Goal: Task Accomplishment & Management: Manage account settings

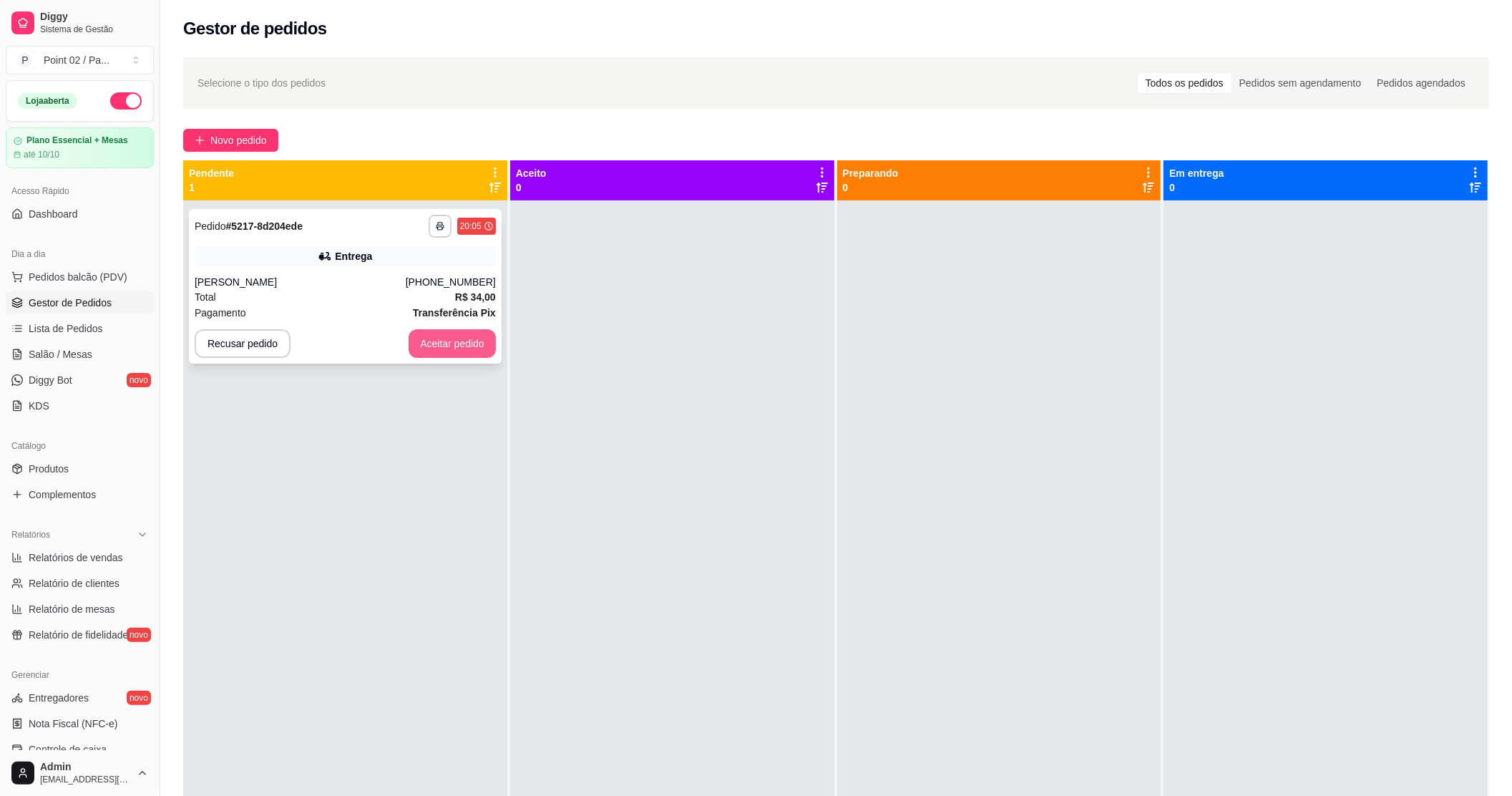
click at [447, 341] on button "Aceitar pedido" at bounding box center [452, 344] width 88 height 29
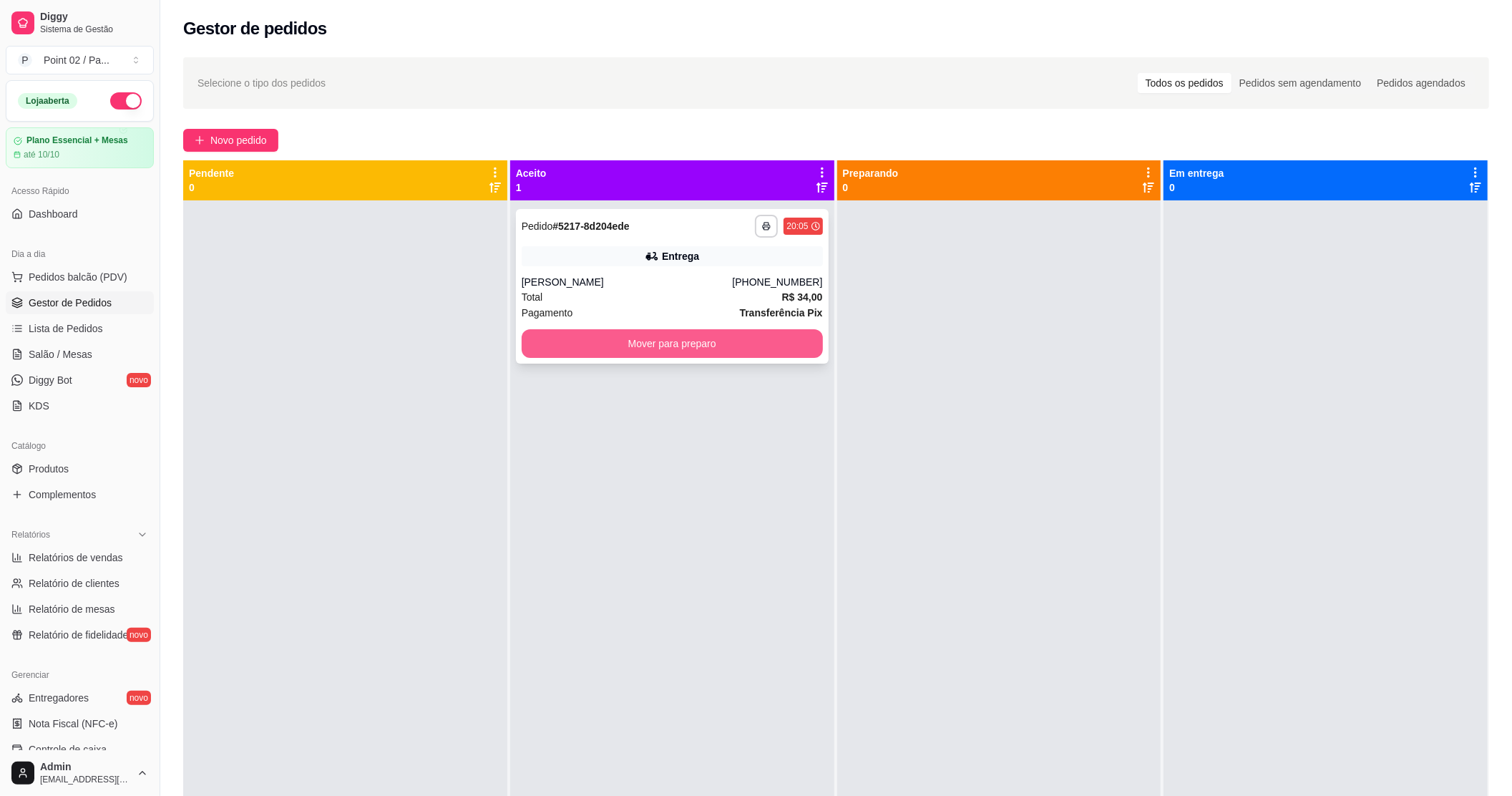
click at [605, 344] on button "Mover para preparo" at bounding box center [672, 344] width 301 height 29
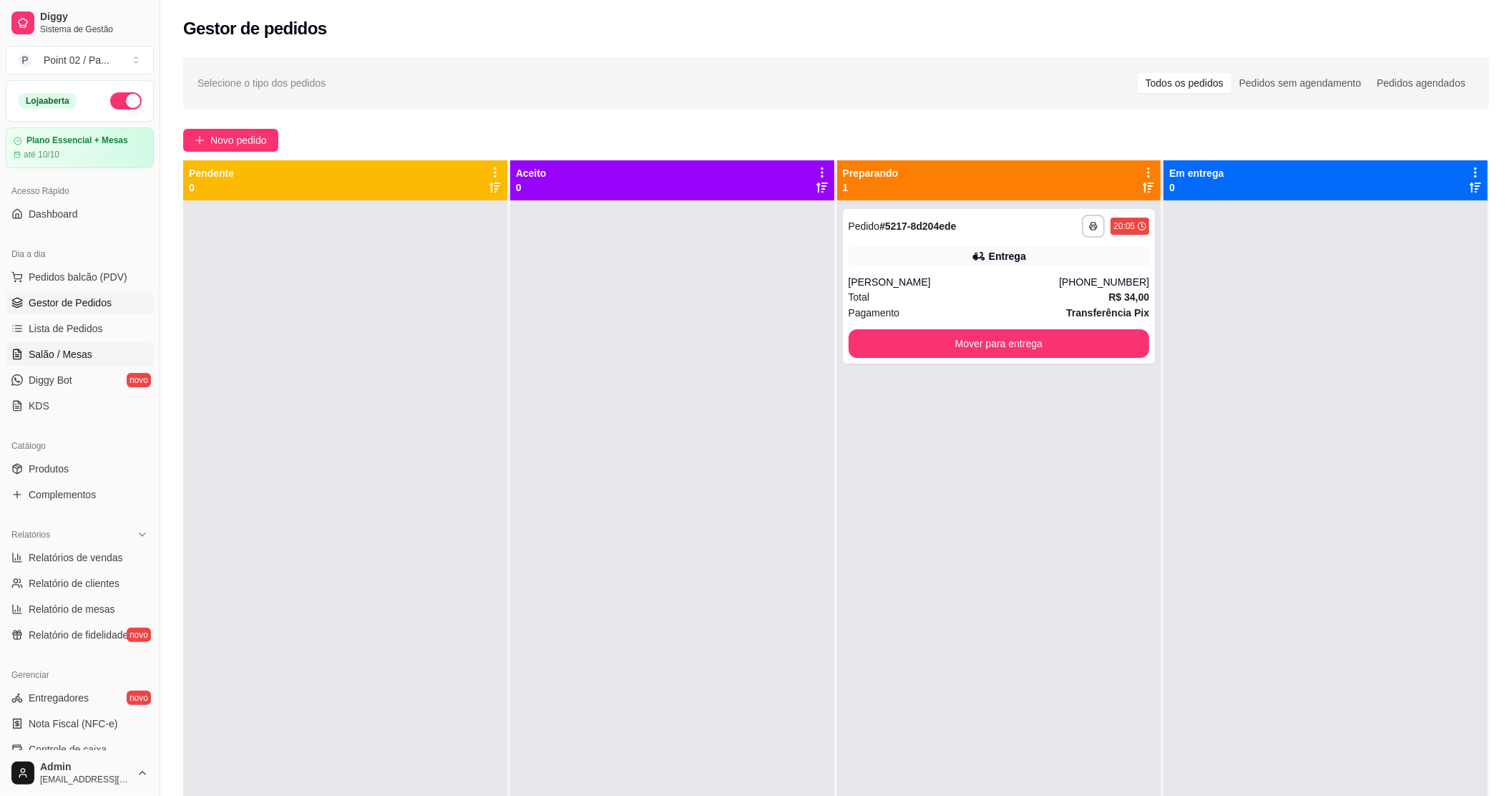
click at [92, 347] on link "Salão / Mesas" at bounding box center [79, 354] width 148 height 23
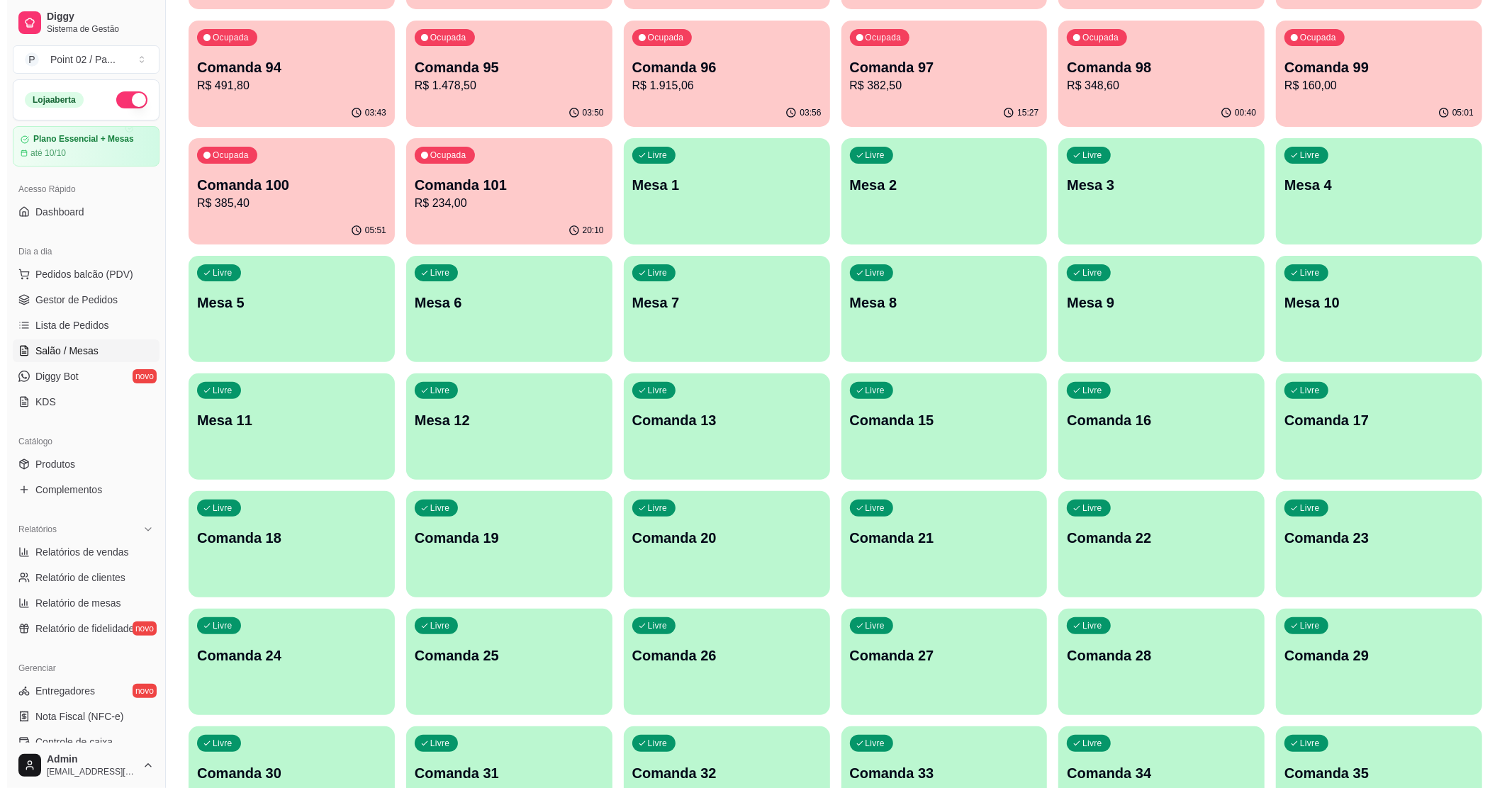
scroll to position [284, 0]
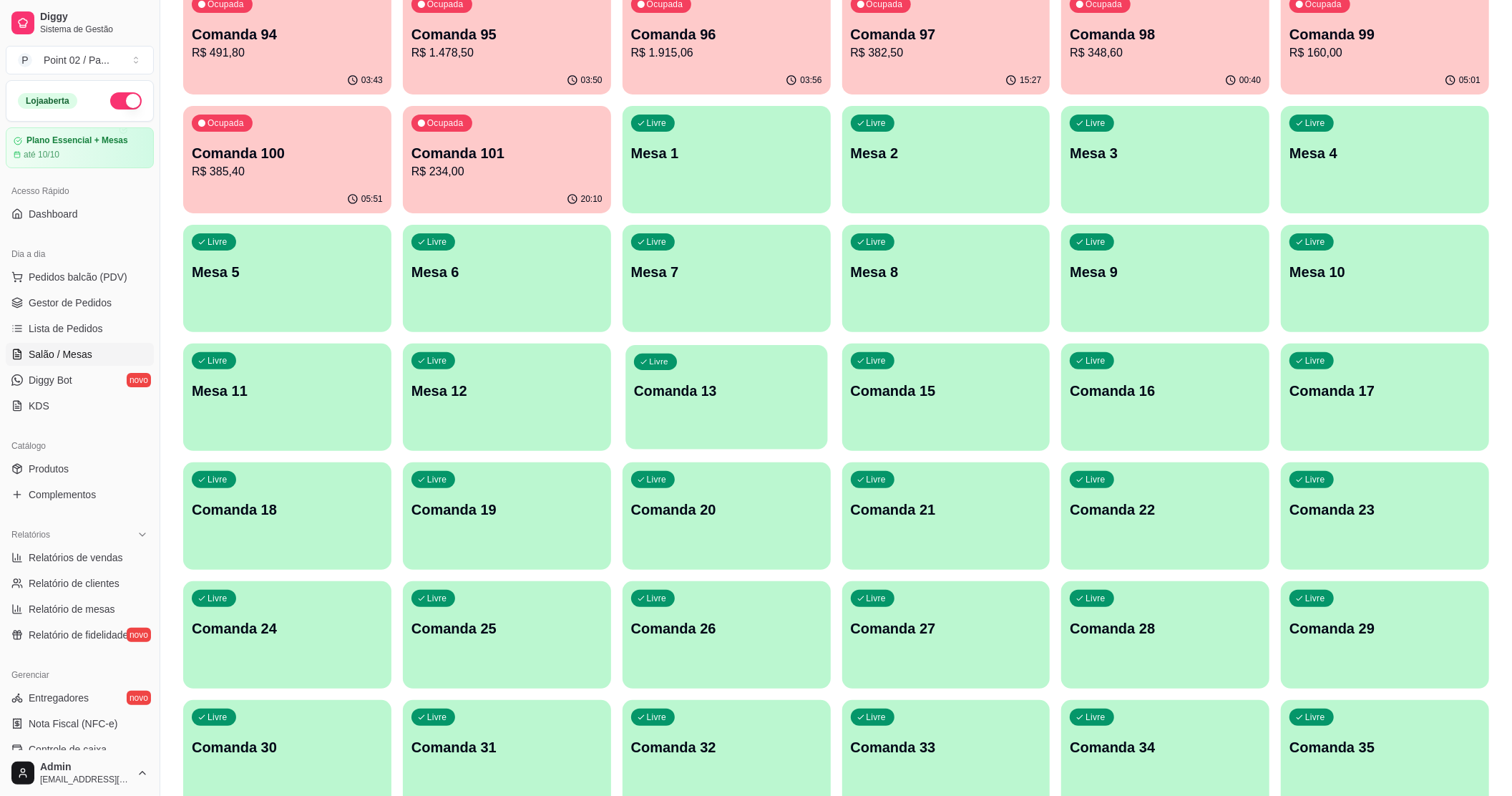
click at [782, 407] on div "Livre Comanda 13" at bounding box center [726, 389] width 202 height 88
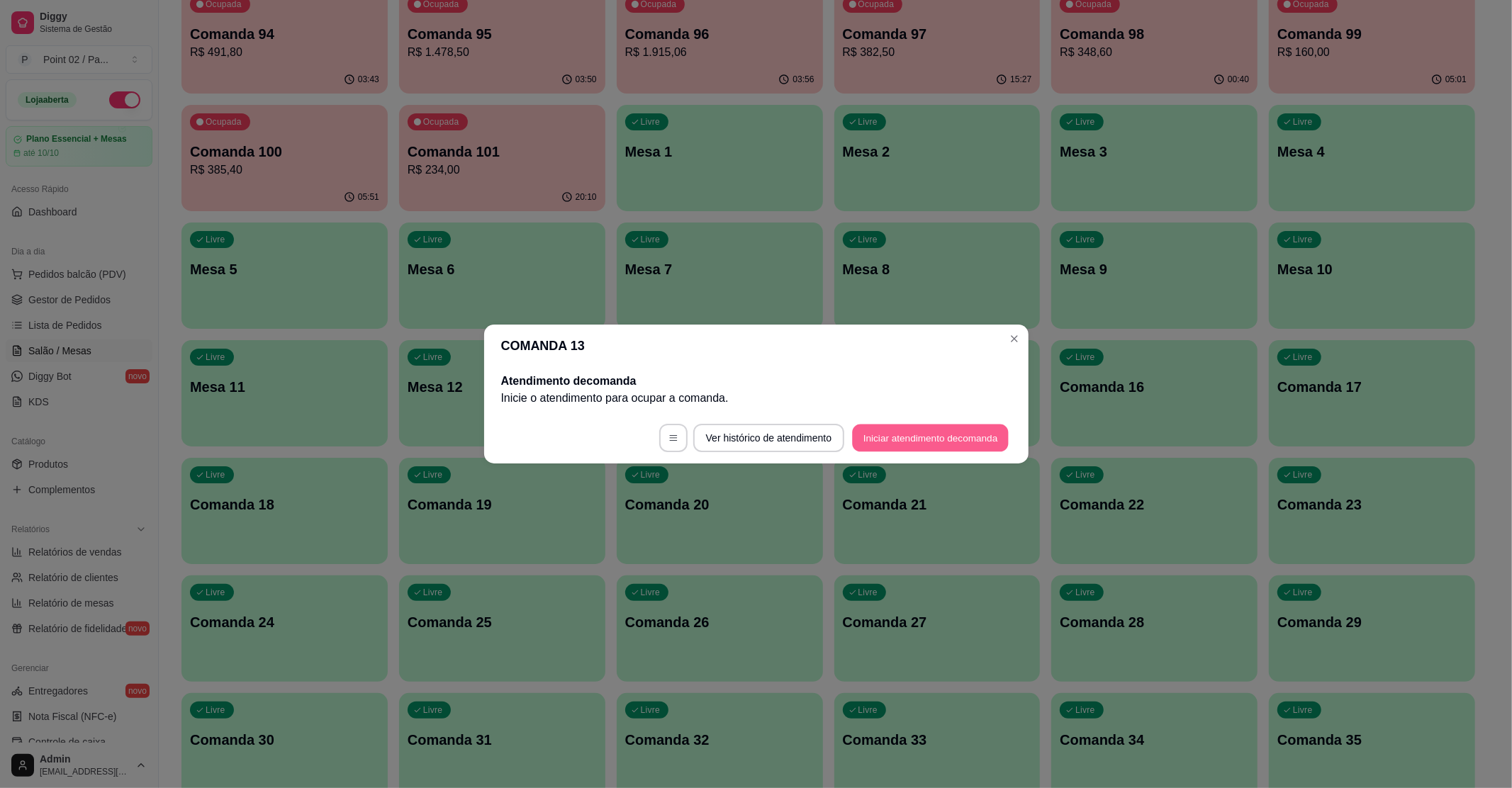
click at [981, 428] on button "Iniciar atendimento de comanda" at bounding box center [931, 439] width 157 height 28
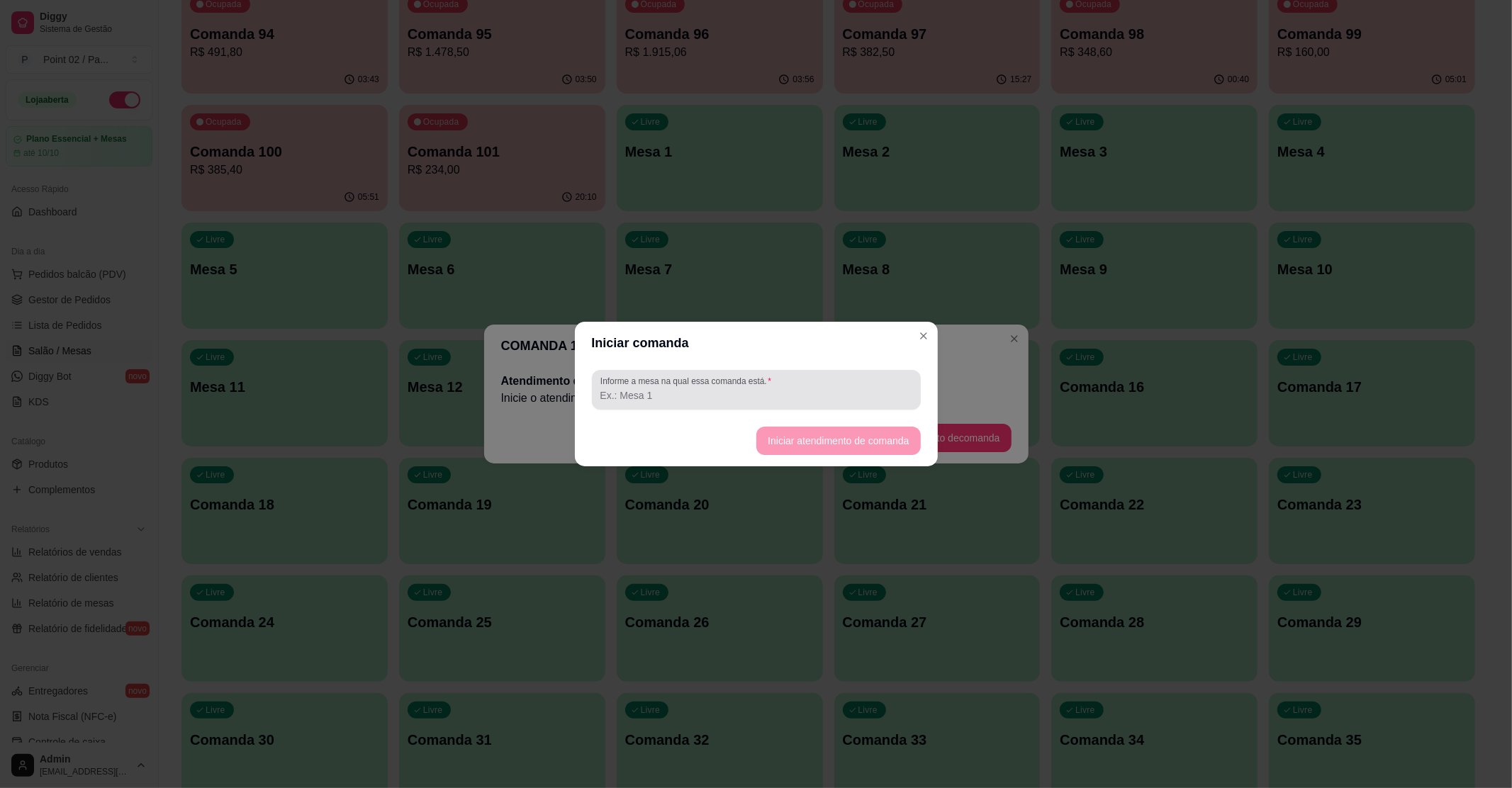
click at [788, 380] on div at bounding box center [756, 390] width 312 height 29
type input "VITORIA GILDA ACARAJE"
click at [846, 431] on button "Iniciar atendimento de comanda" at bounding box center [838, 441] width 164 height 29
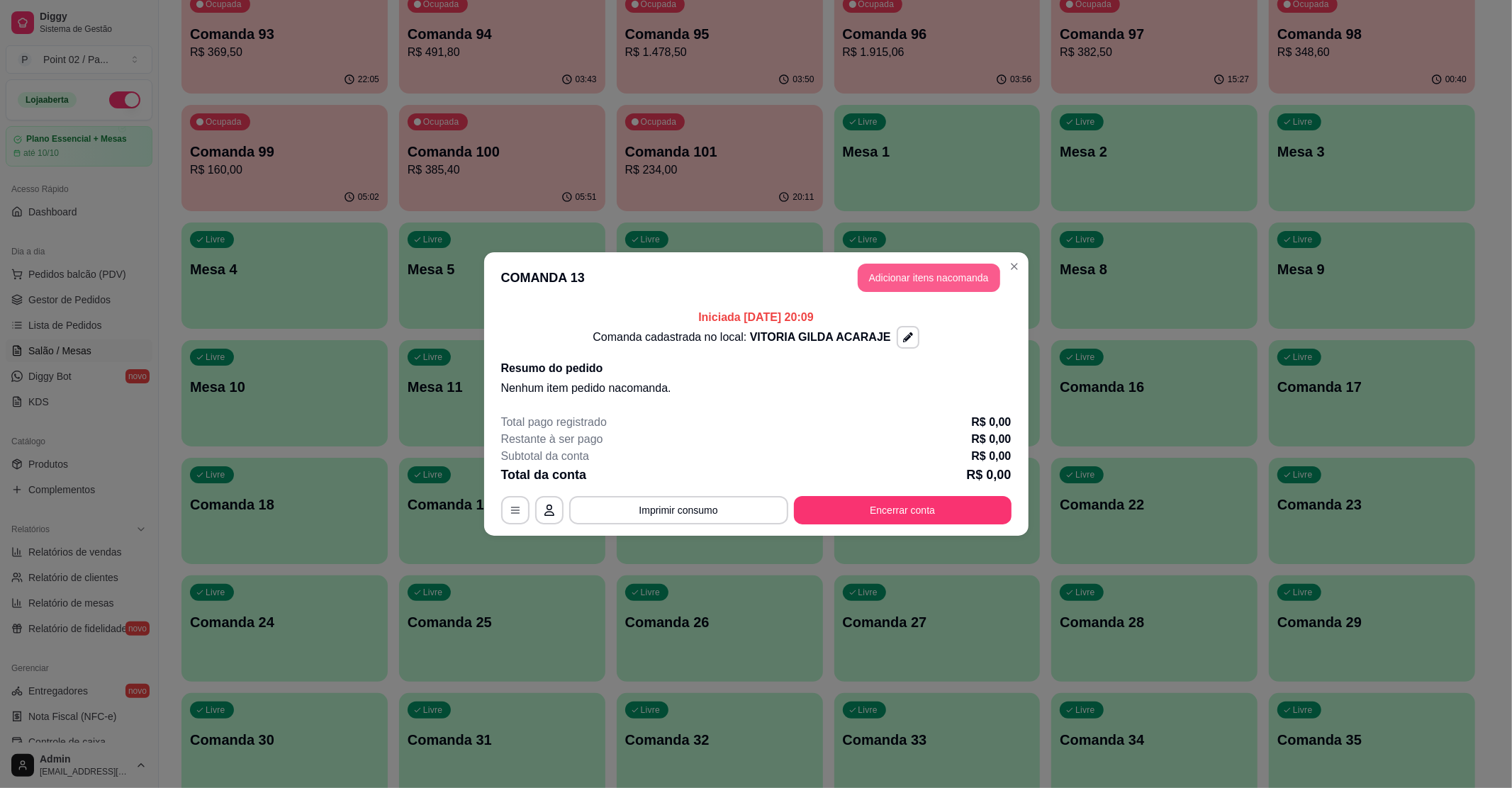
click at [985, 270] on button "Adicionar itens na comanda" at bounding box center [929, 277] width 143 height 29
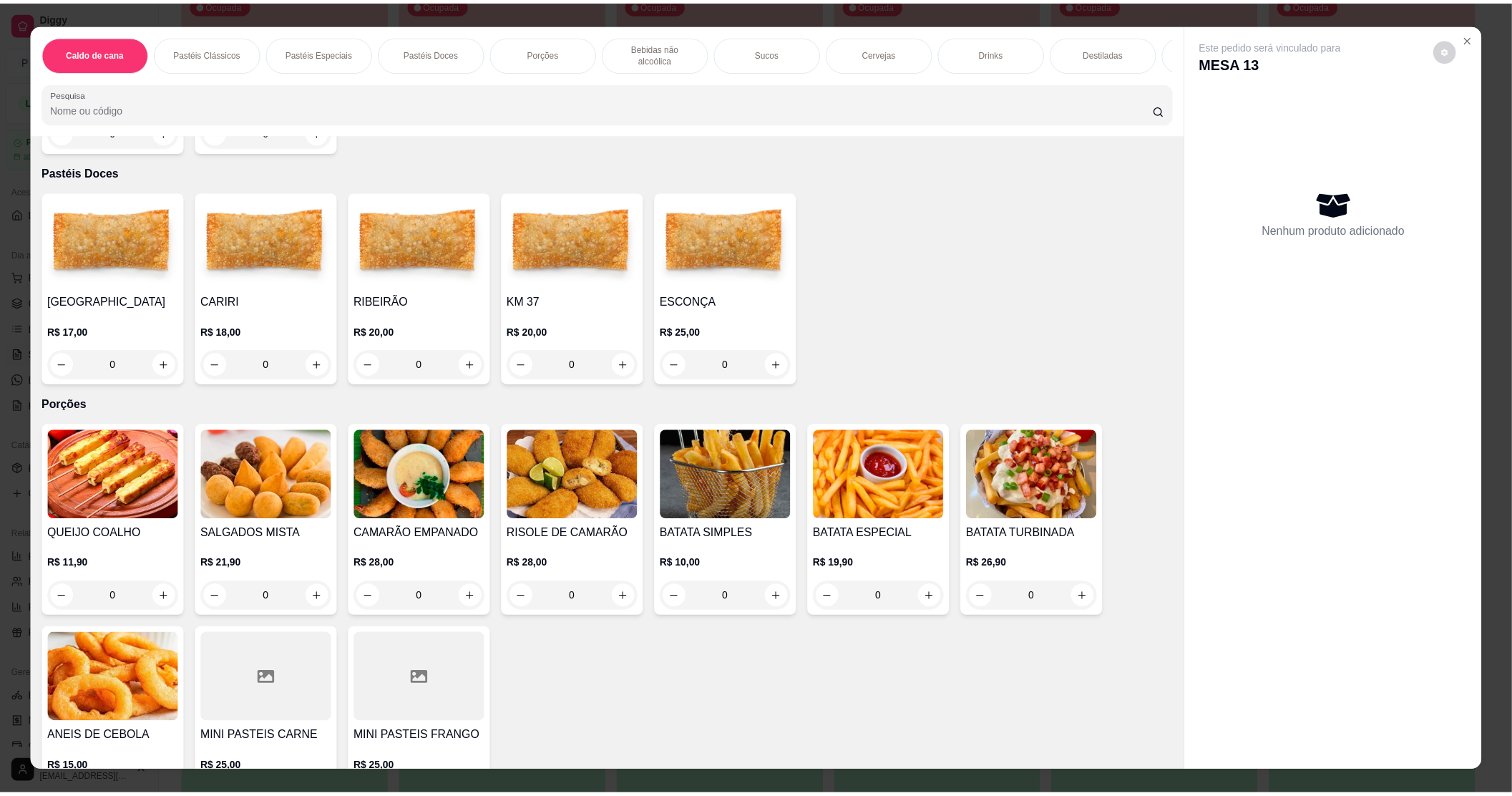
scroll to position [1145, 0]
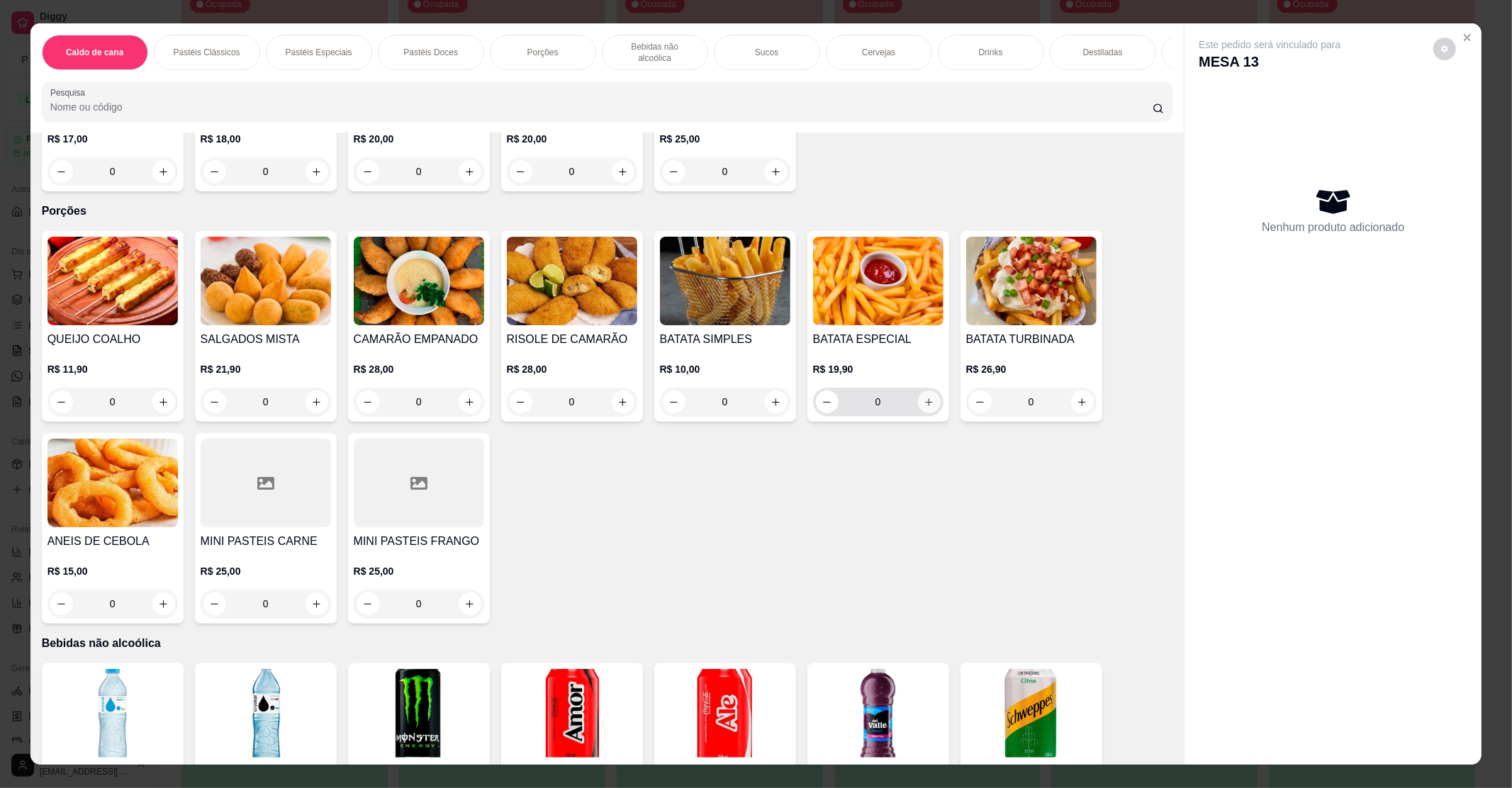
click at [924, 397] on icon "increase-product-quantity" at bounding box center [929, 402] width 11 height 11
type input "1"
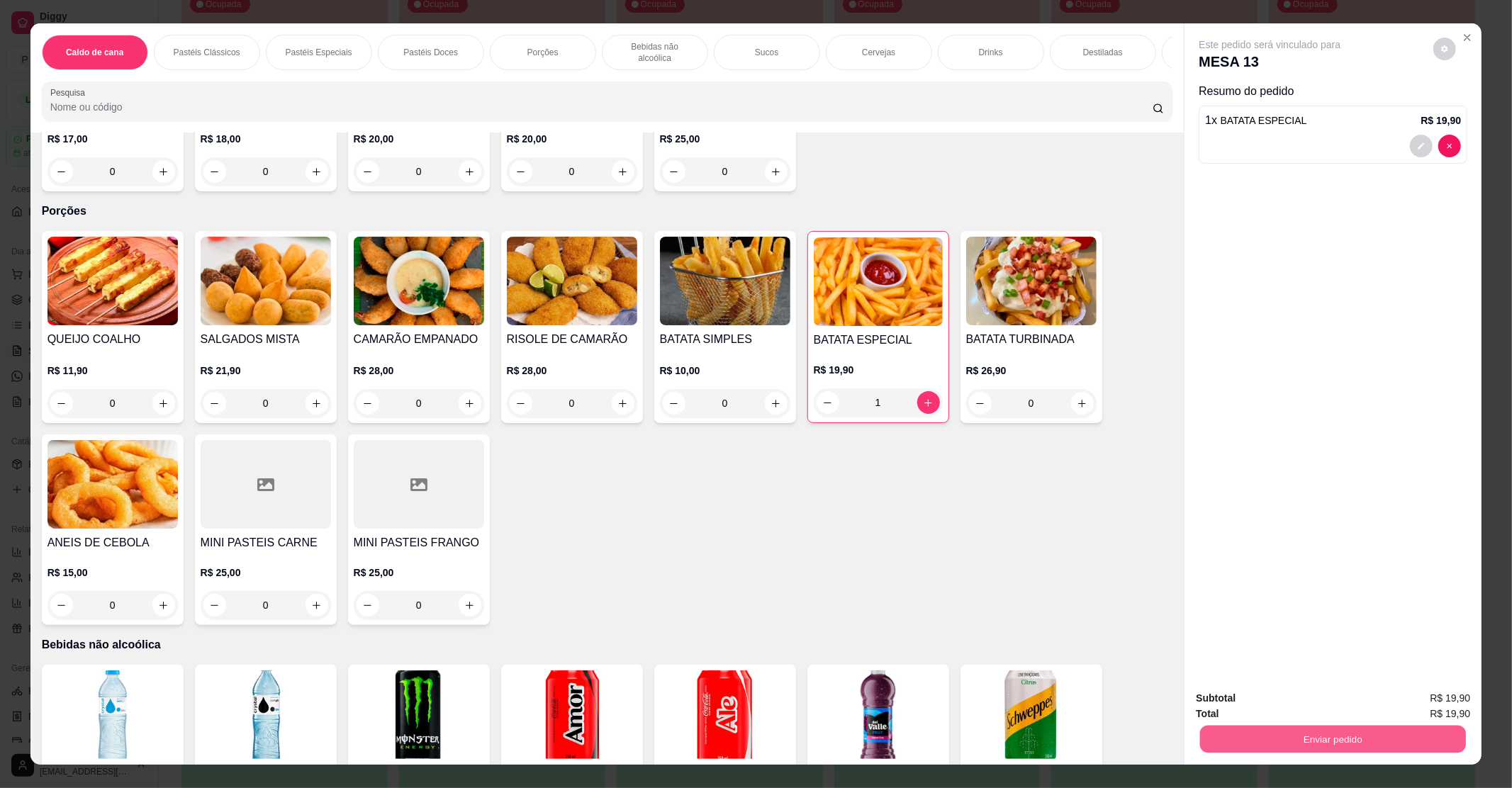
click at [1279, 738] on button "Enviar pedido" at bounding box center [1333, 739] width 266 height 28
click at [1462, 698] on button "Enviar pedido" at bounding box center [1432, 704] width 78 height 26
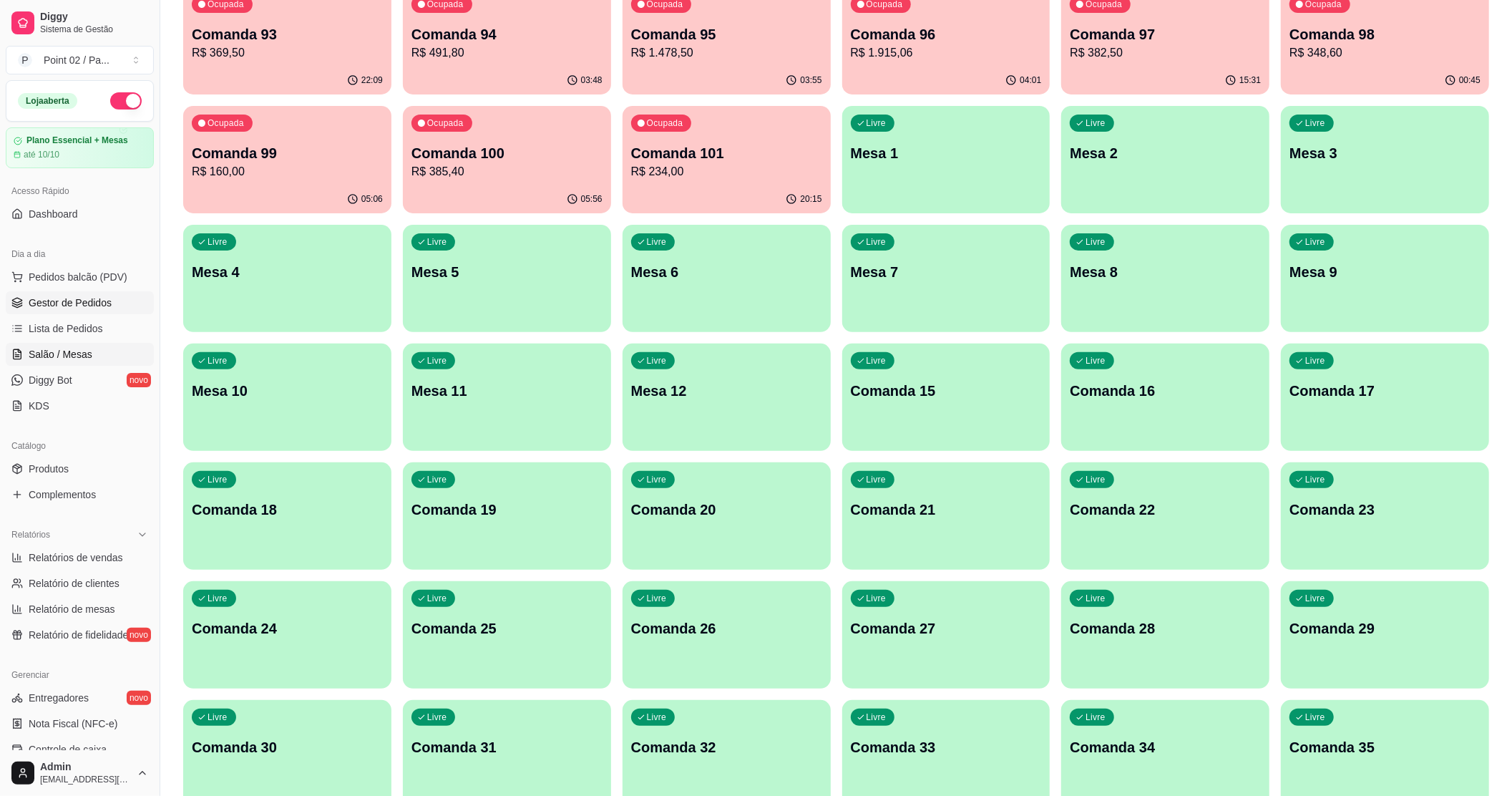
click at [76, 298] on span "Gestor de Pedidos" at bounding box center [70, 303] width 83 height 14
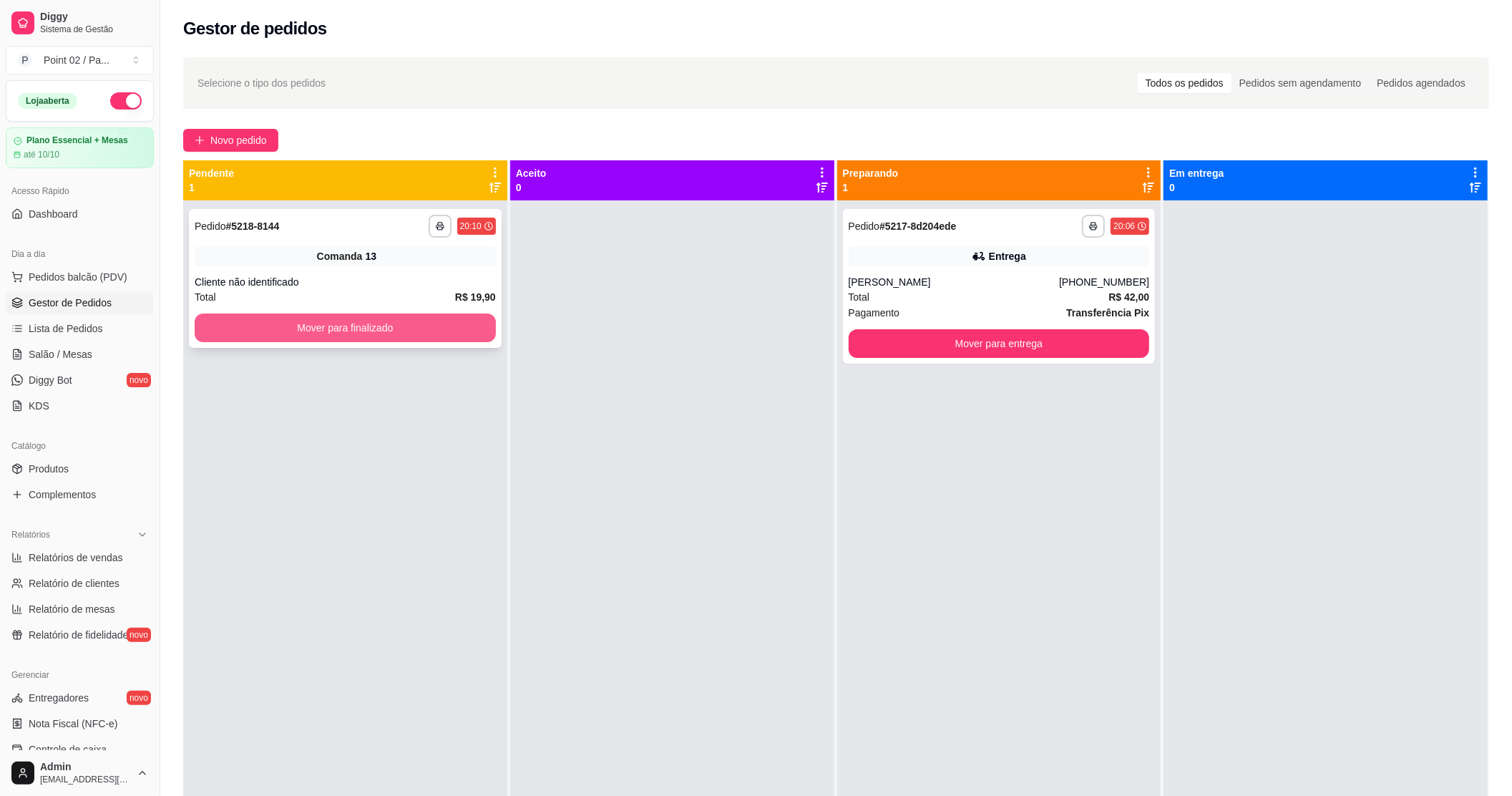
click at [393, 322] on button "Mover para finalizado" at bounding box center [345, 328] width 301 height 29
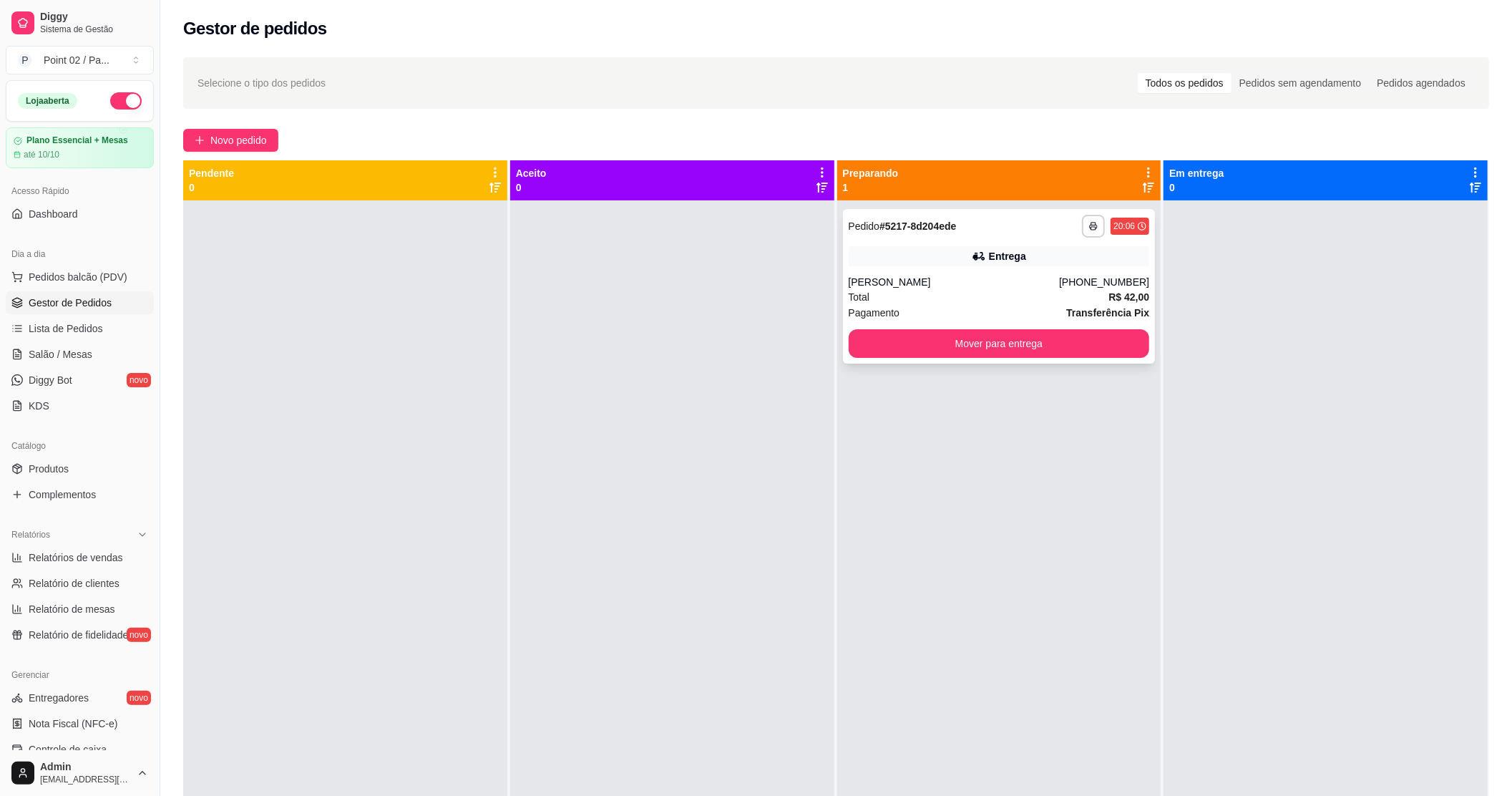
click at [950, 286] on div "[PERSON_NAME]" at bounding box center [954, 282] width 211 height 14
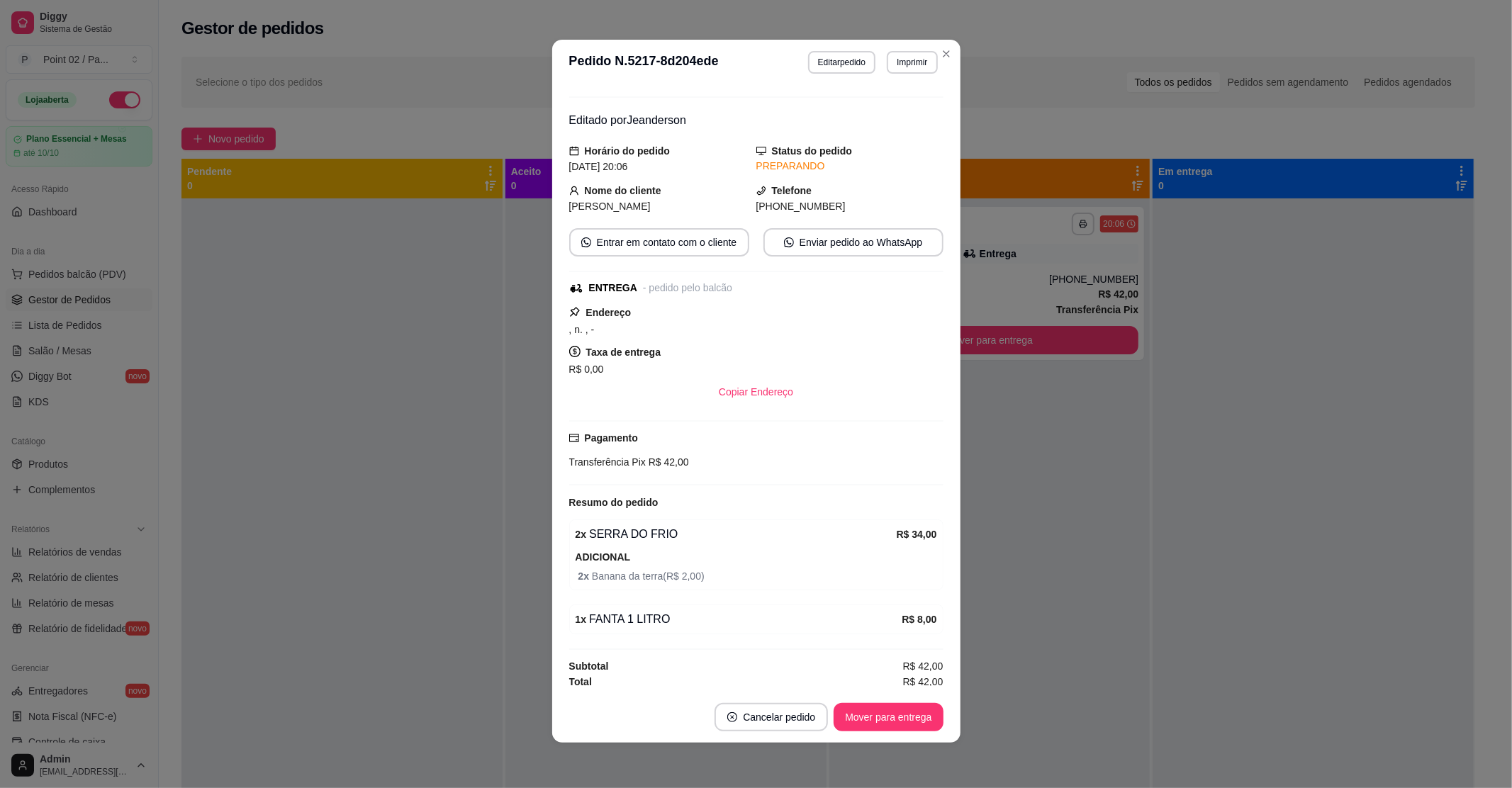
scroll to position [37, 0]
click at [894, 721] on button "Mover para entrega" at bounding box center [888, 717] width 106 height 28
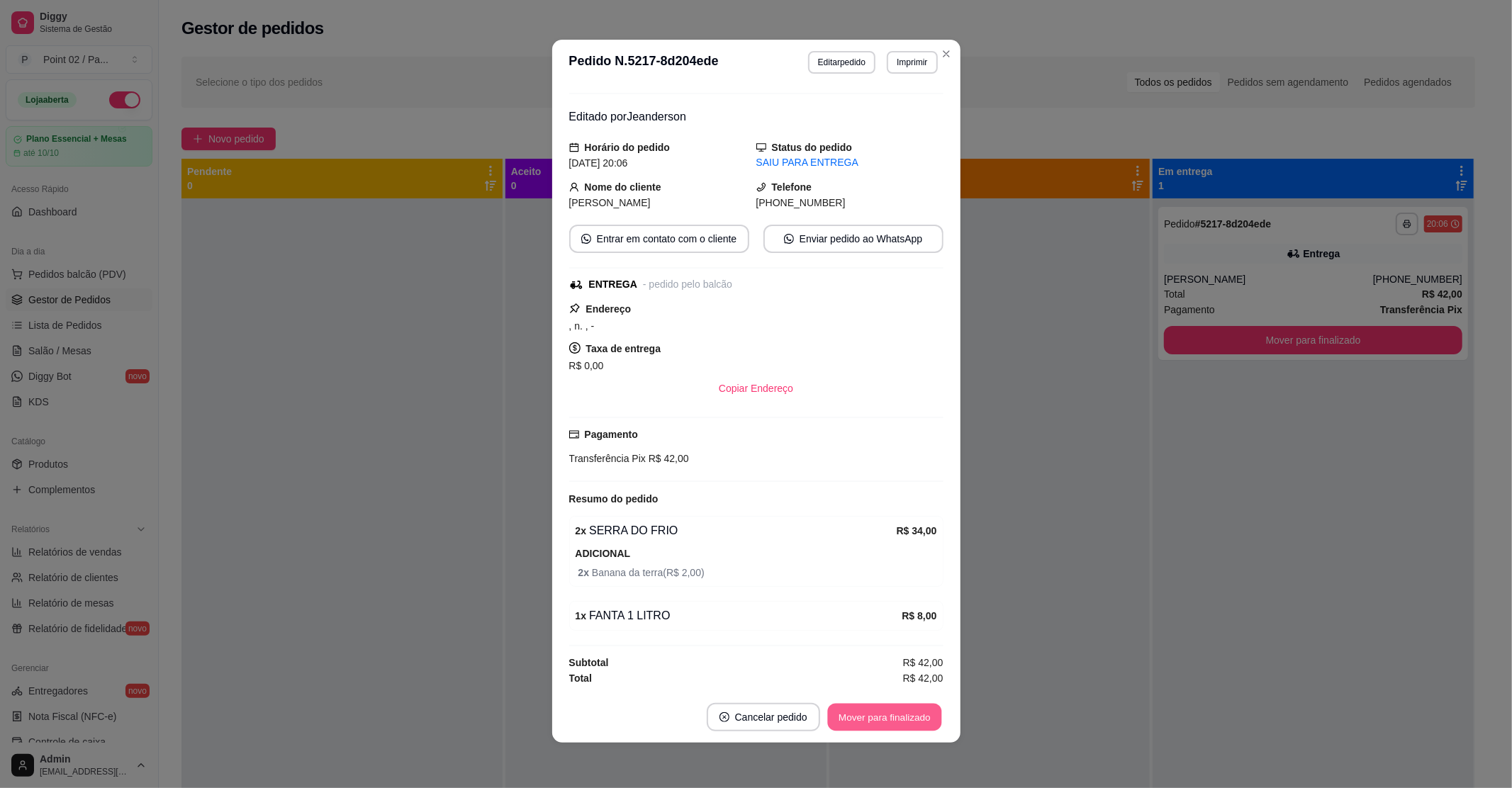
click at [834, 718] on button "Mover para finalizado" at bounding box center [883, 717] width 114 height 28
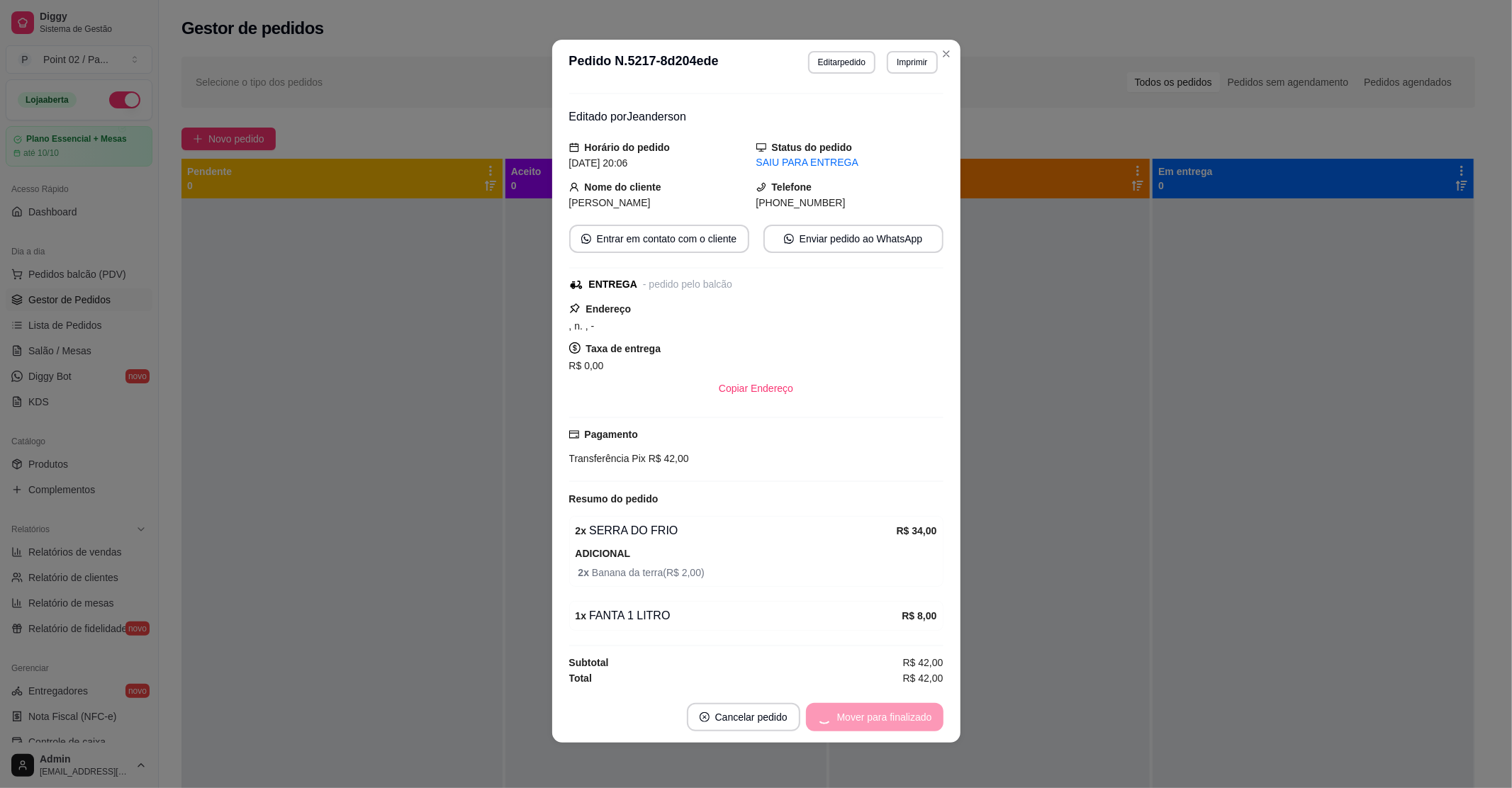
scroll to position [0, 0]
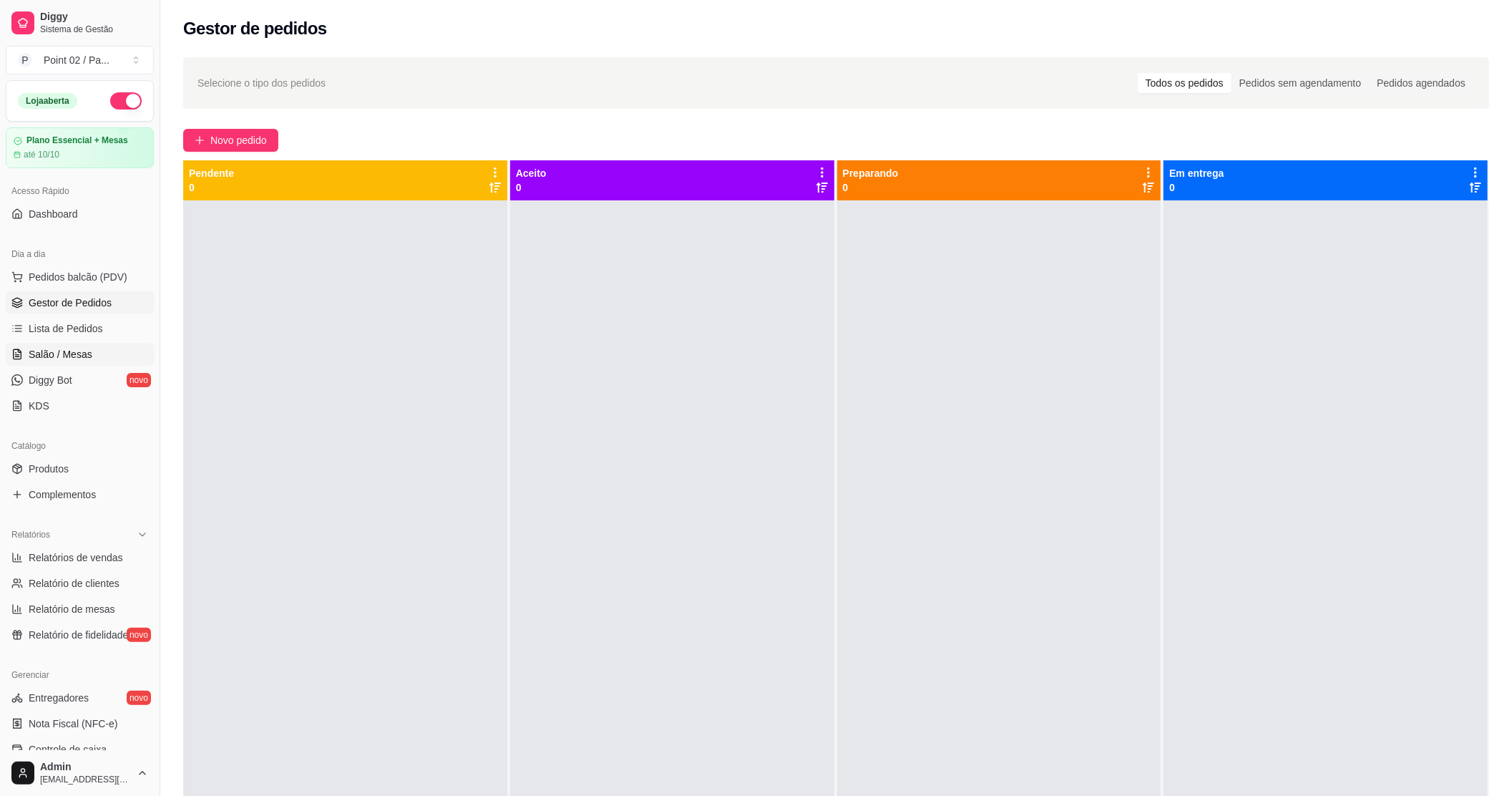
click at [63, 345] on link "Salão / Mesas" at bounding box center [79, 354] width 148 height 23
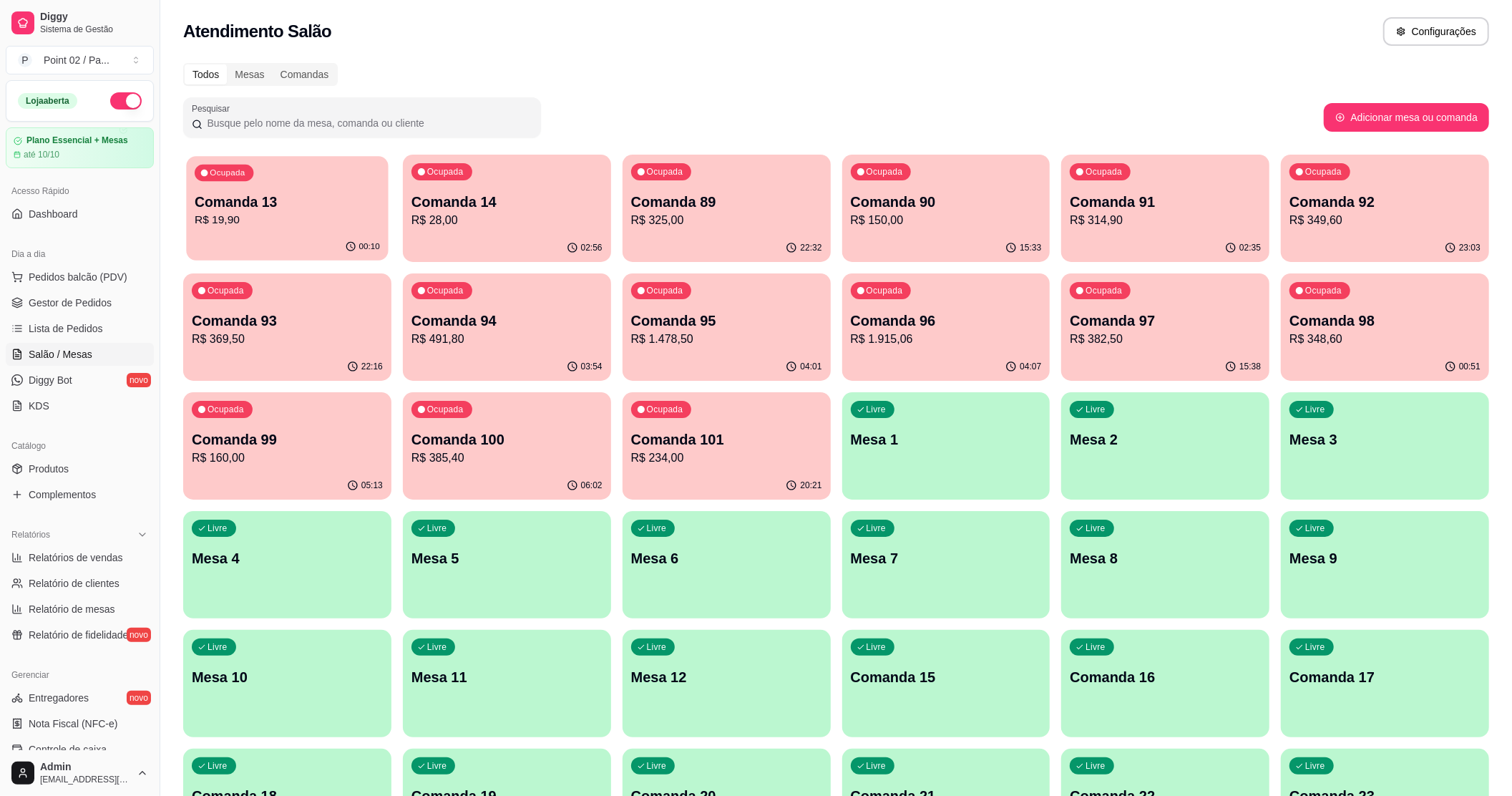
click at [264, 229] on div "Ocupada Comanda 13 R$ 19,90" at bounding box center [287, 194] width 202 height 77
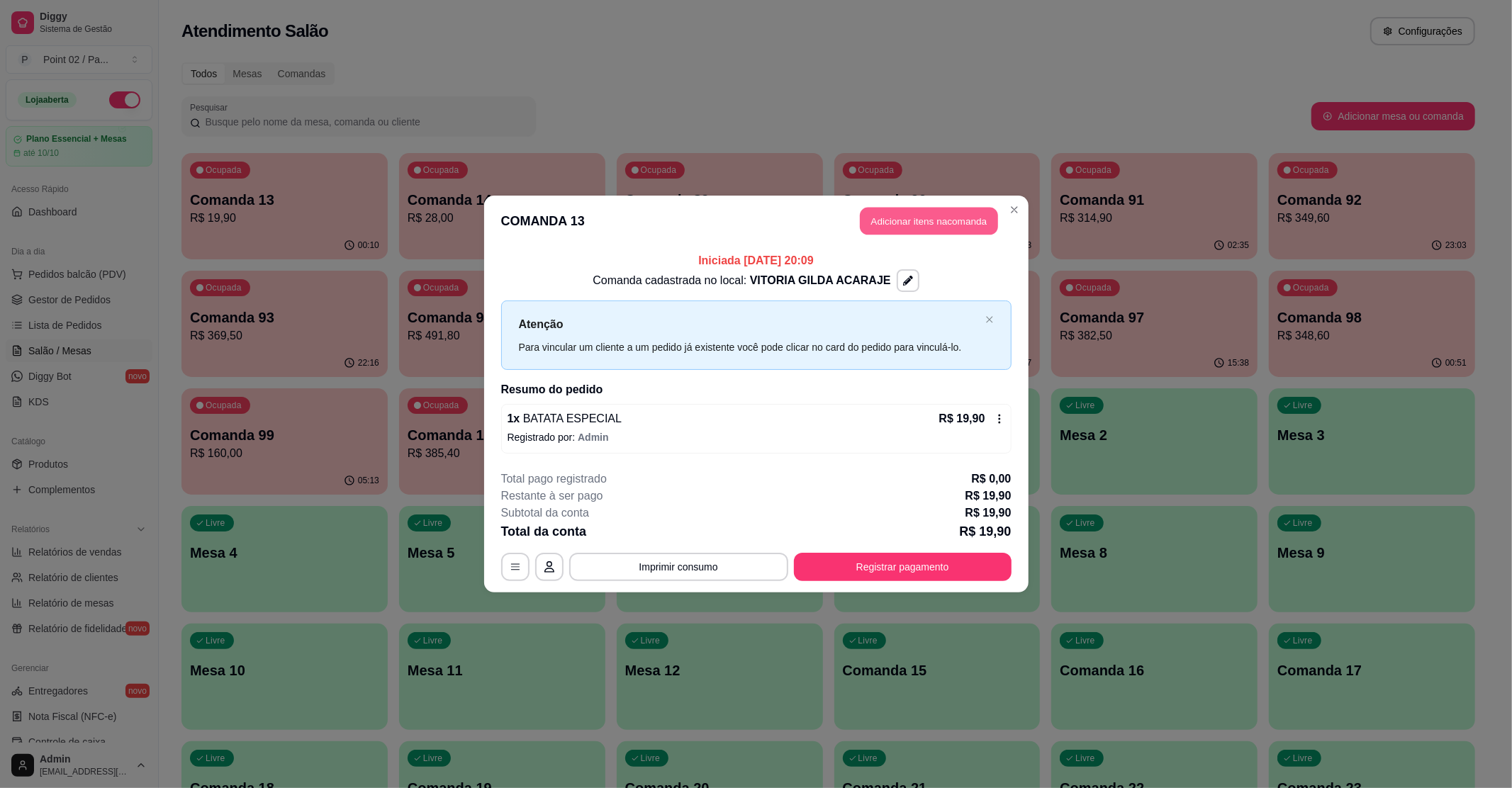
click at [922, 214] on button "Adicionar itens na comanda" at bounding box center [928, 222] width 138 height 28
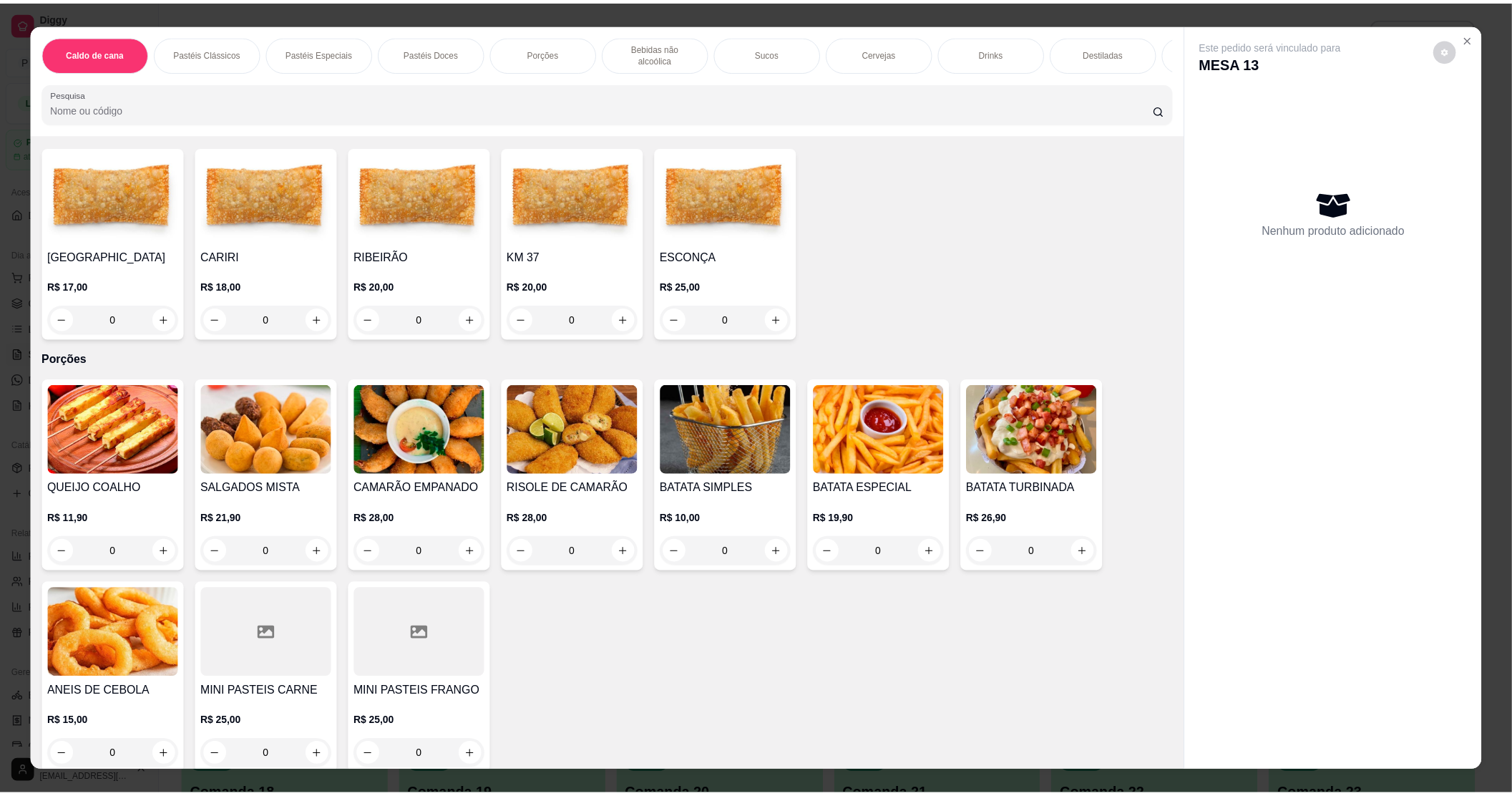
scroll to position [954, 0]
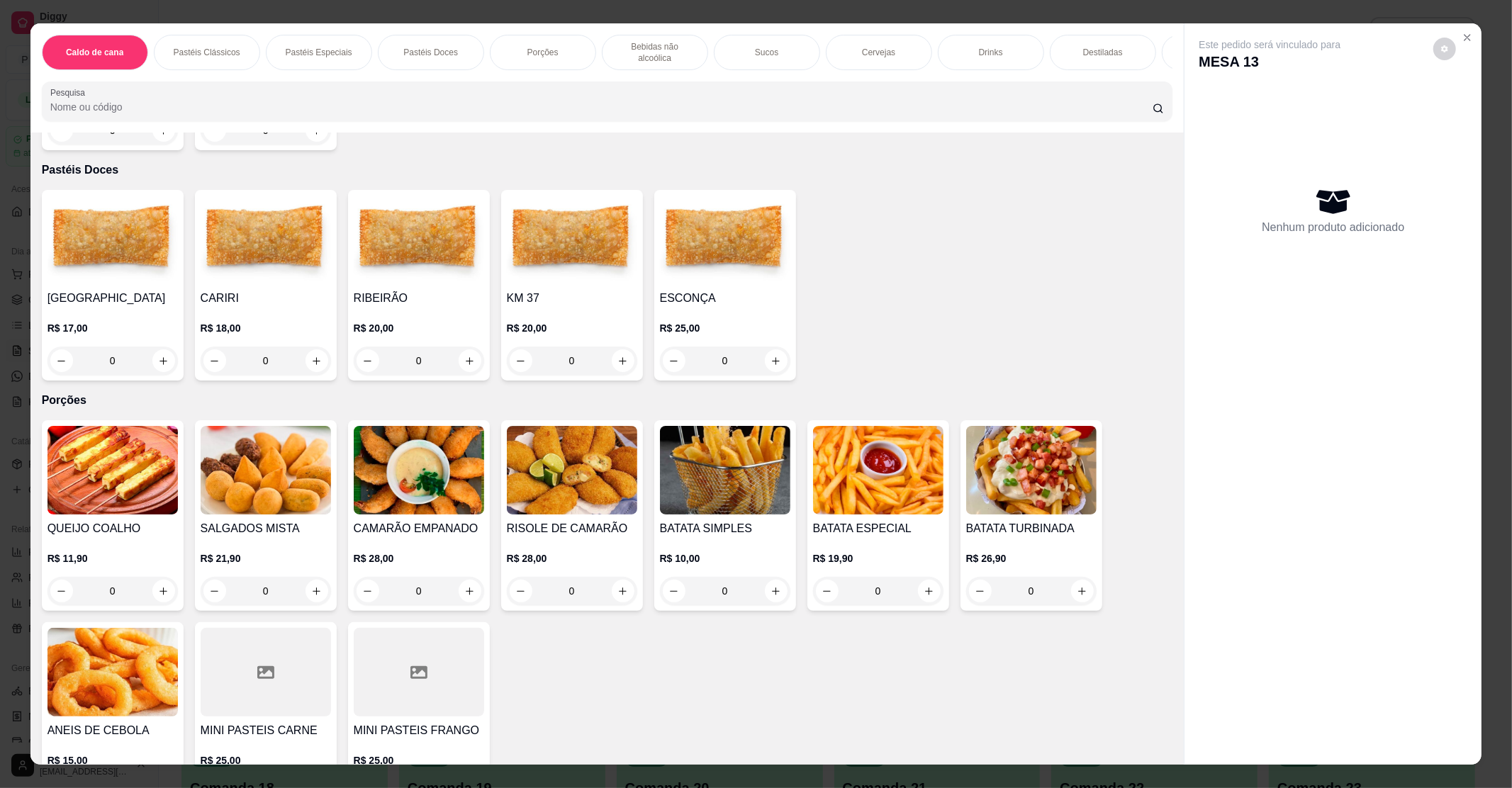
click at [205, 477] on img at bounding box center [266, 470] width 130 height 88
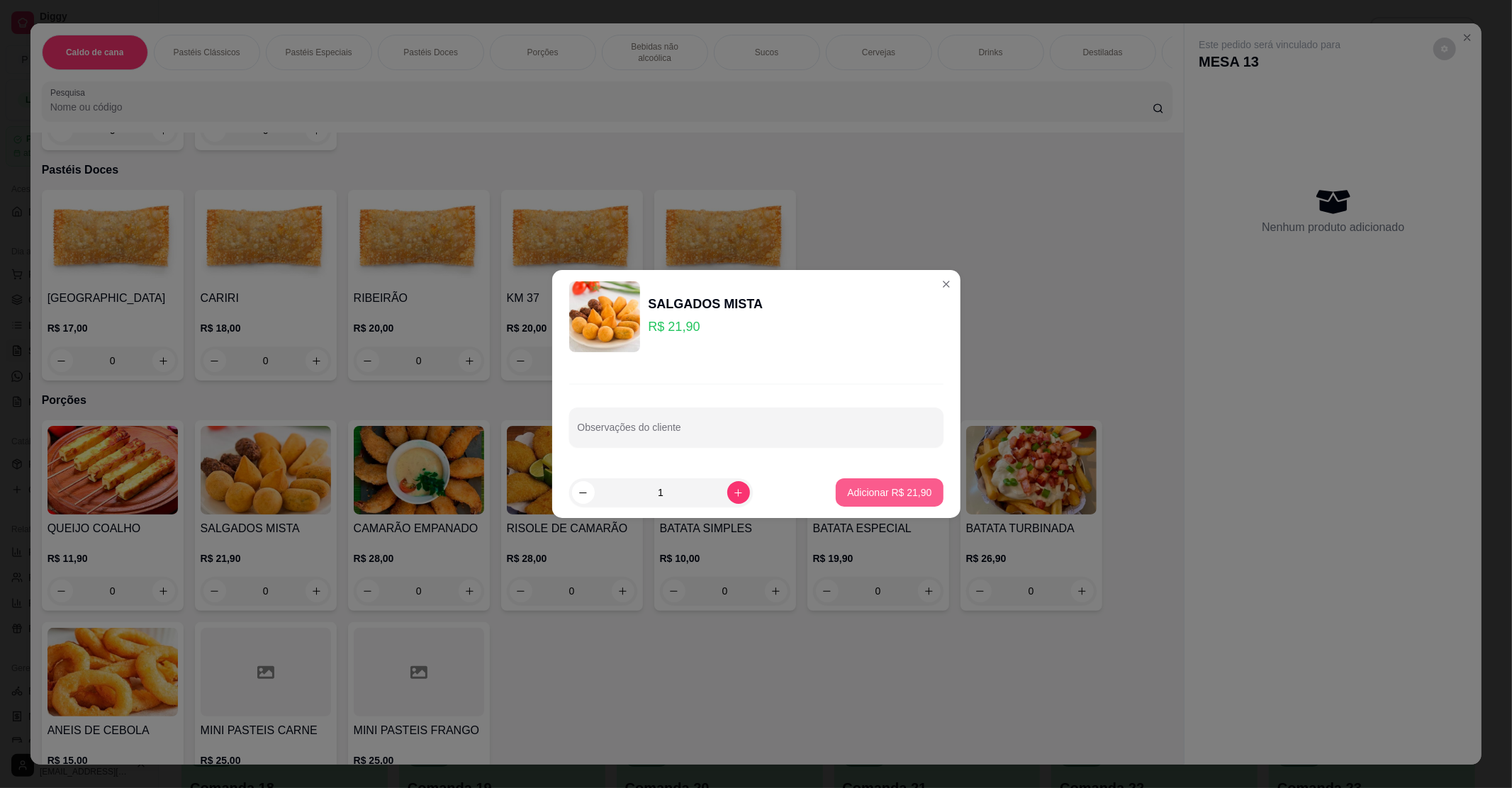
click at [868, 483] on button "Adicionar R$ 21,90" at bounding box center [889, 492] width 107 height 29
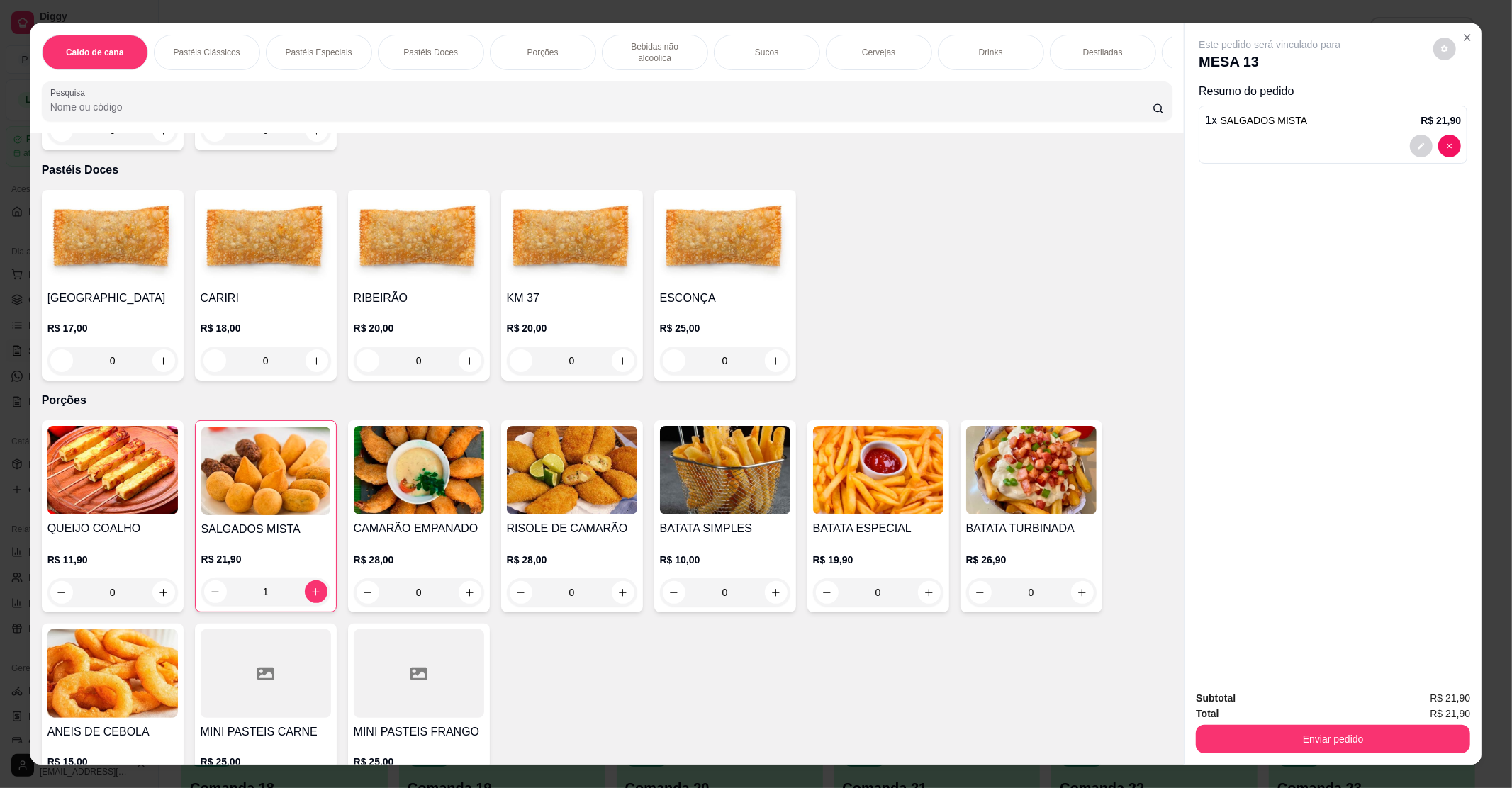
type input "1"
click at [750, 487] on img at bounding box center [725, 470] width 130 height 88
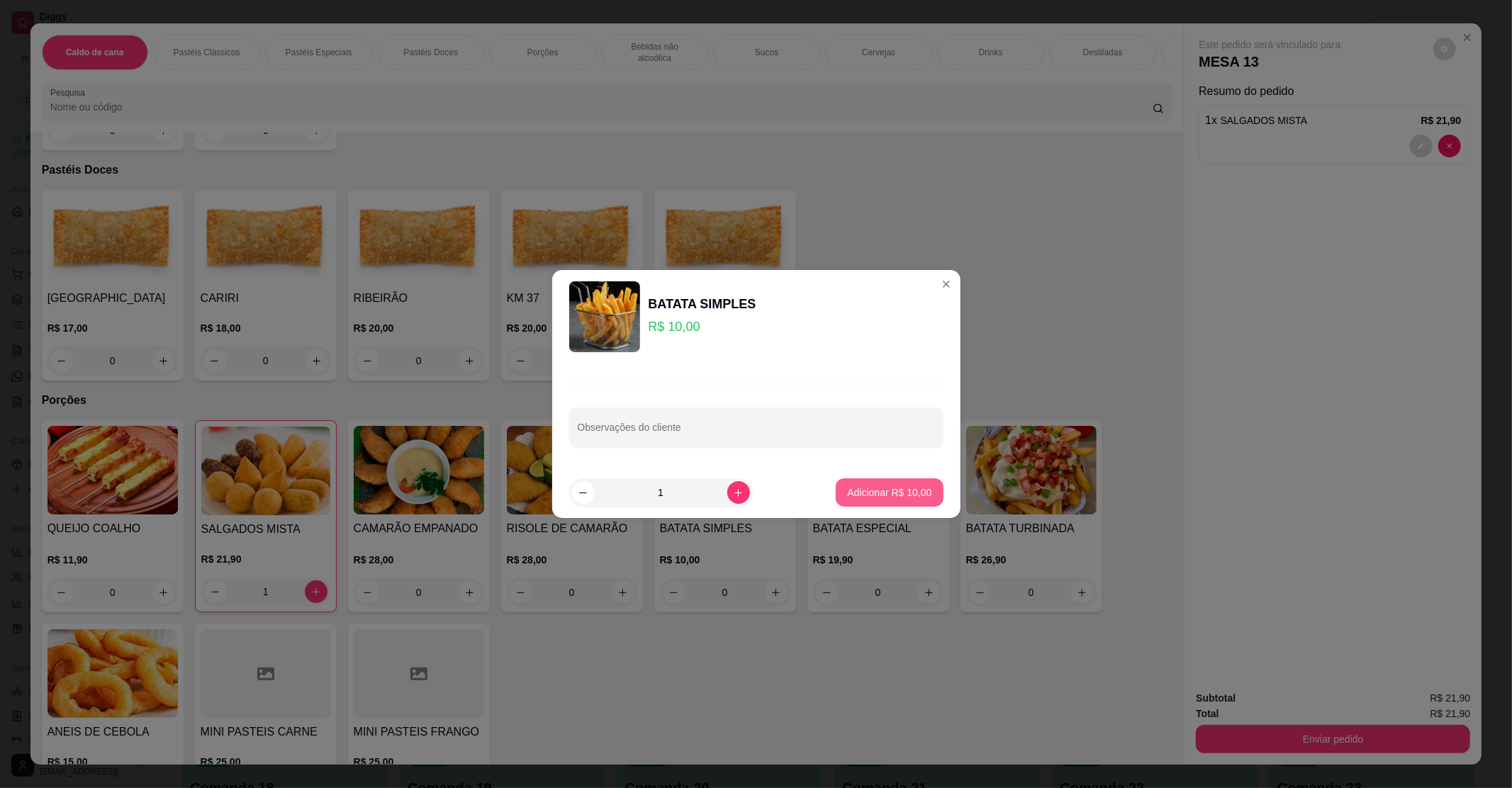
click at [896, 502] on button "Adicionar R$ 10,00" at bounding box center [889, 492] width 107 height 29
type input "1"
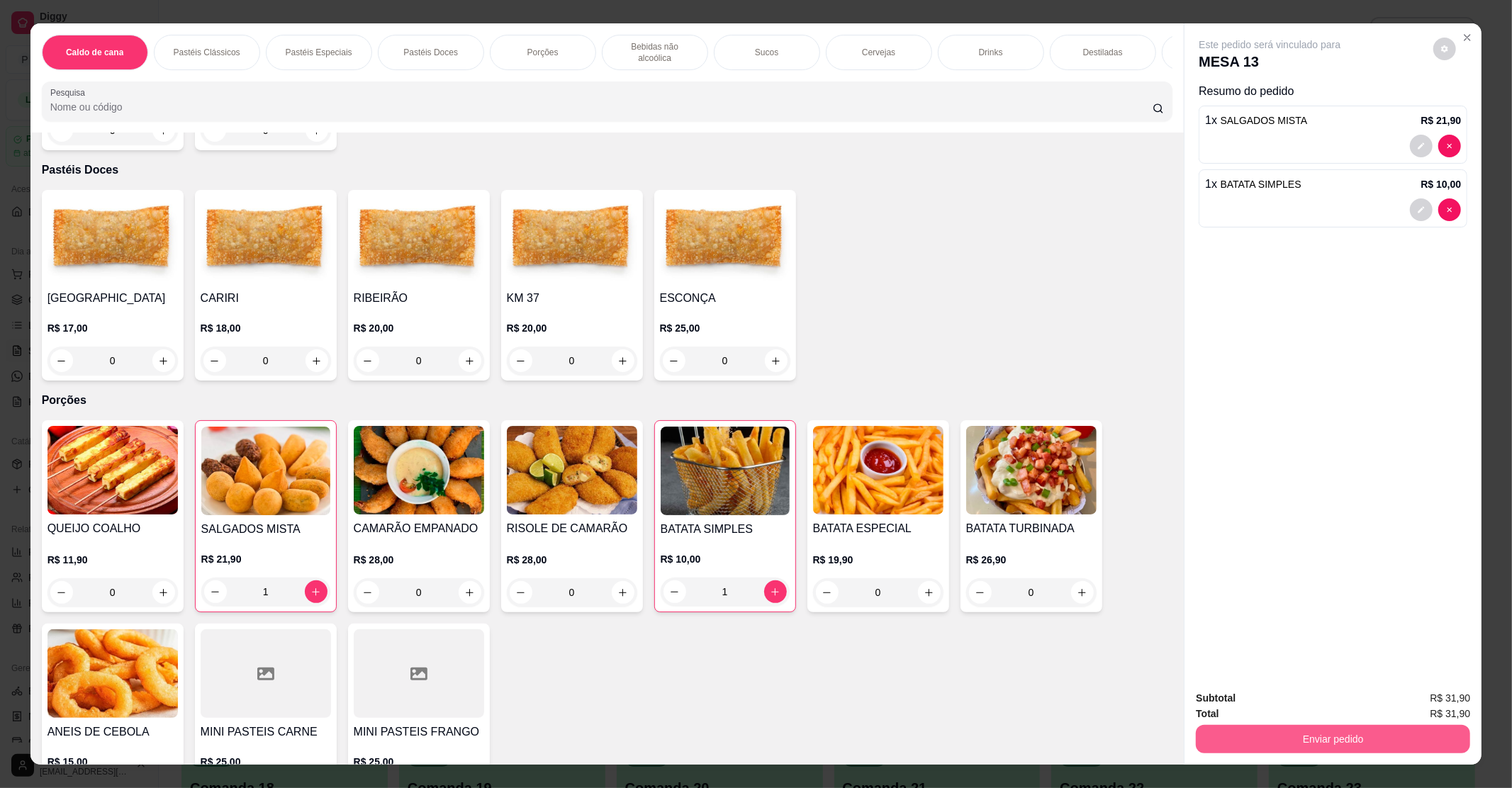
click at [1370, 742] on button "Enviar pedido" at bounding box center [1333, 739] width 274 height 29
click at [1430, 709] on button "Enviar pedido" at bounding box center [1431, 704] width 80 height 27
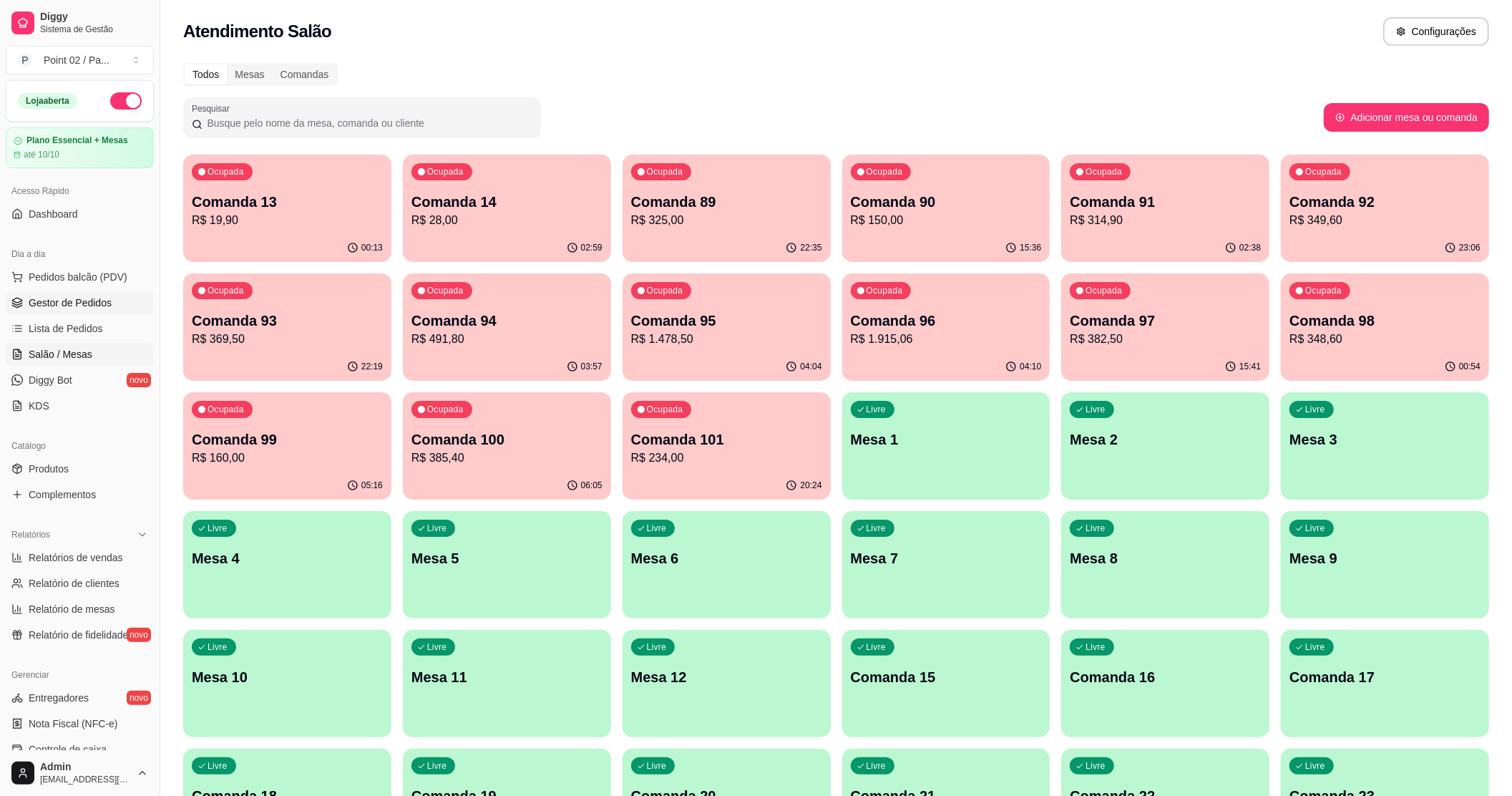
click at [126, 307] on link "Gestor de Pedidos" at bounding box center [79, 302] width 148 height 23
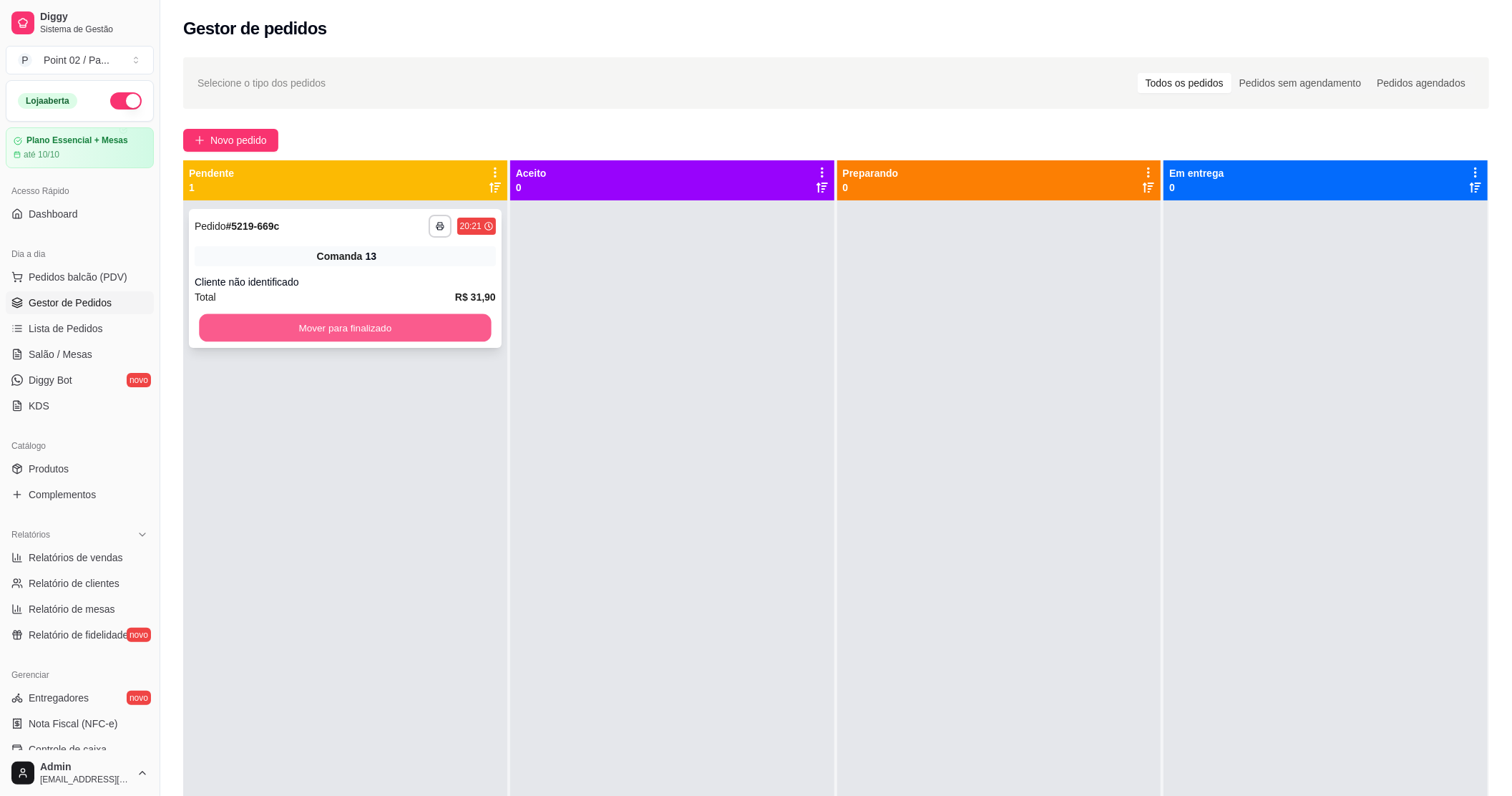
click at [339, 319] on button "Mover para finalizado" at bounding box center [344, 329] width 292 height 28
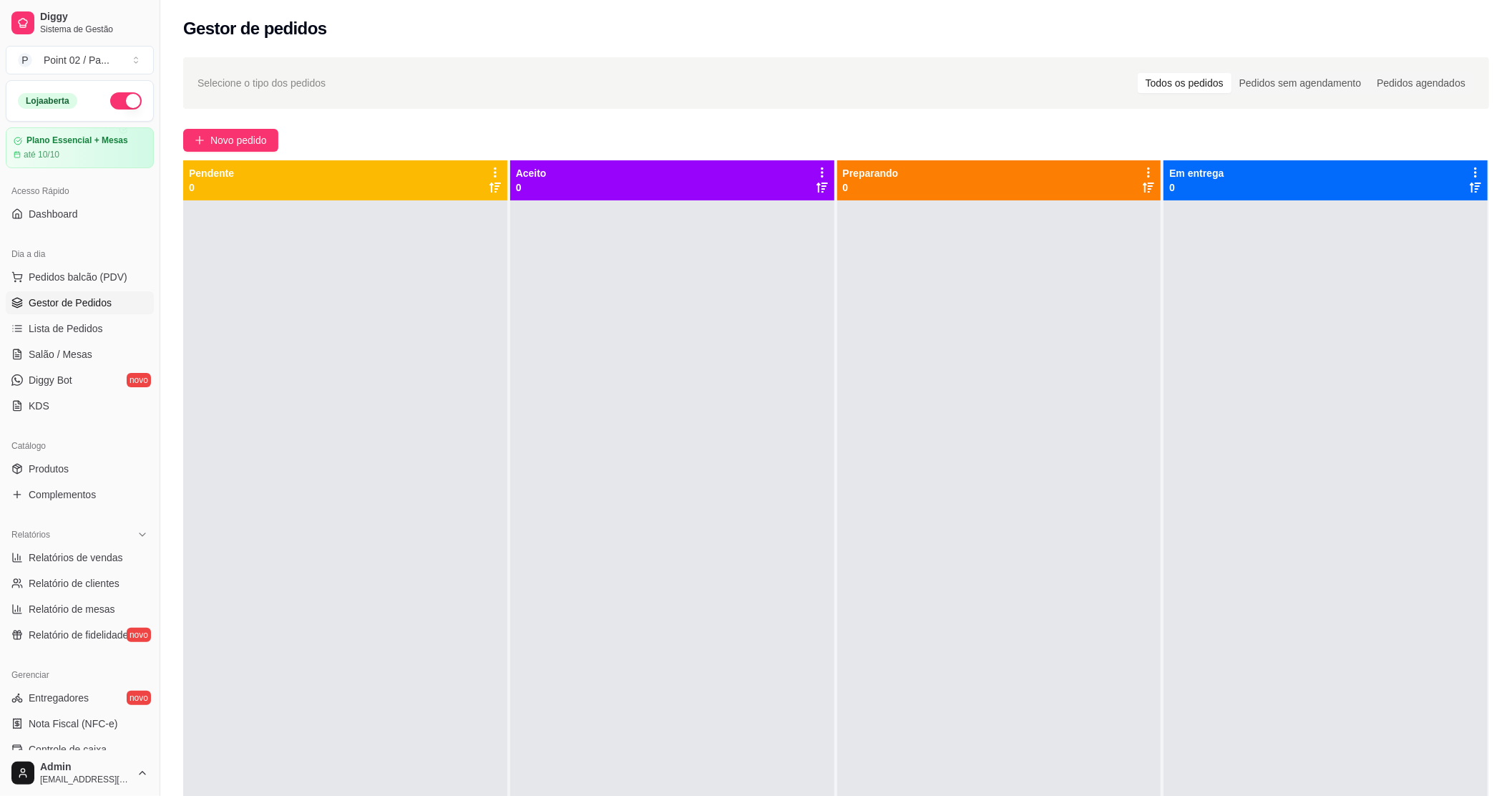
click at [871, 299] on div at bounding box center [999, 598] width 324 height 796
click at [53, 353] on span "Salão / Mesas" at bounding box center [60, 355] width 63 height 14
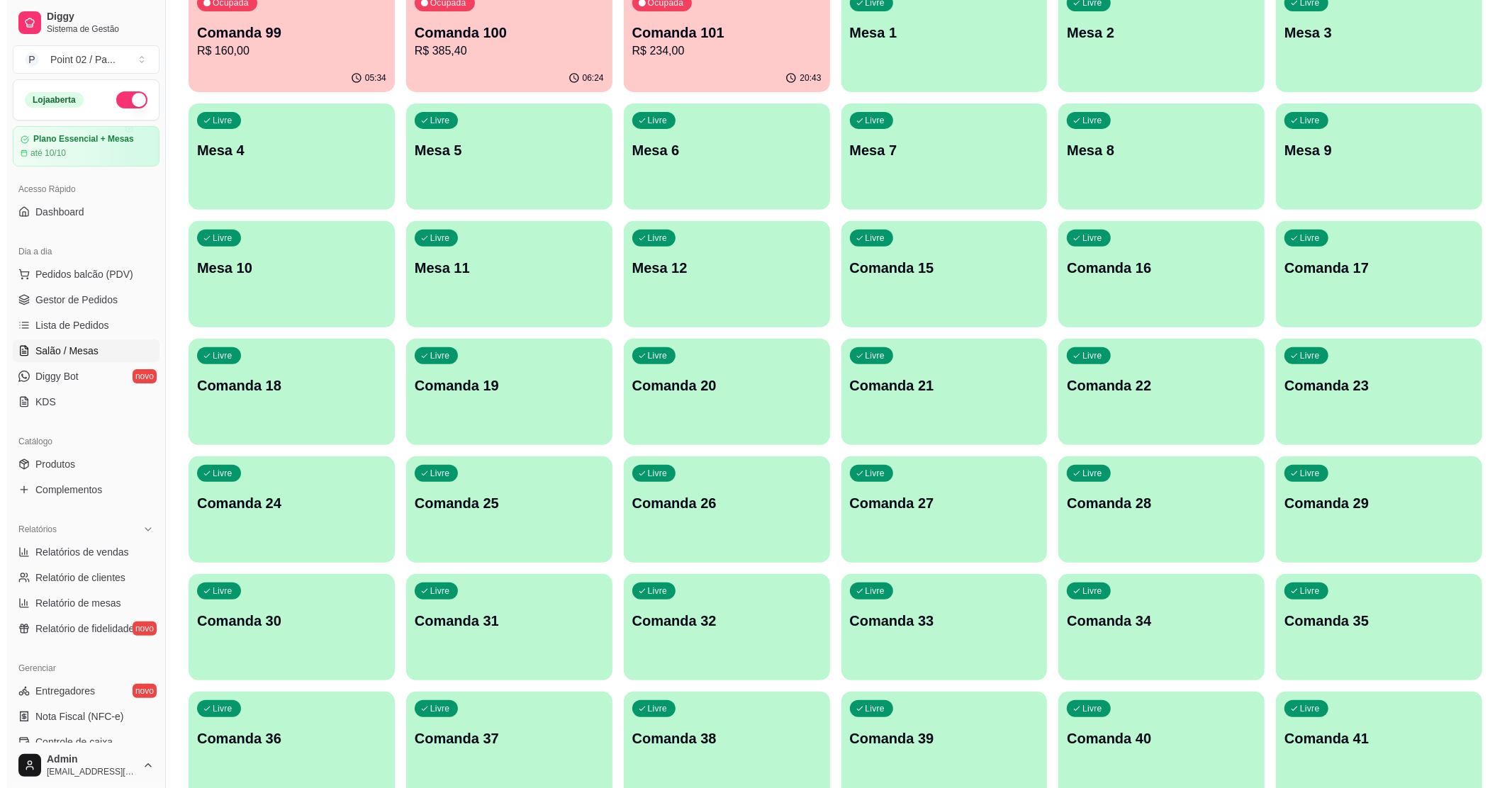
scroll to position [284, 0]
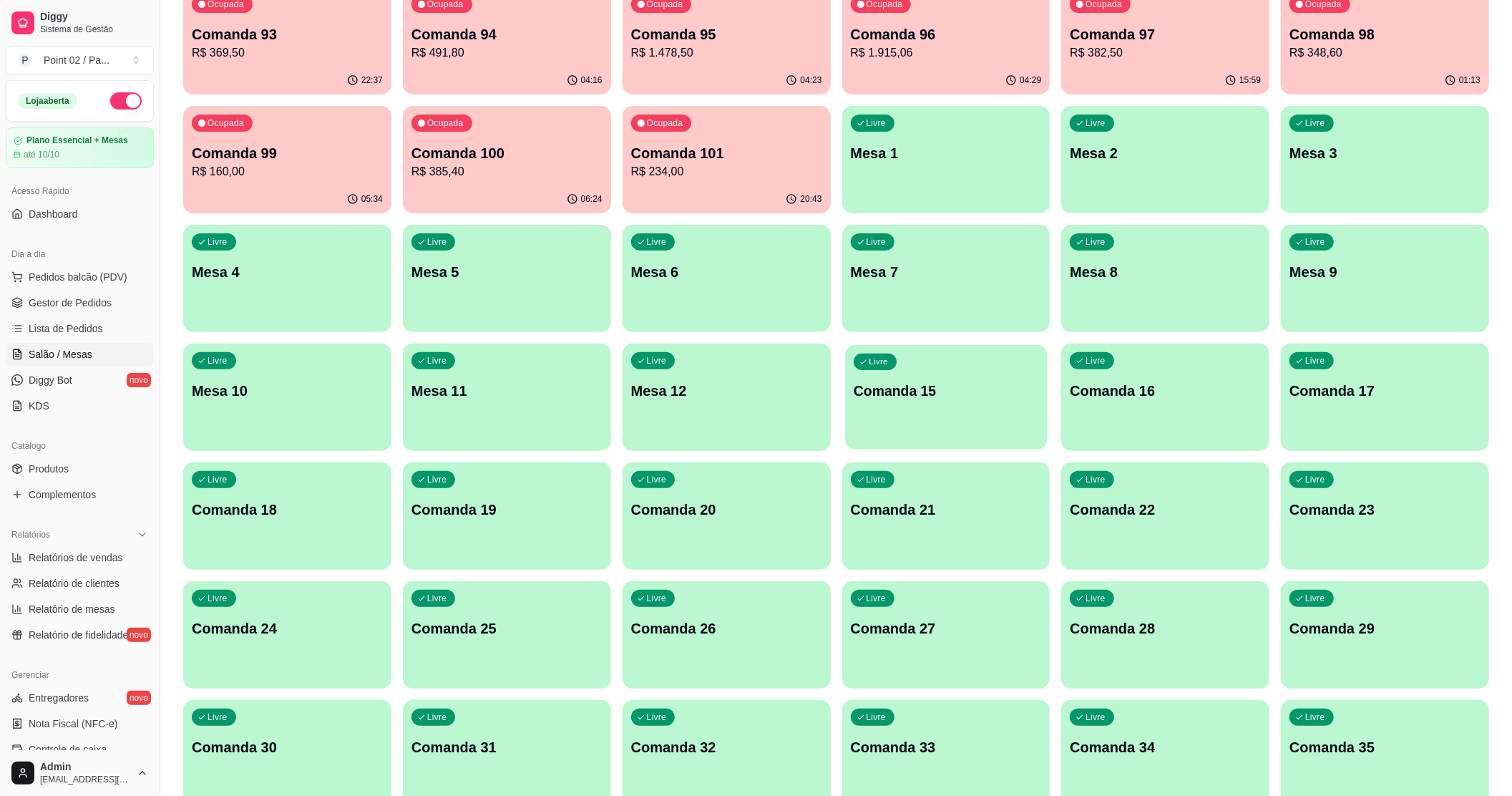
click at [904, 414] on div "Livre Comanda 15" at bounding box center [946, 389] width 202 height 88
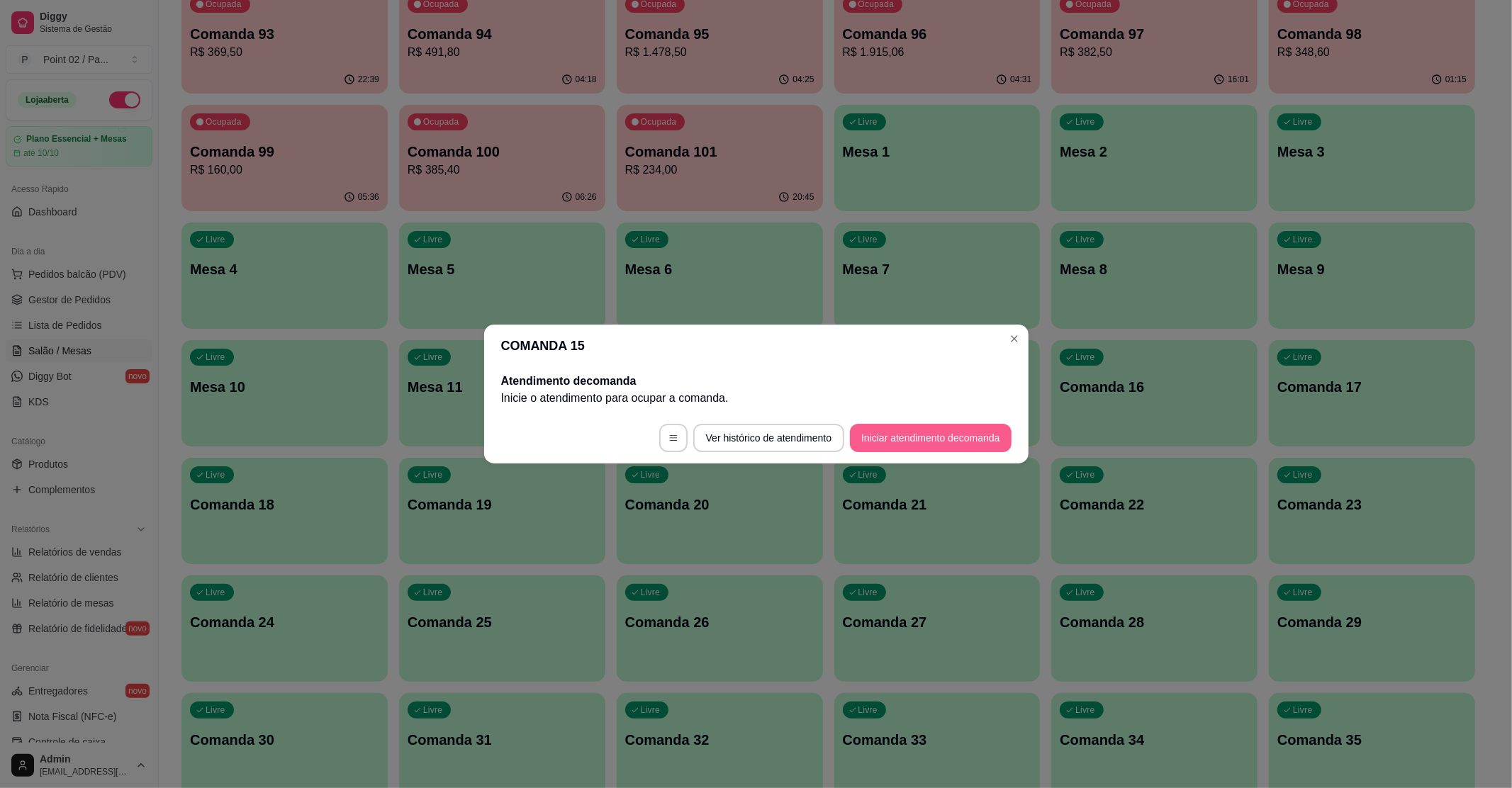
click at [863, 438] on button "Iniciar atendimento de comanda" at bounding box center [931, 438] width 161 height 29
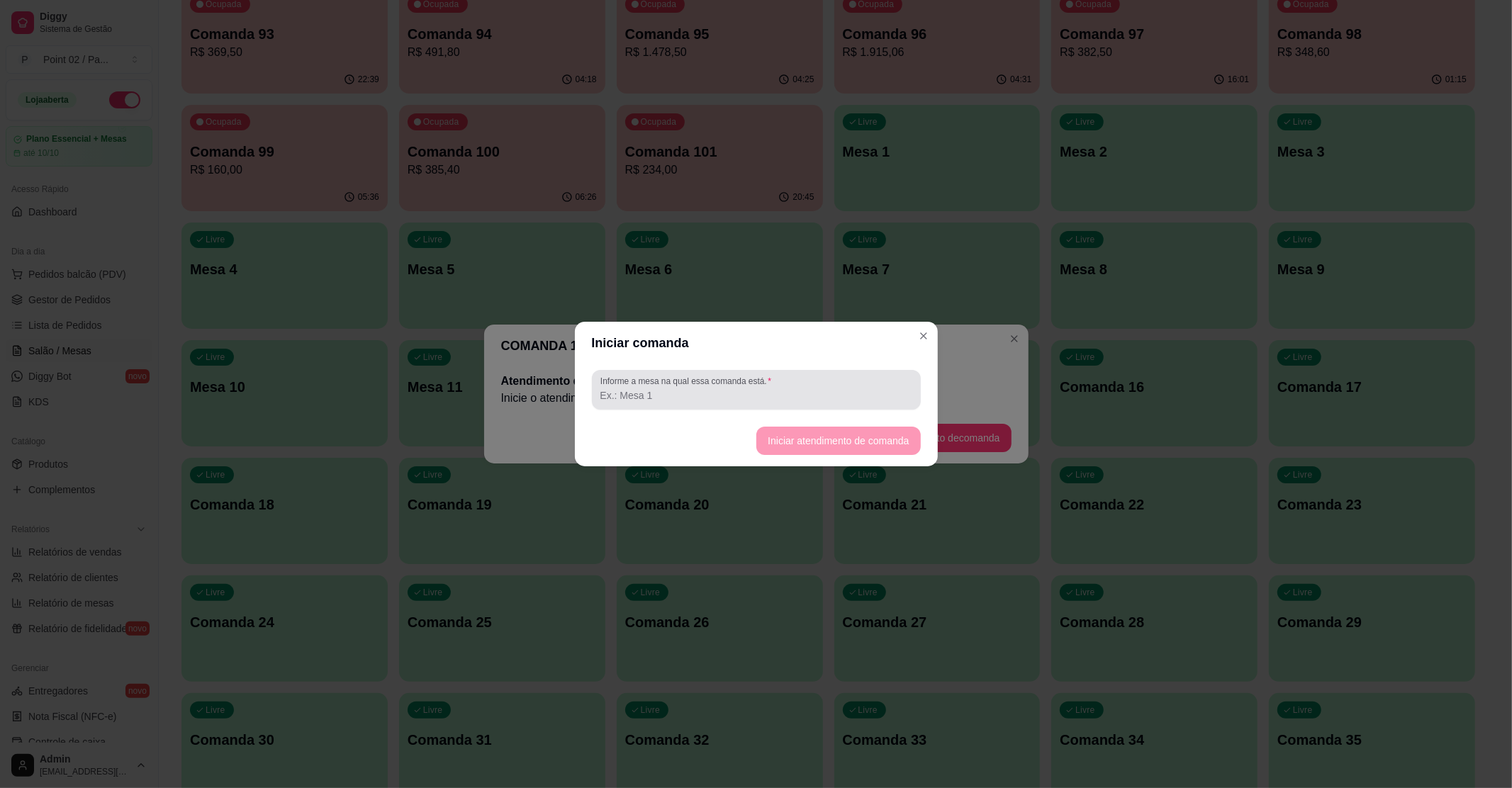
drag, startPoint x: 790, startPoint y: 380, endPoint x: 783, endPoint y: 366, distance: 15.7
click at [789, 378] on div at bounding box center [756, 390] width 312 height 29
type input "LIS"
click at [835, 442] on button "Iniciar atendimento de comanda" at bounding box center [839, 442] width 159 height 28
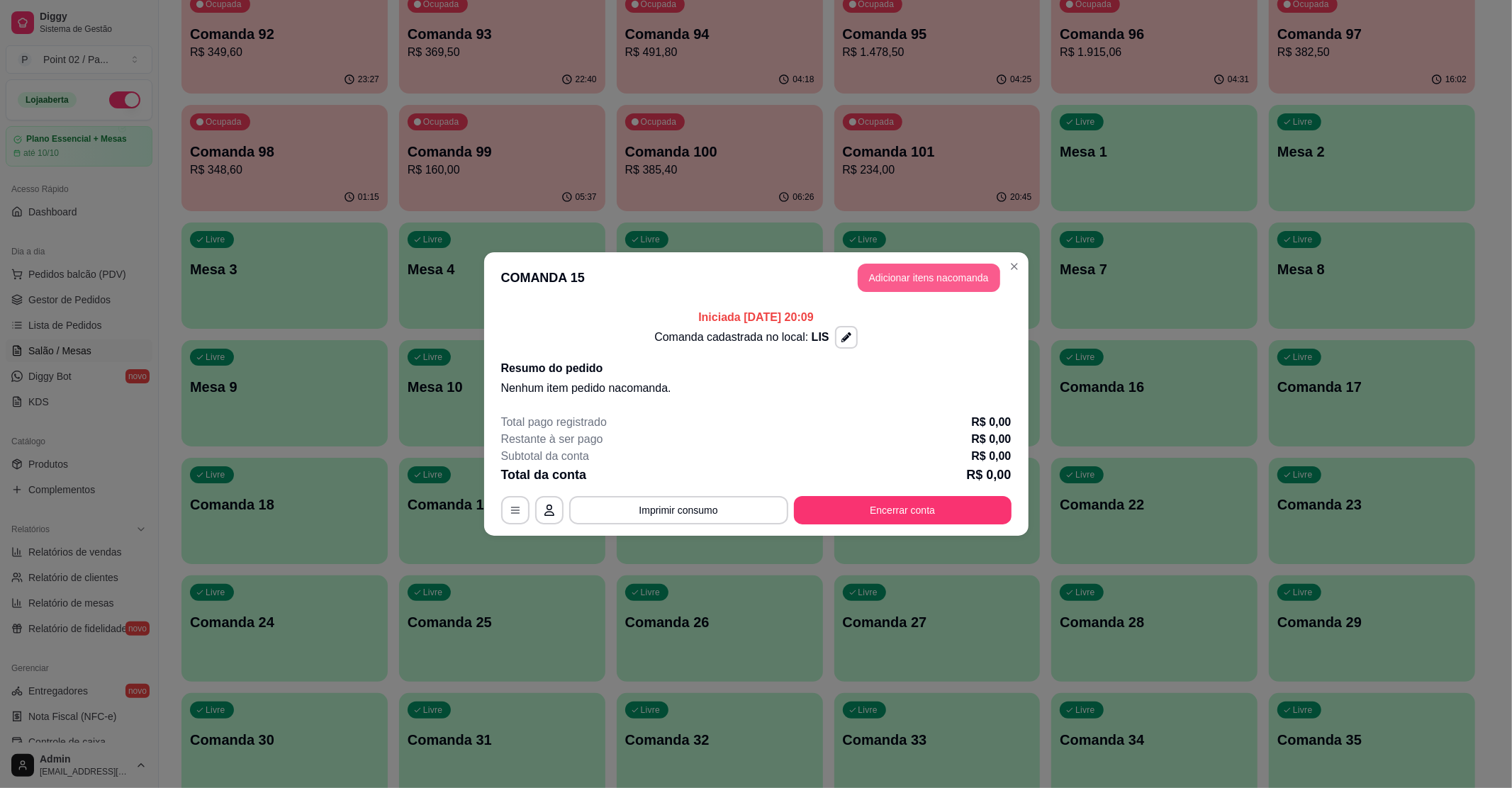
click at [921, 274] on button "Adicionar itens na comanda" at bounding box center [929, 277] width 143 height 29
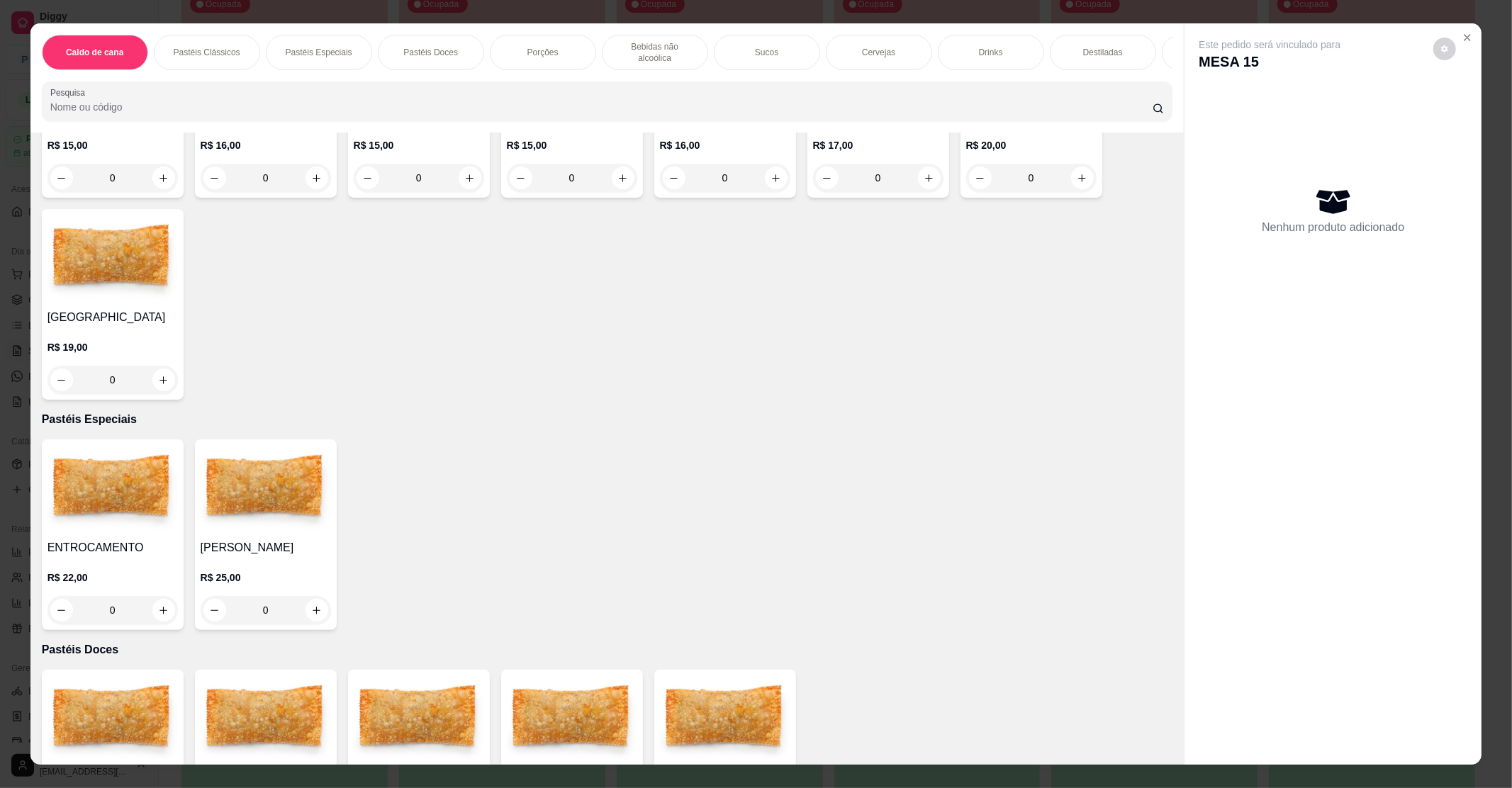
scroll to position [472, 0]
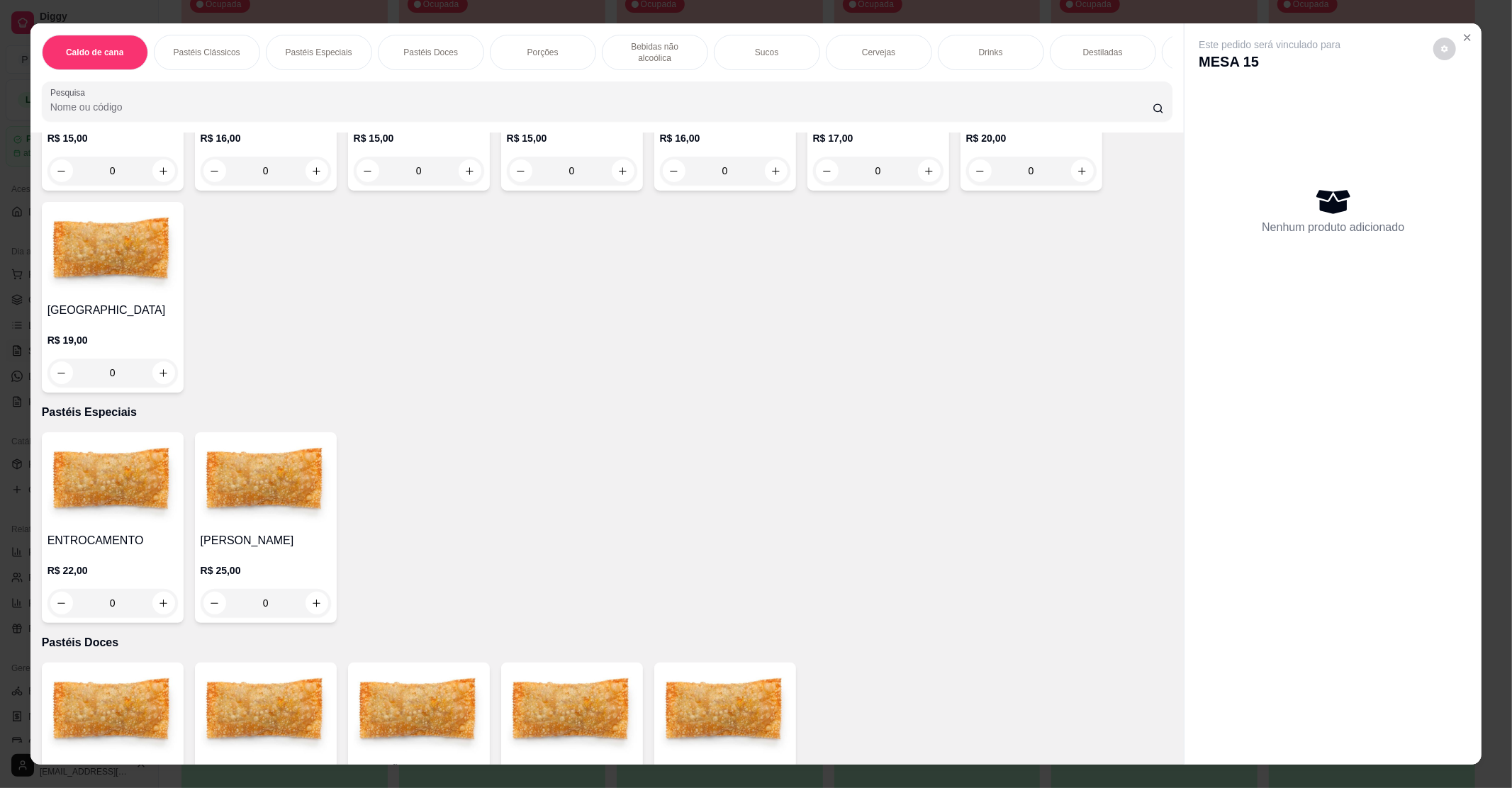
click at [216, 511] on img at bounding box center [266, 482] width 130 height 88
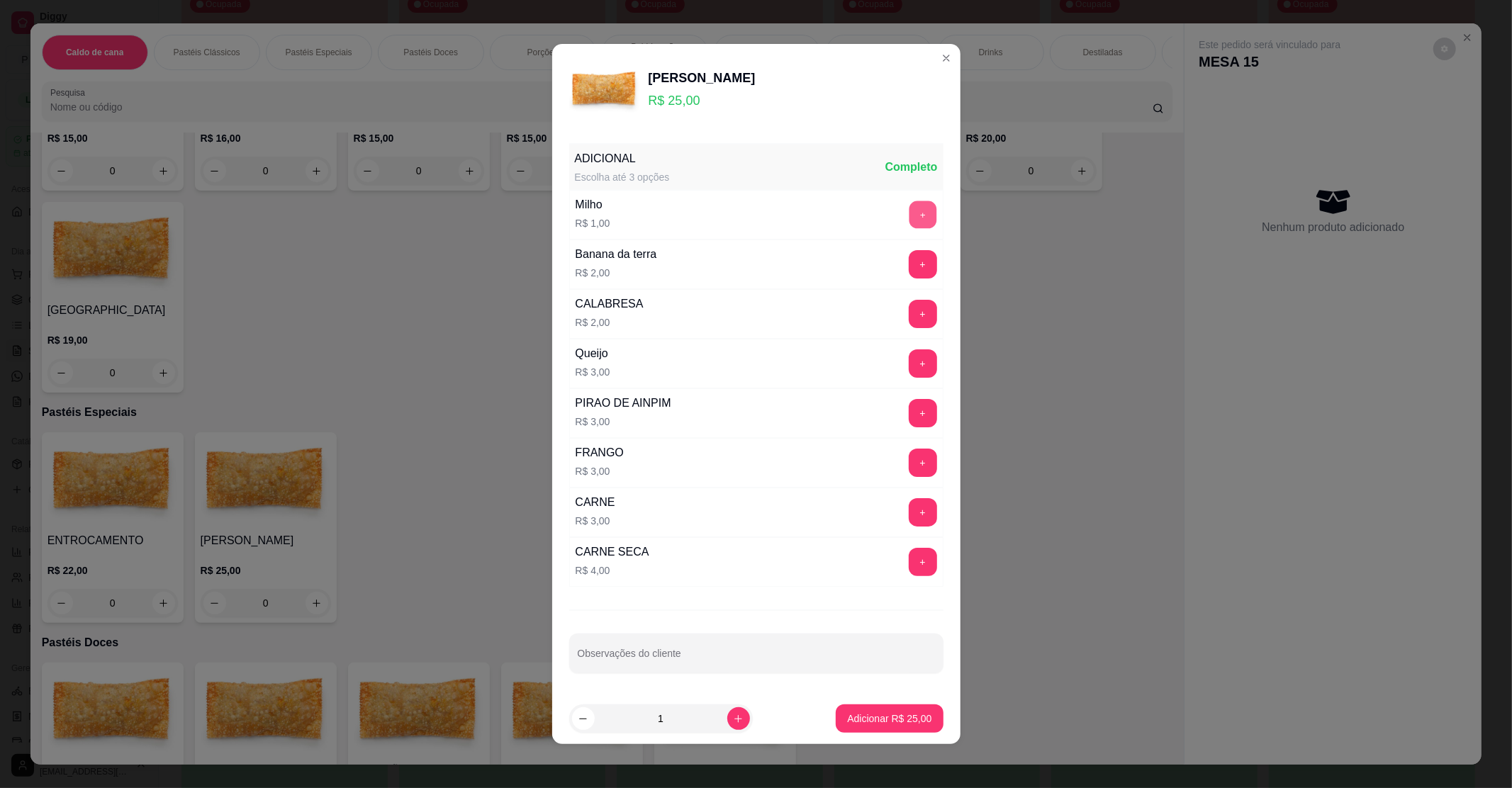
click at [909, 210] on button "+" at bounding box center [923, 215] width 28 height 28
click at [902, 709] on button "Adicionar R$ 26,00" at bounding box center [890, 719] width 104 height 28
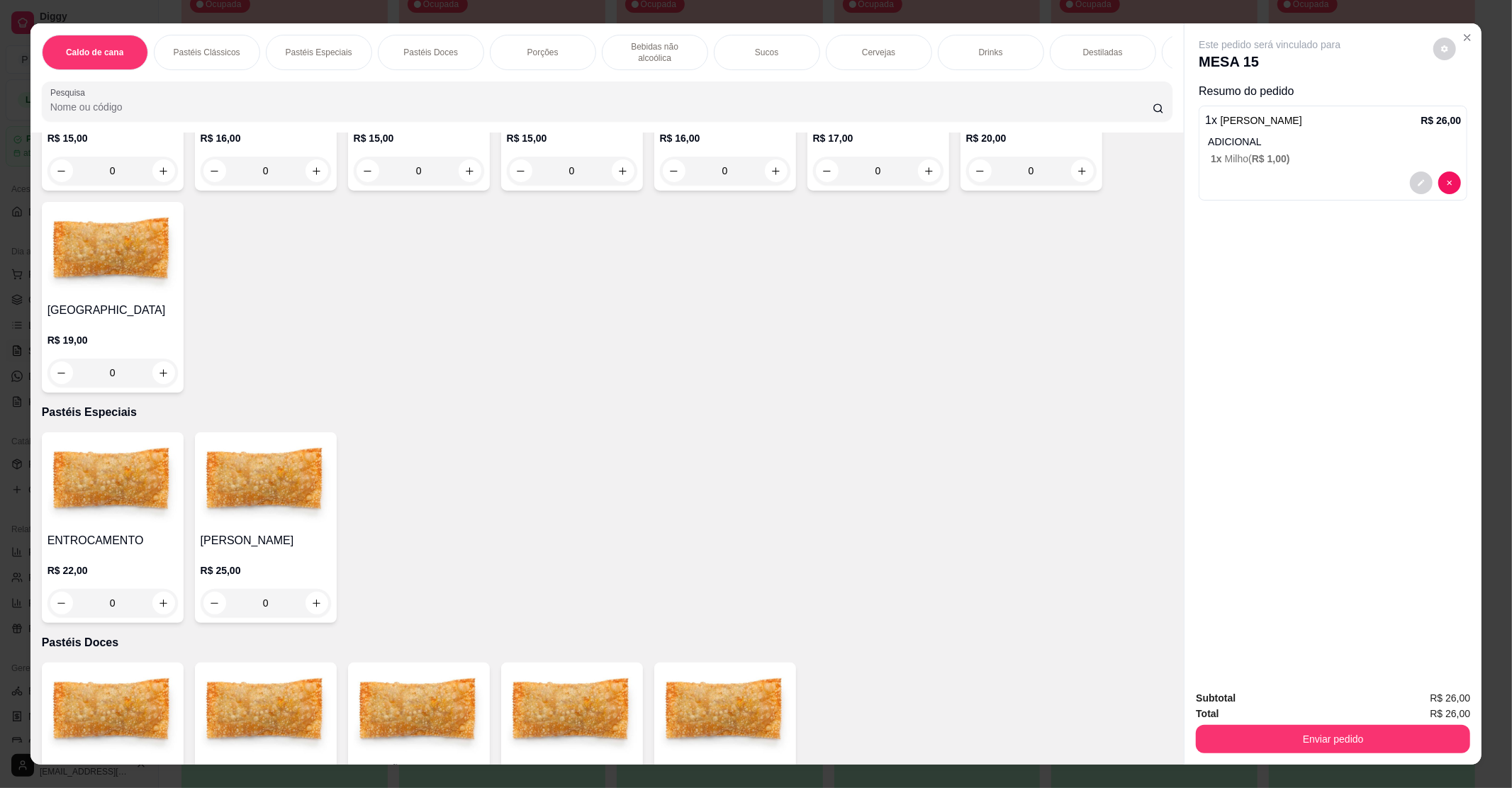
click at [84, 532] on h4 "ENTROCAMENTO" at bounding box center [112, 541] width 130 height 17
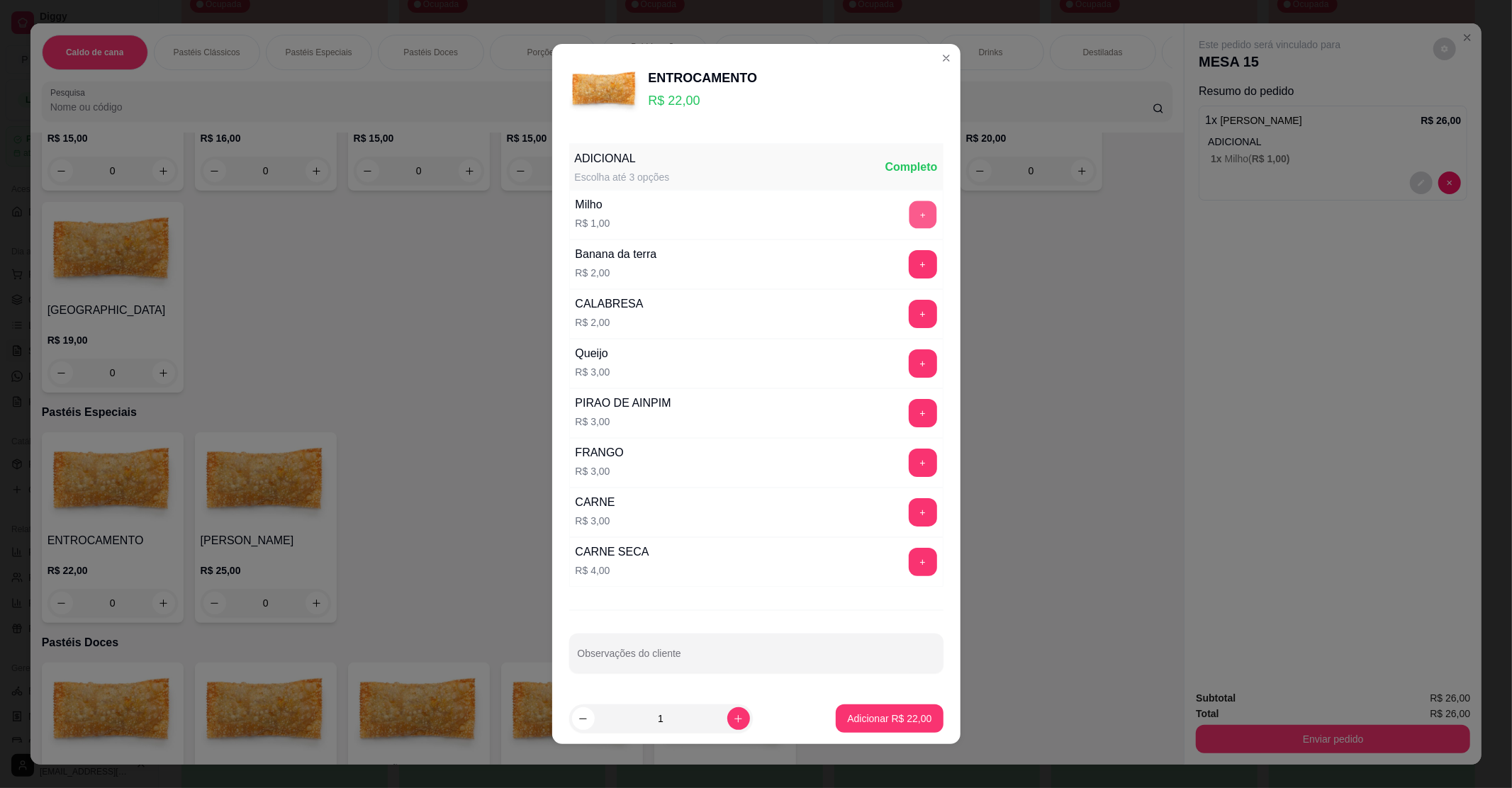
click at [909, 215] on button "+" at bounding box center [923, 215] width 28 height 28
click at [847, 718] on p "Adicionar R$ 23,00" at bounding box center [889, 718] width 84 height 14
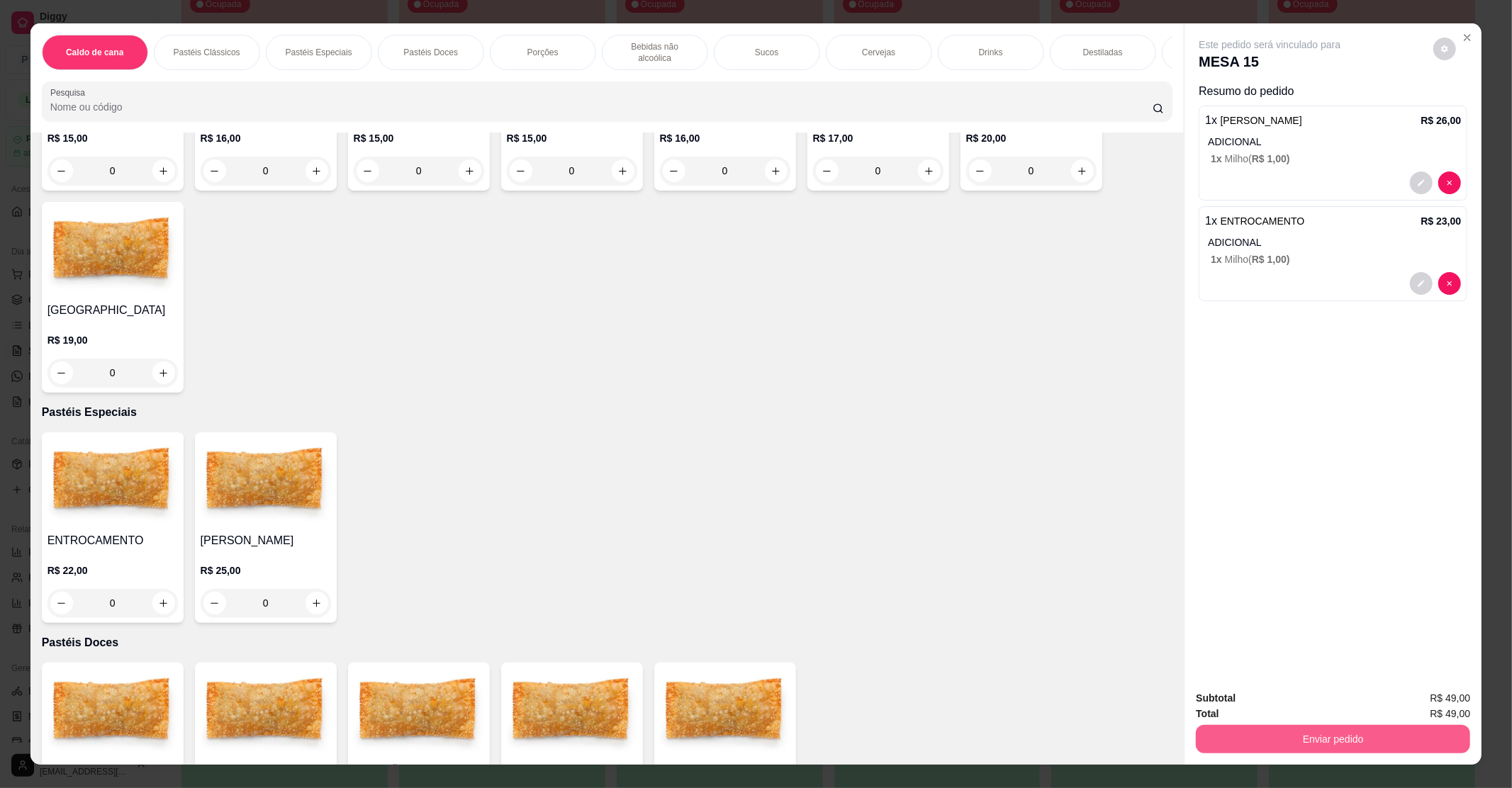
click at [1266, 743] on button "Enviar pedido" at bounding box center [1333, 739] width 274 height 29
click at [1438, 707] on button "Enviar pedido" at bounding box center [1431, 704] width 80 height 27
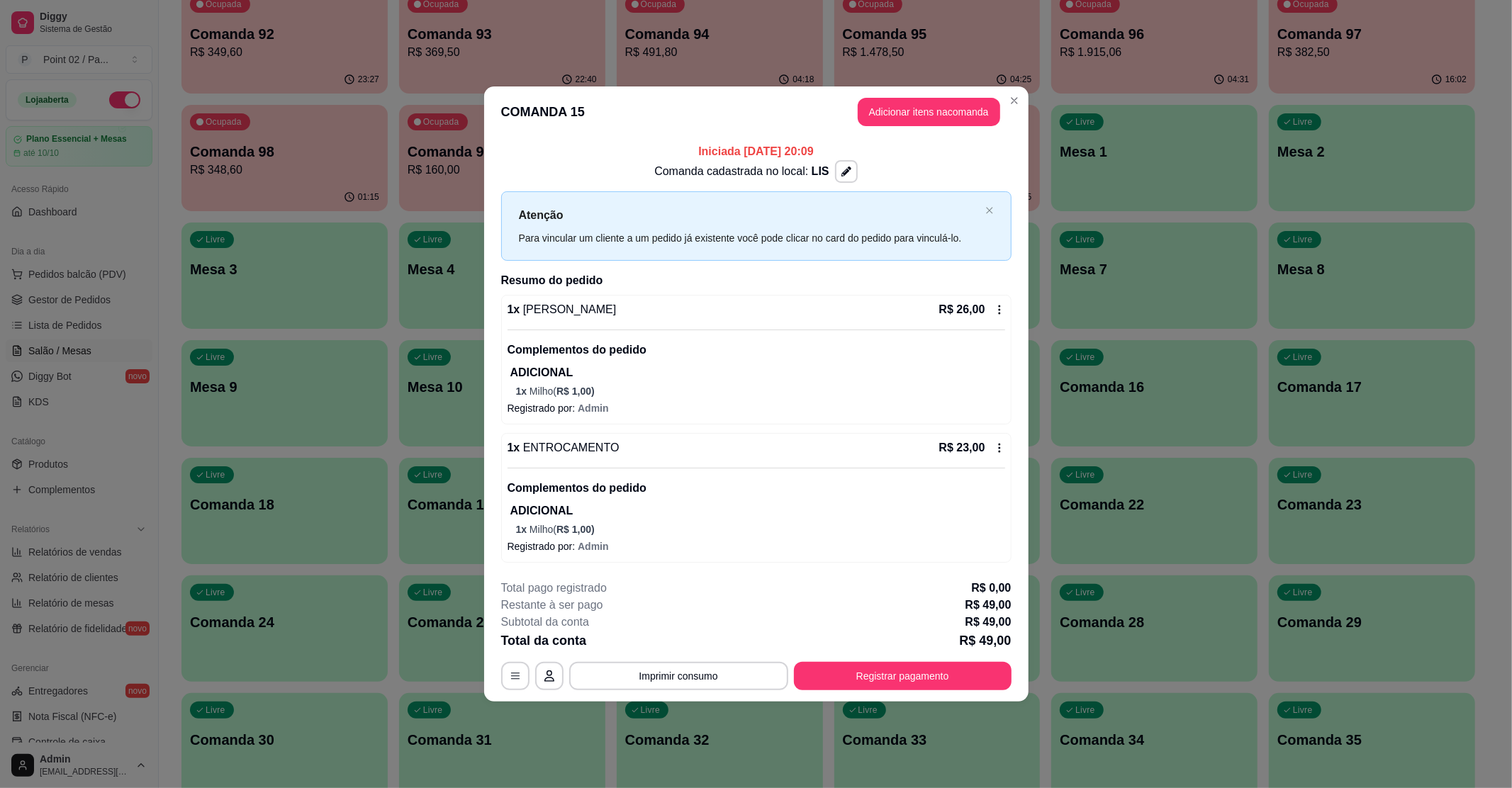
click at [998, 307] on icon at bounding box center [999, 309] width 12 height 12
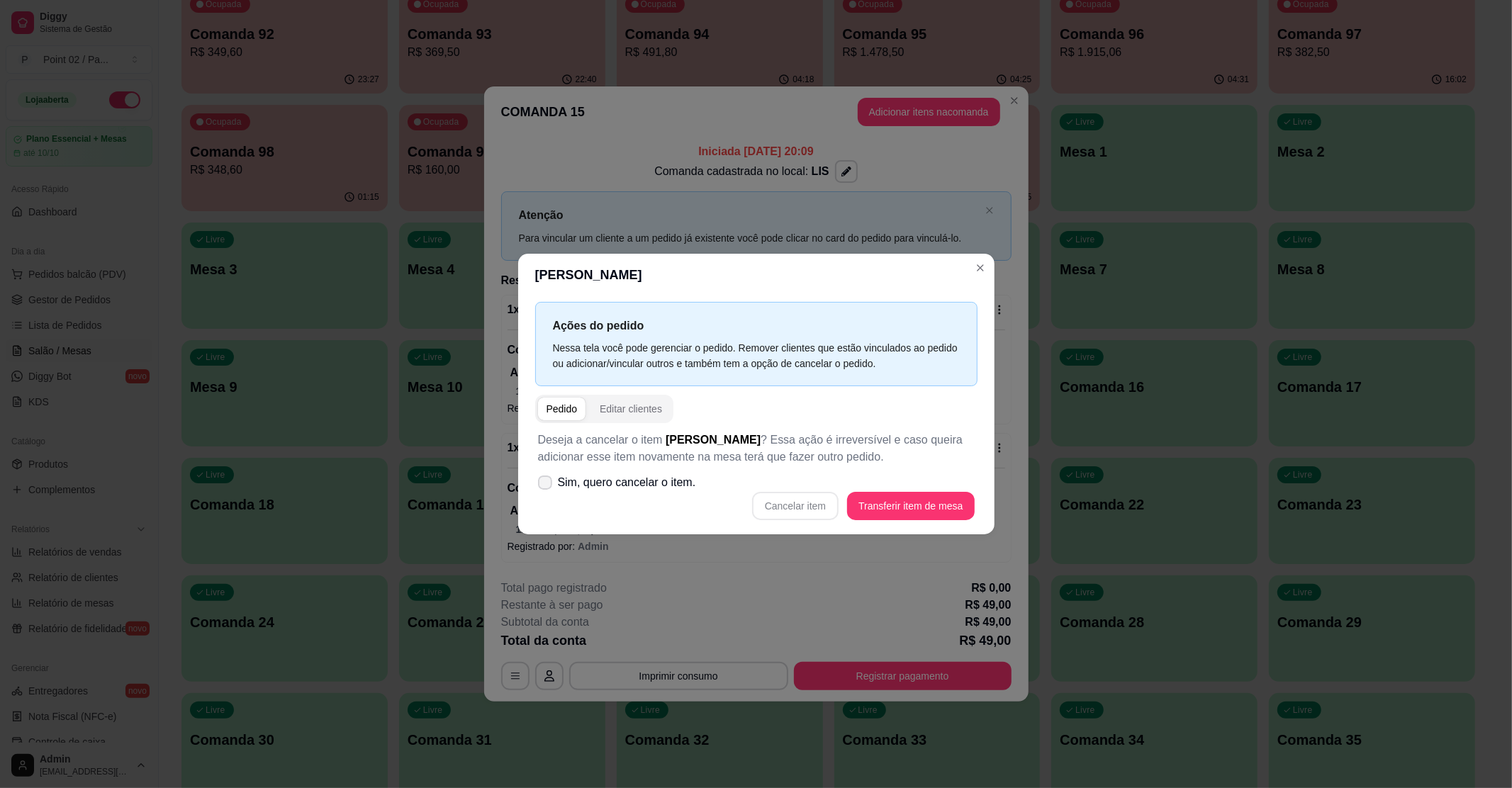
click at [543, 477] on span at bounding box center [545, 483] width 14 height 14
click at [543, 486] on input "Sim, quero cancelar o item." at bounding box center [542, 490] width 9 height 9
checkbox input "true"
click at [810, 506] on button "Cancelar item" at bounding box center [795, 507] width 84 height 28
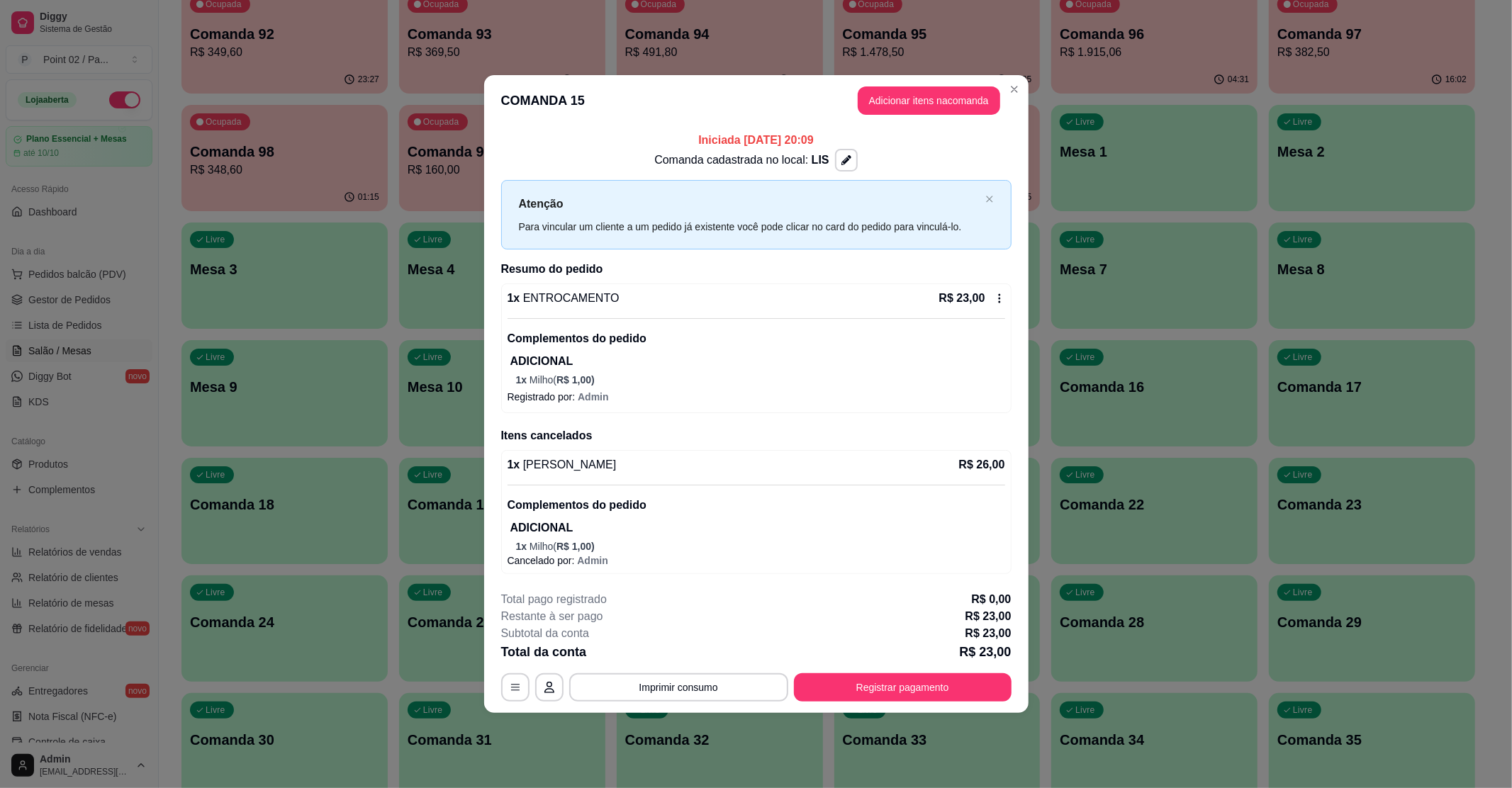
click at [982, 262] on h2 "Resumo do pedido" at bounding box center [756, 270] width 511 height 17
click at [890, 91] on button "Adicionar itens na comanda" at bounding box center [928, 102] width 138 height 28
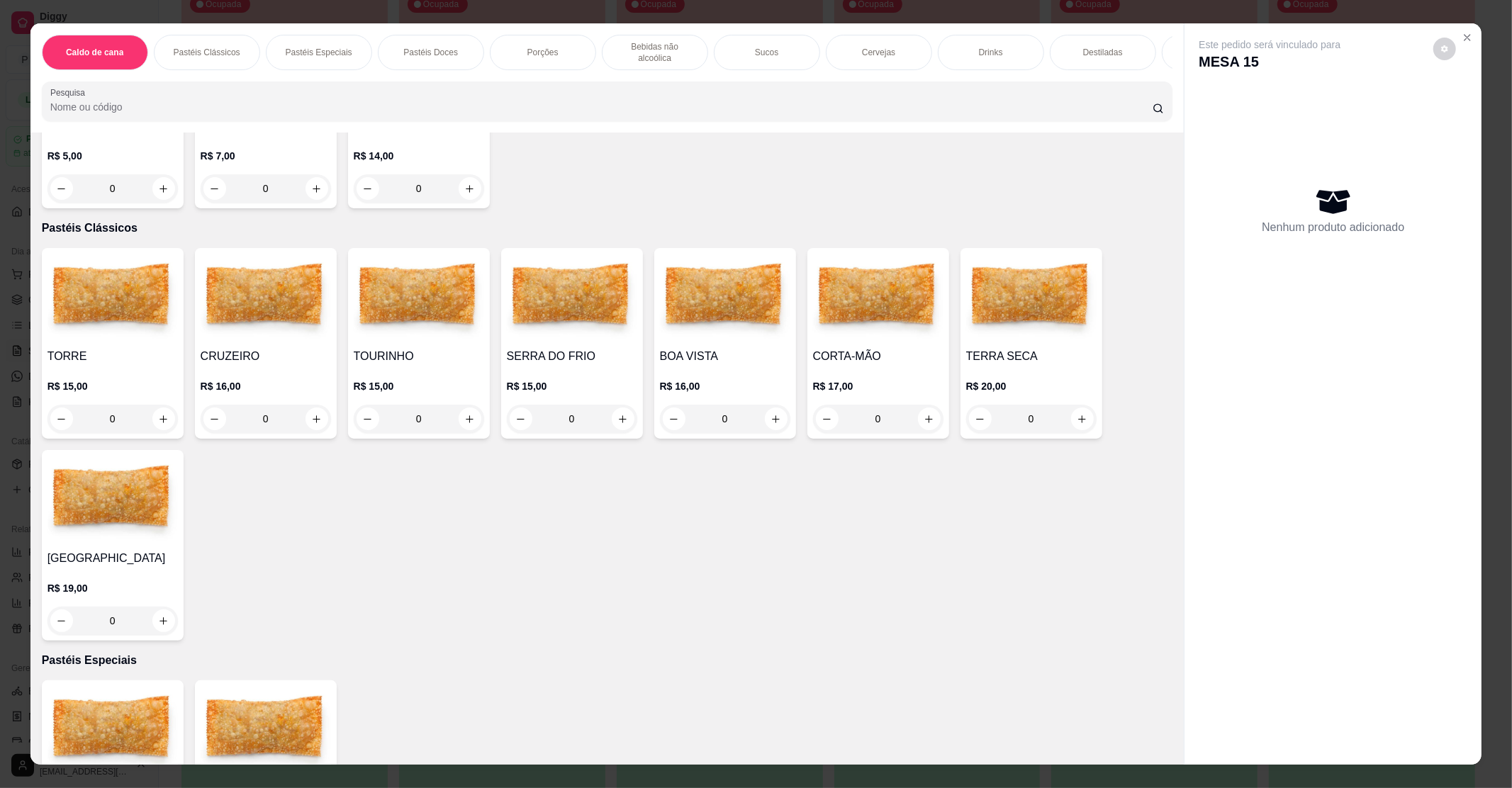
scroll to position [284, 0]
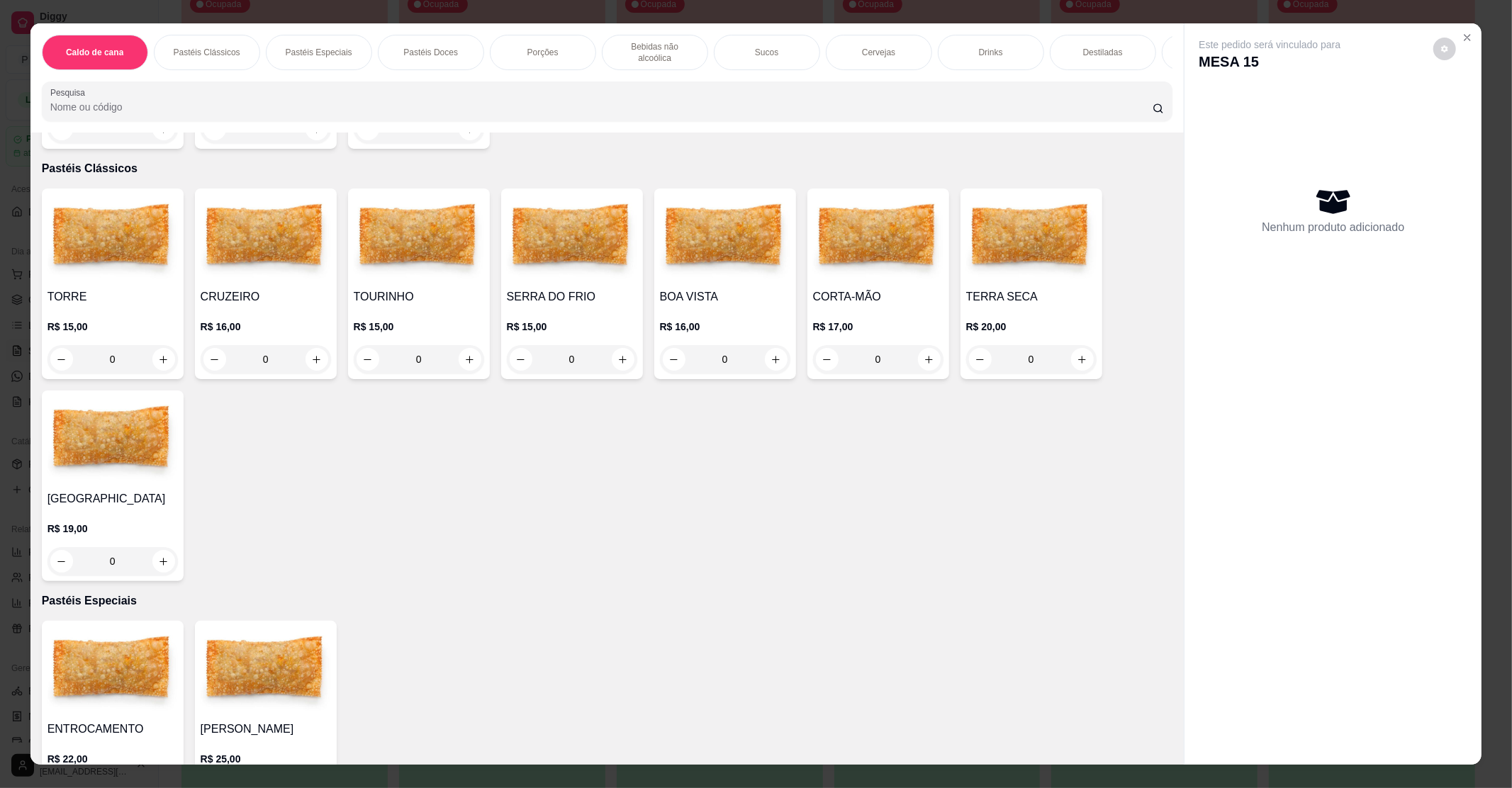
click at [143, 508] on div "R$ 19,00 0" at bounding box center [112, 542] width 130 height 68
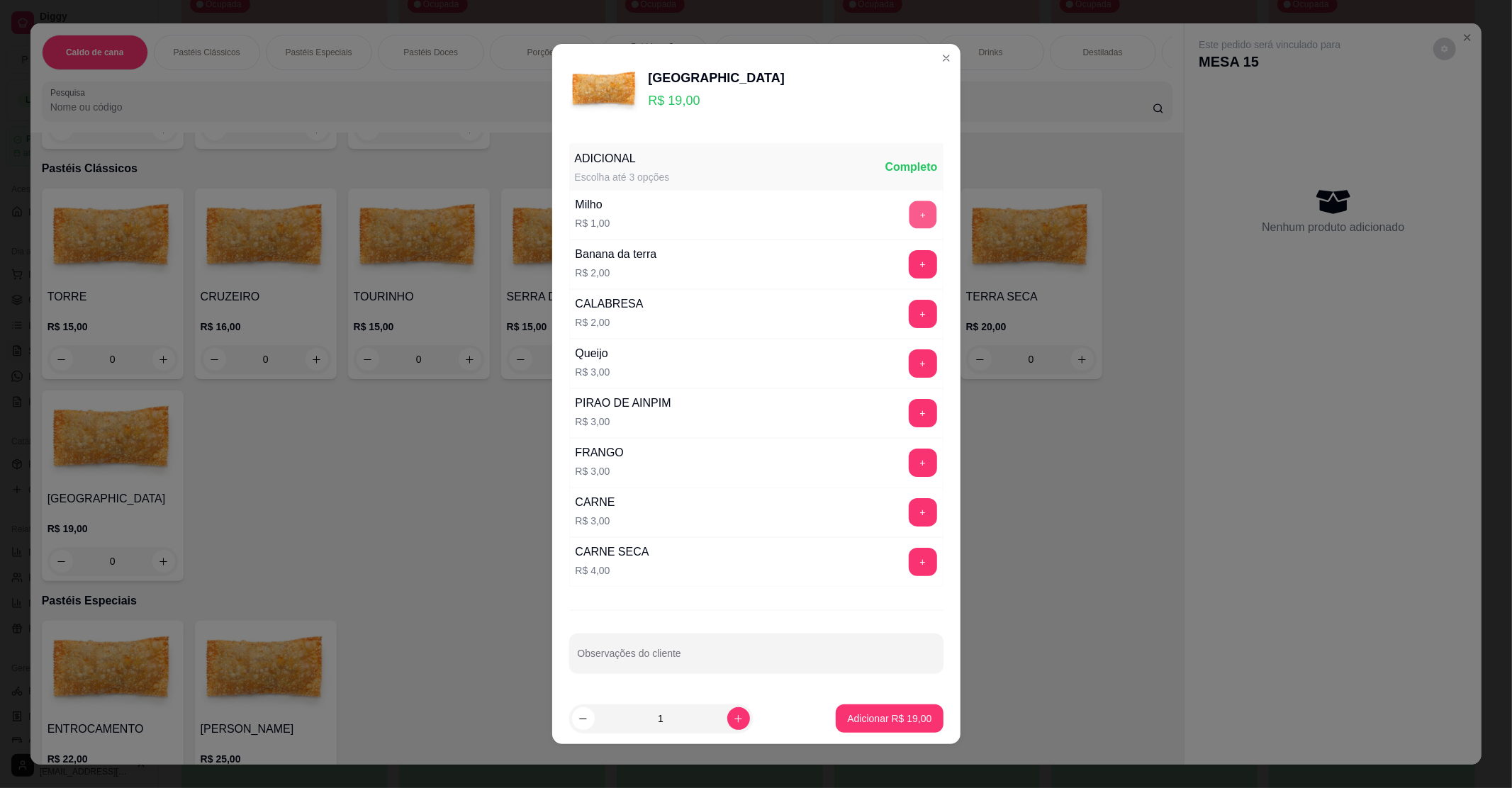
click at [909, 203] on button "+" at bounding box center [923, 215] width 28 height 28
click at [909, 514] on button "+" at bounding box center [923, 513] width 28 height 28
click at [897, 718] on p "Adicionar R$ 23,00" at bounding box center [890, 717] width 82 height 13
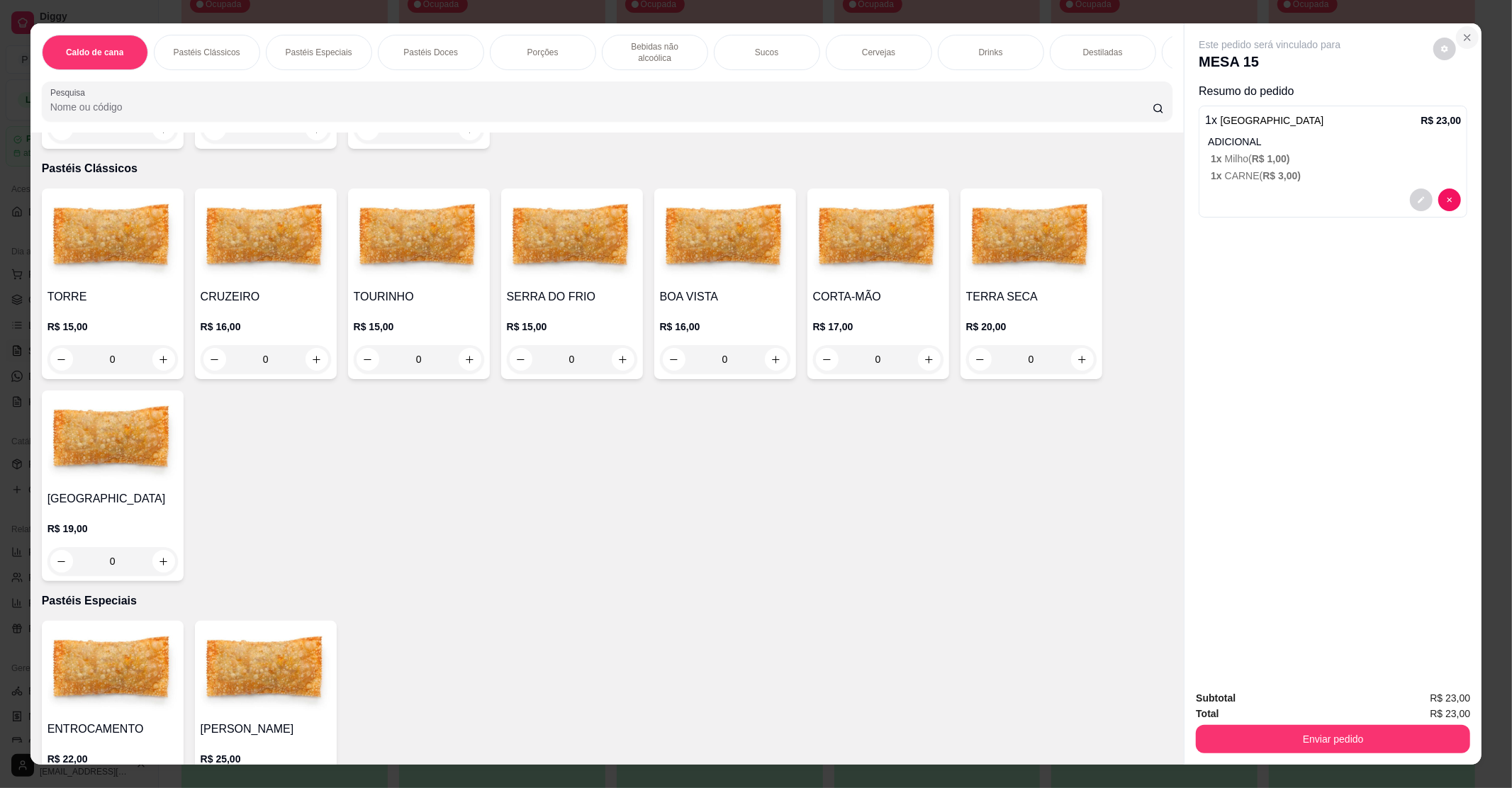
click at [1456, 33] on button "Close" at bounding box center [1467, 37] width 22 height 22
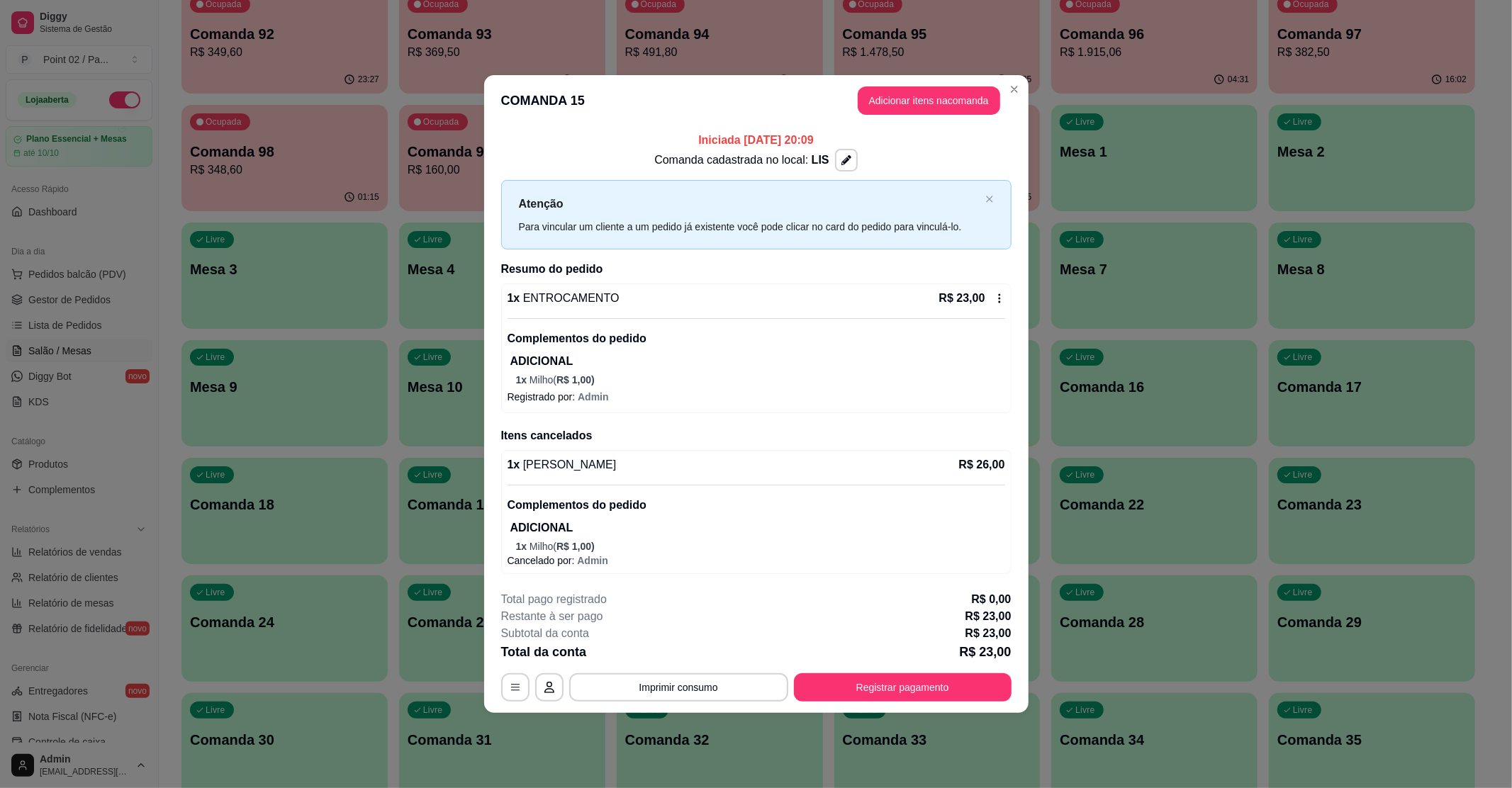
click at [993, 295] on div "R$ 23,00" at bounding box center [972, 298] width 66 height 17
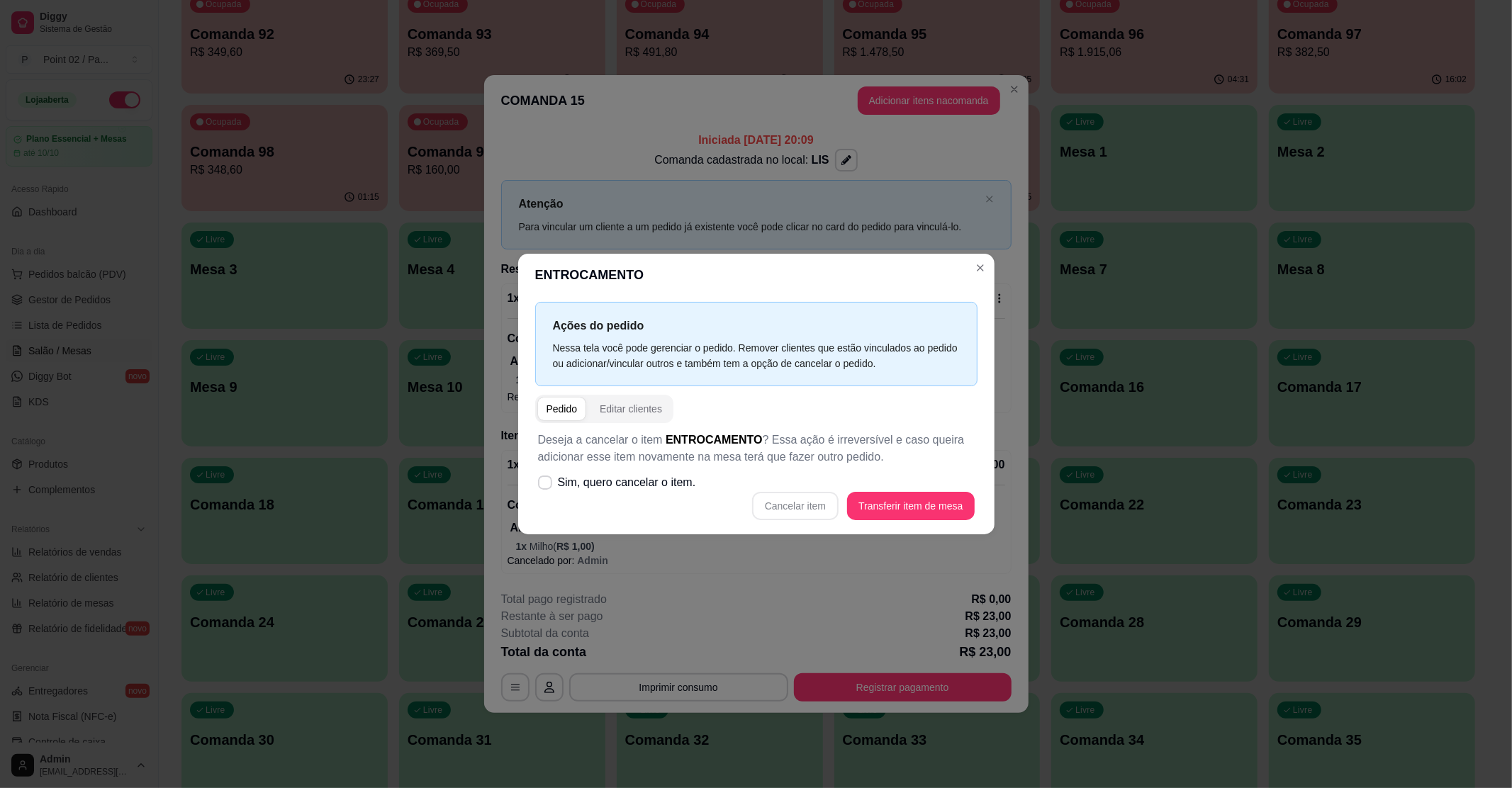
drag, startPoint x: 823, startPoint y: 491, endPoint x: 939, endPoint y: 378, distance: 161.9
click at [848, 473] on div "Deseja a cancelar o item ENTROCAMENTO ? Essa ação é irreversível e caso queira …" at bounding box center [756, 476] width 443 height 105
click at [535, 472] on label "Sim, quero cancelar o item." at bounding box center [617, 483] width 170 height 29
click at [546, 483] on icon at bounding box center [545, 482] width 12 height 9
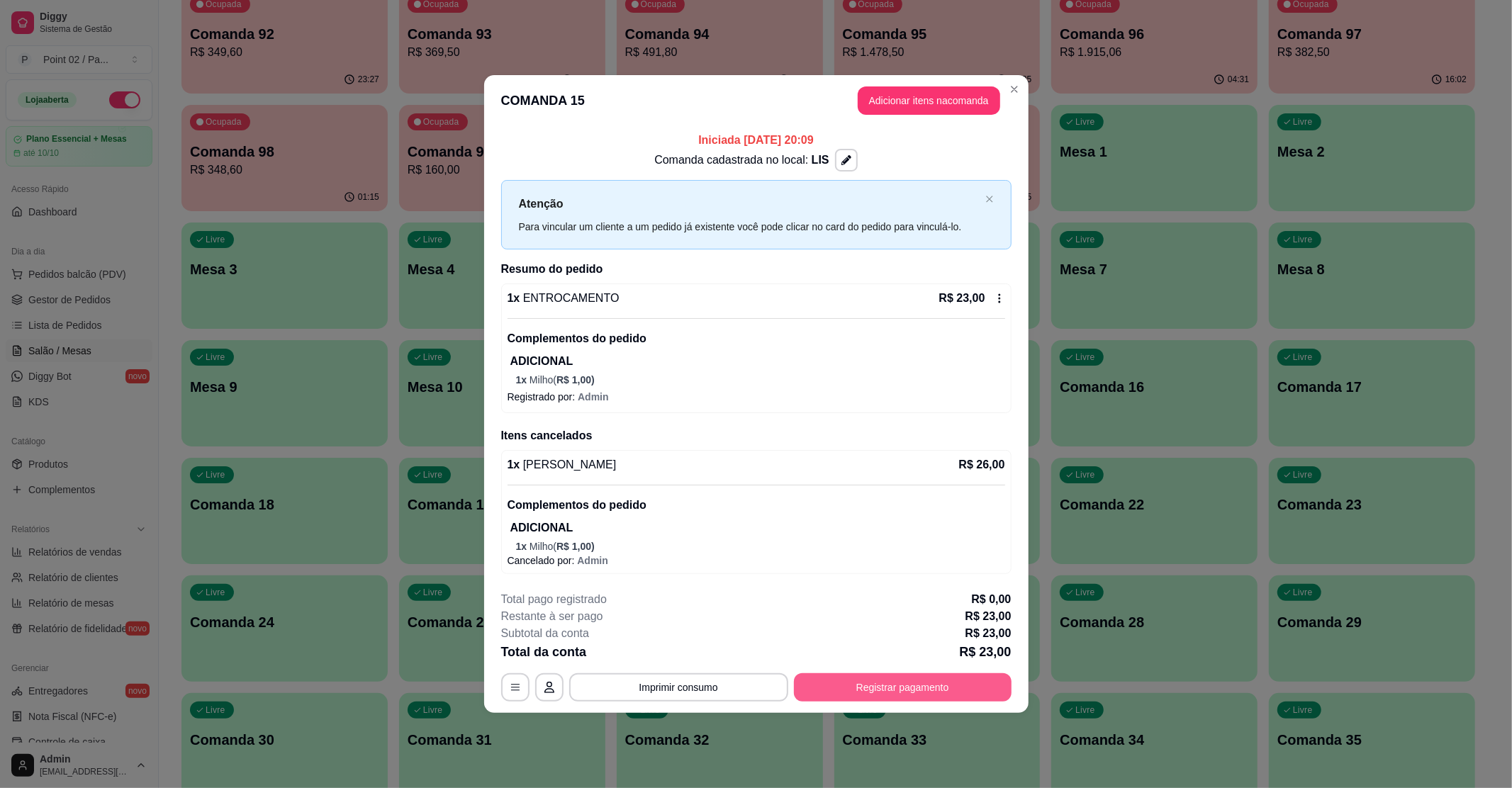
click at [928, 673] on button "Registrar pagamento" at bounding box center [902, 687] width 218 height 29
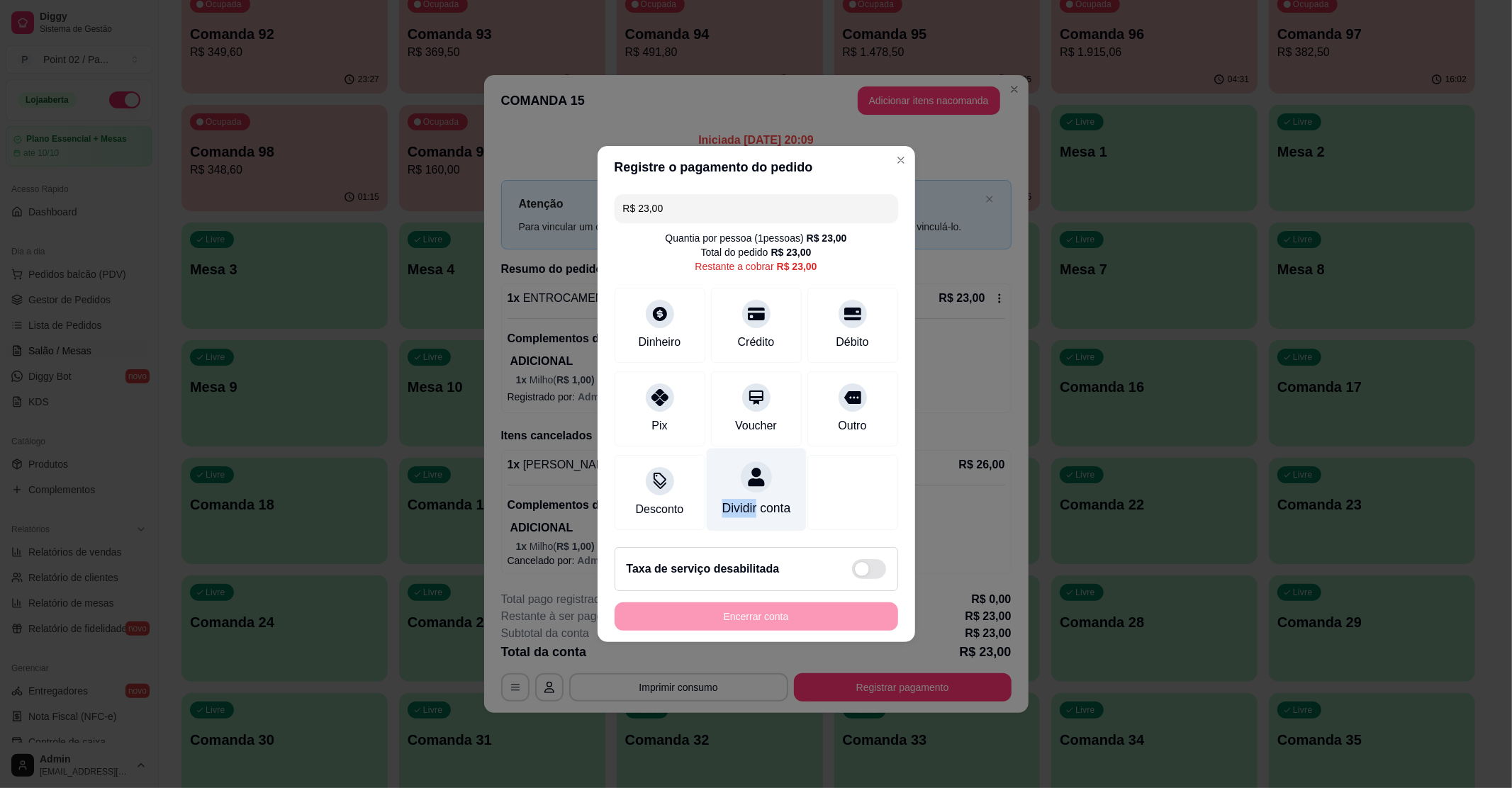
drag, startPoint x: 772, startPoint y: 448, endPoint x: 754, endPoint y: 491, distance: 46.6
click at [755, 491] on div "Desconto Dividir conta" at bounding box center [756, 492] width 284 height 75
drag, startPoint x: 875, startPoint y: 469, endPoint x: 860, endPoint y: 470, distance: 15.0
click at [869, 470] on div at bounding box center [852, 490] width 100 height 83
click at [670, 199] on input "R$ 23,00" at bounding box center [756, 208] width 267 height 29
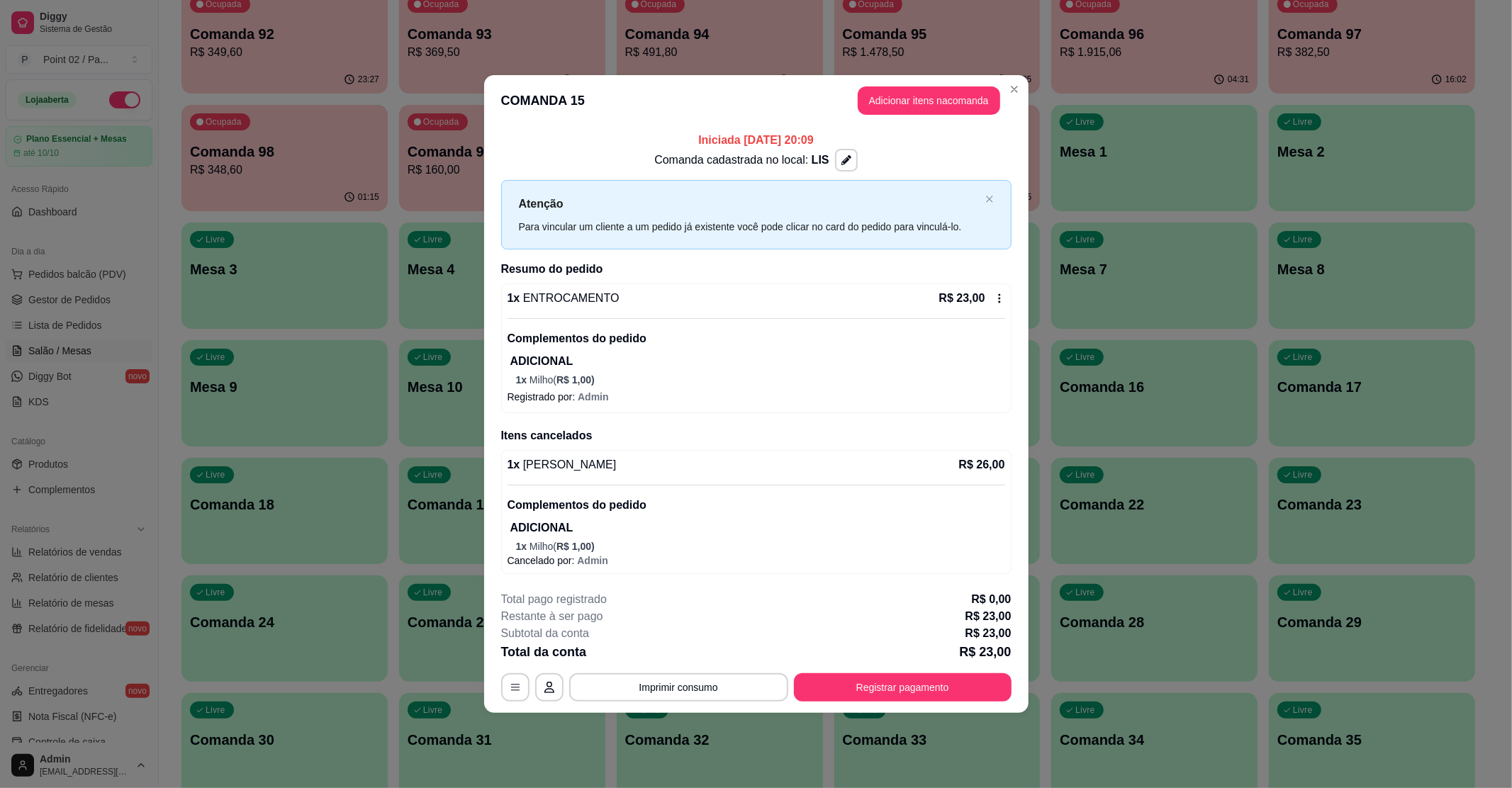
click at [993, 285] on div "1 x ENTROCAMENTO R$ 23,00 Complementos do pedido ADICIONAL 1 x Milho ( R$ 1,00 …" at bounding box center [756, 348] width 511 height 129
click at [995, 446] on div "Itens cancelados 1 x BORGES R$ 26,00 Complementos do pedido ADICIONAL 1 x Milho…" at bounding box center [756, 501] width 511 height 146
click at [966, 487] on div "Complementos do pedido ADICIONAL 1 x Milho ( R$ 1,00 )" at bounding box center [756, 519] width 498 height 69
drag, startPoint x: 587, startPoint y: 439, endPoint x: 585, endPoint y: 448, distance: 9.2
click at [586, 446] on div "Itens cancelados 1 x BORGES R$ 26,00 Complementos do pedido ADICIONAL 1 x Milho…" at bounding box center [756, 501] width 511 height 146
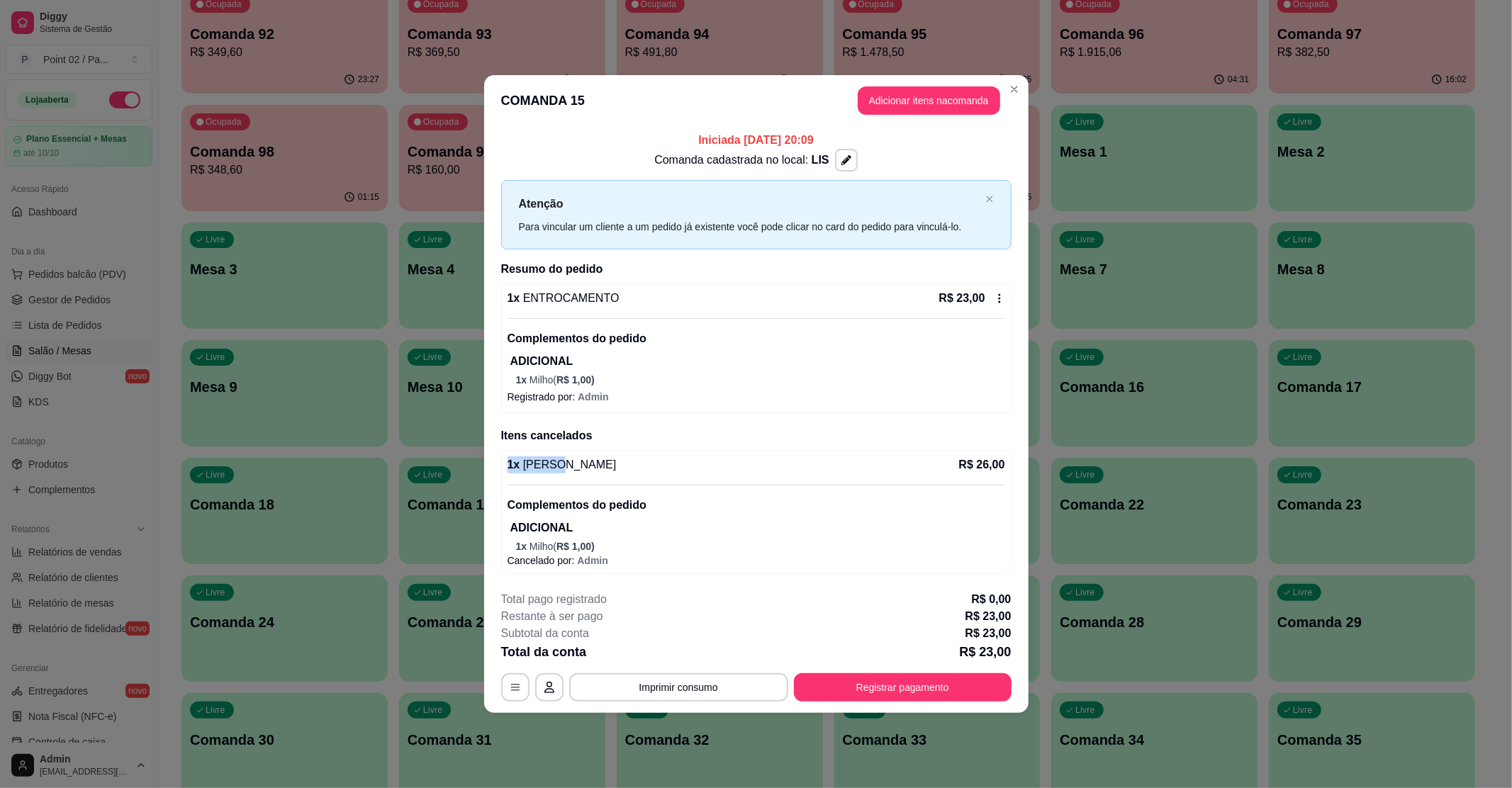
click at [544, 461] on span "[PERSON_NAME]" at bounding box center [567, 465] width 96 height 12
drag, startPoint x: 553, startPoint y: 458, endPoint x: 608, endPoint y: 448, distance: 55.9
click at [595, 452] on div "1 x BORGES R$ 26,00 Complementos do pedido ADICIONAL 1 x Milho ( R$ 1,00 ) Canc…" at bounding box center [756, 512] width 511 height 124
click at [928, 95] on button "Adicionar itens na comanda" at bounding box center [929, 101] width 143 height 29
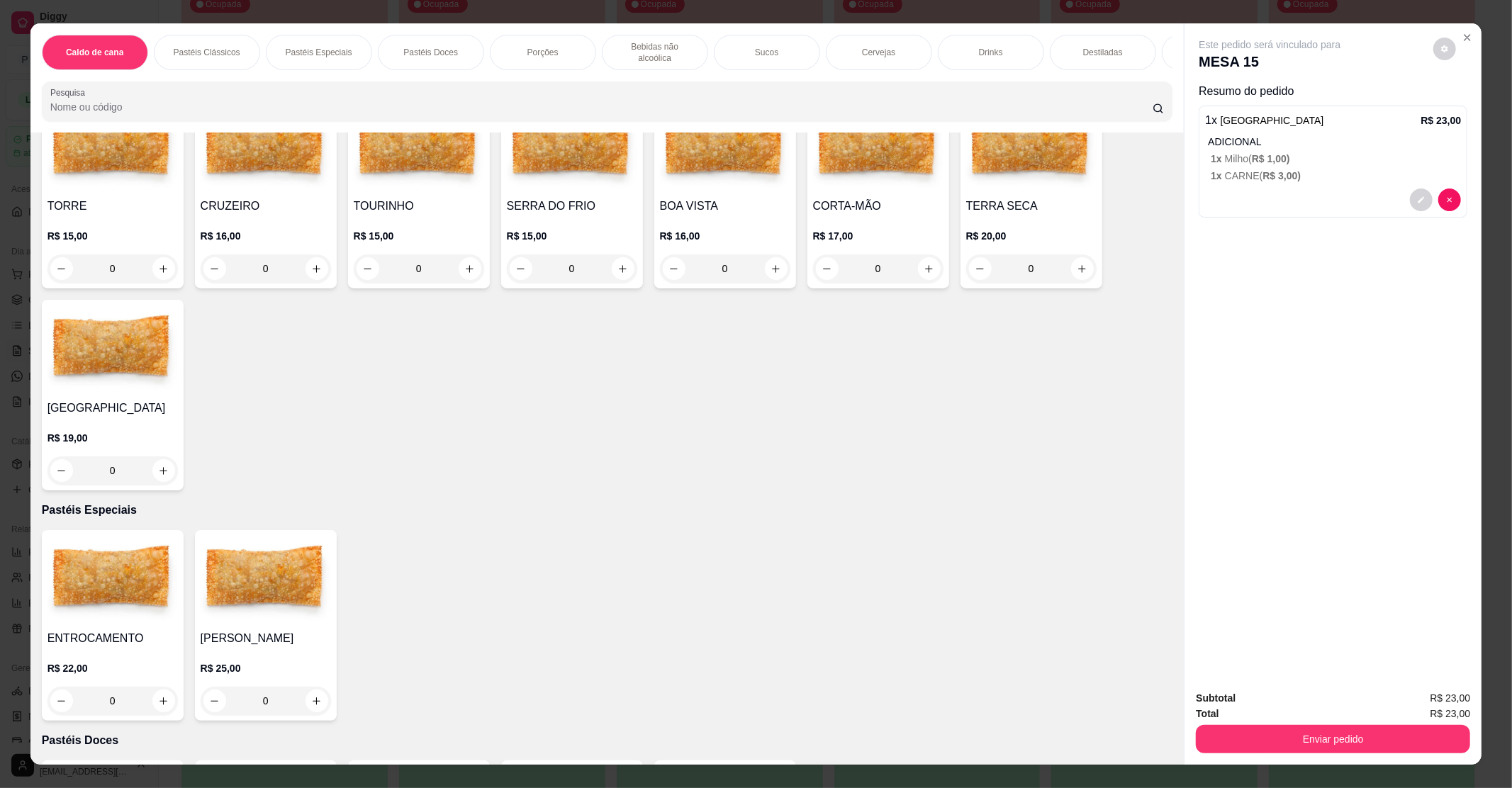
scroll to position [378, 0]
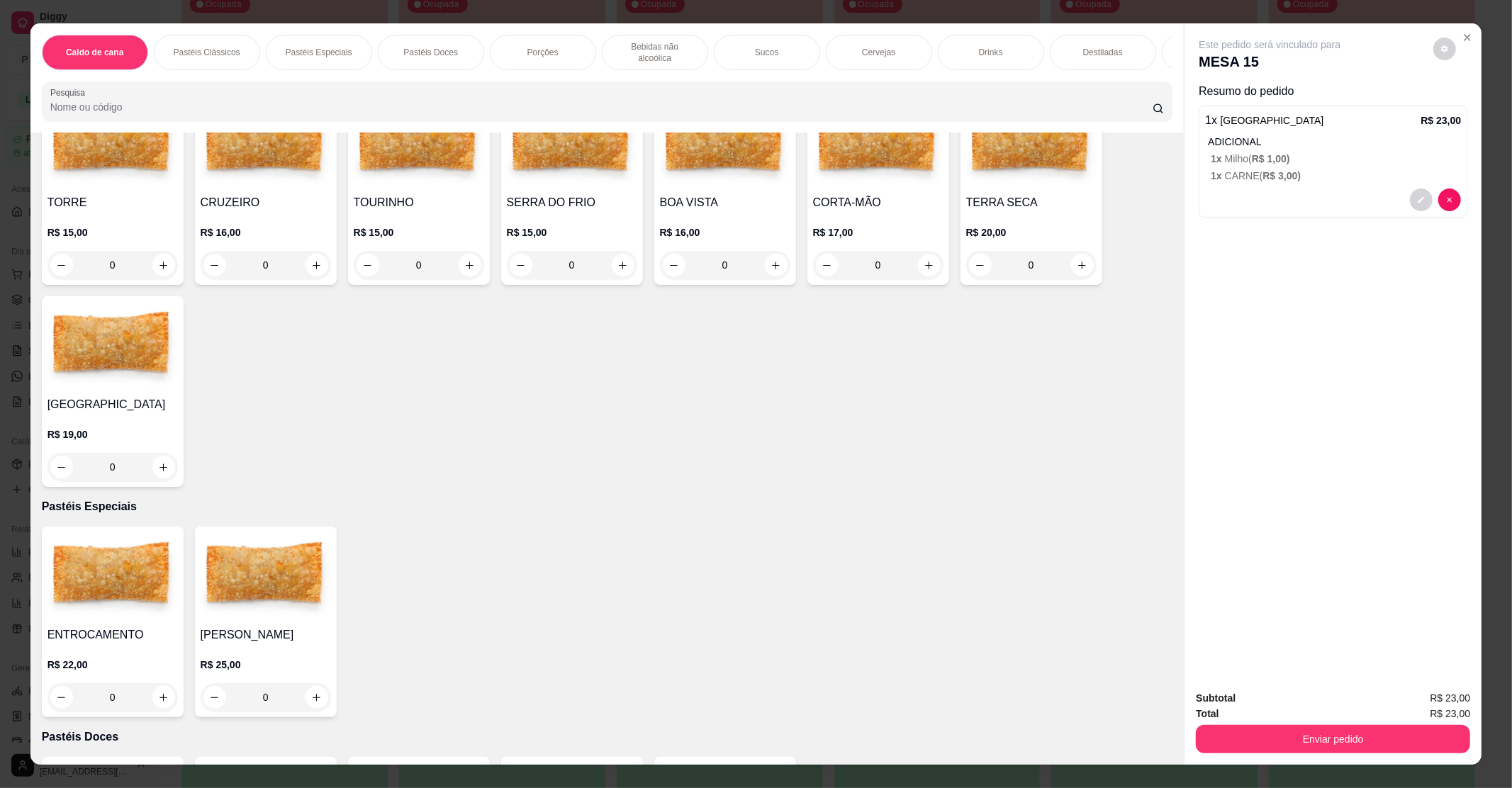
click at [122, 398] on h4 "[GEOGRAPHIC_DATA]" at bounding box center [112, 404] width 130 height 17
click at [1374, 735] on button "Enviar pedido" at bounding box center [1333, 739] width 266 height 28
click at [1413, 703] on button "Enviar pedido" at bounding box center [1431, 704] width 80 height 27
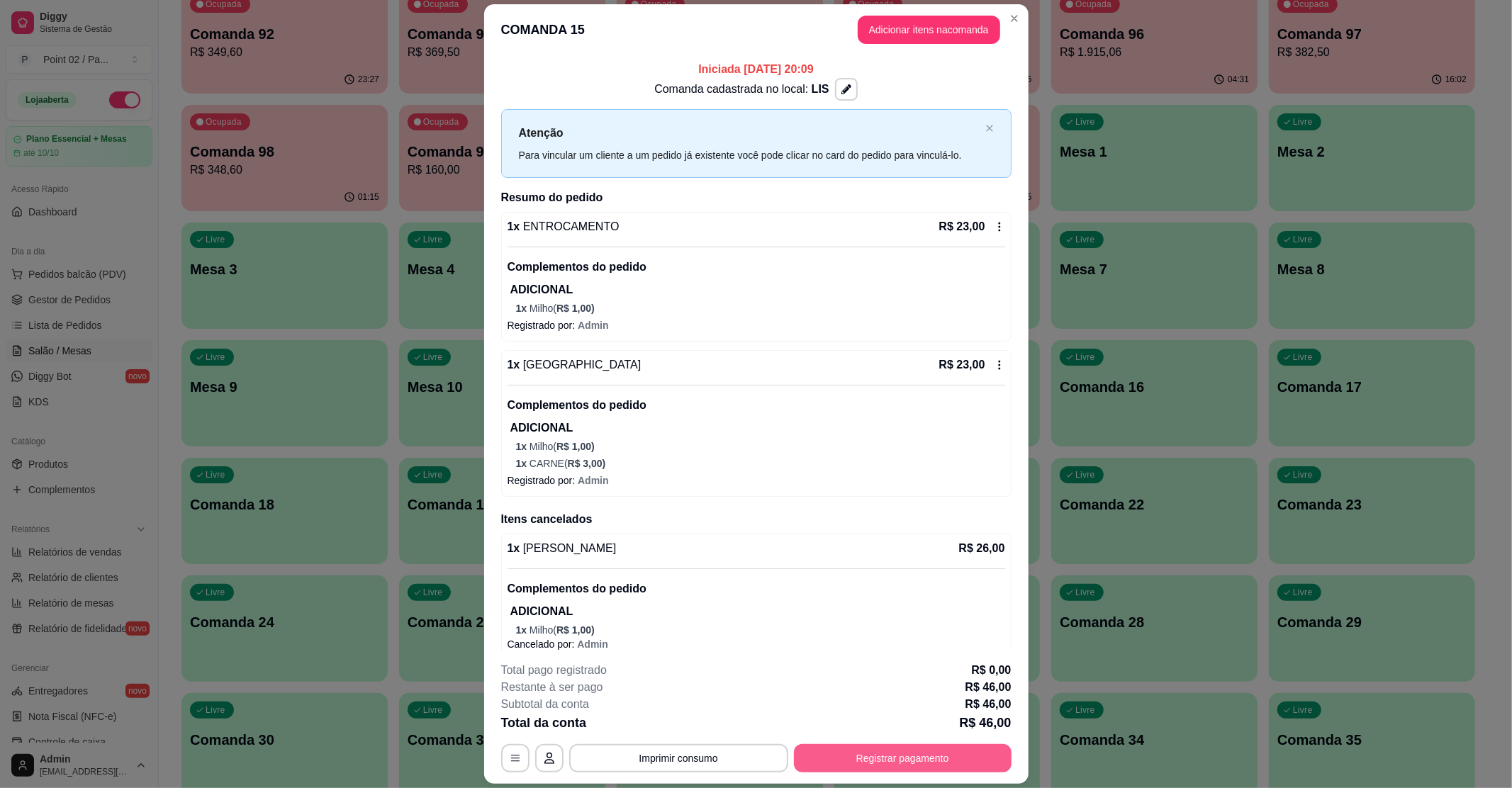
click at [891, 760] on button "Registrar pagamento" at bounding box center [902, 758] width 218 height 29
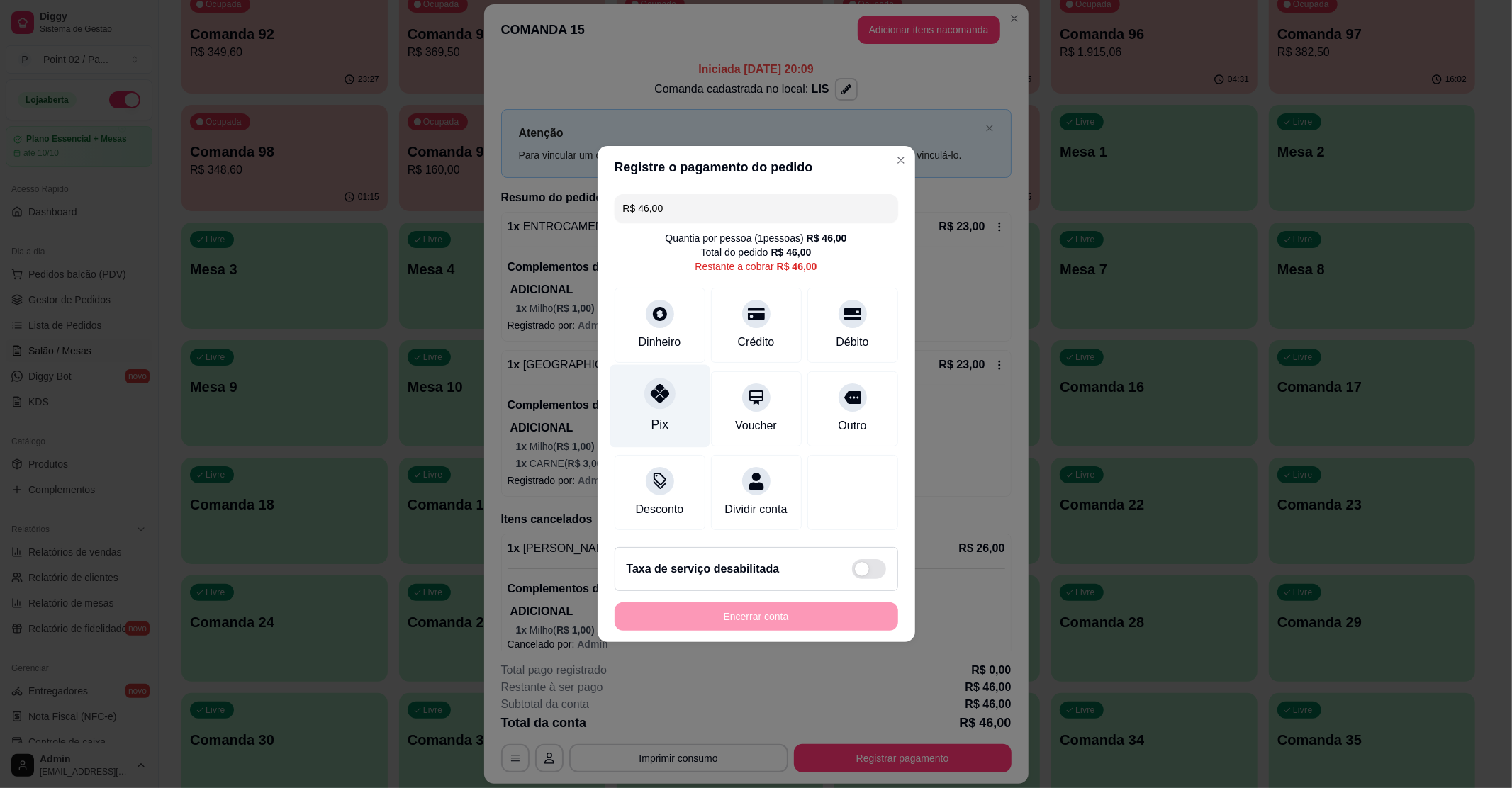
click at [660, 415] on div "Pix" at bounding box center [660, 425] width 17 height 19
type input "R$ 0,00"
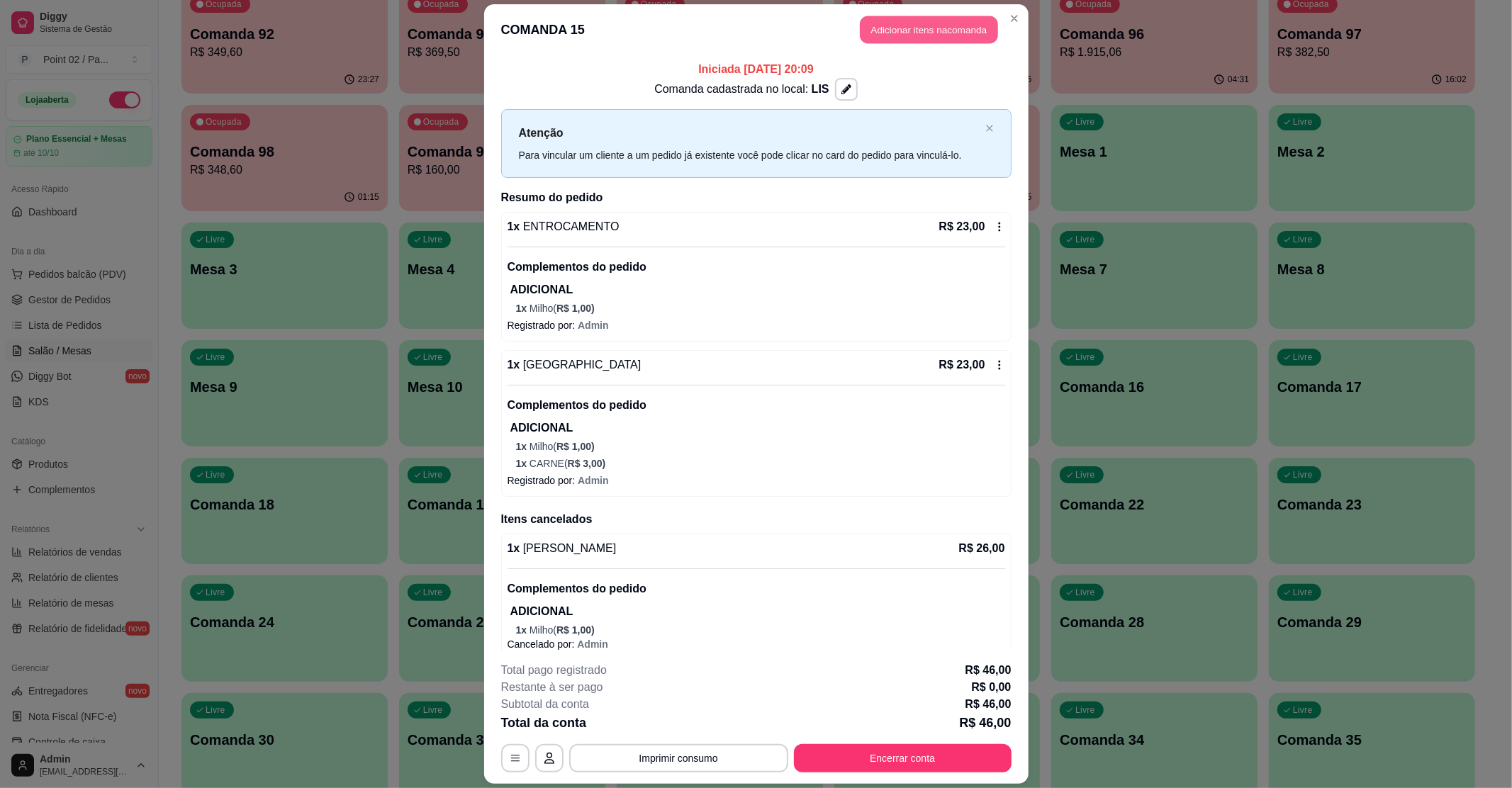
click at [882, 19] on button "Adicionar itens na comanda" at bounding box center [928, 29] width 138 height 28
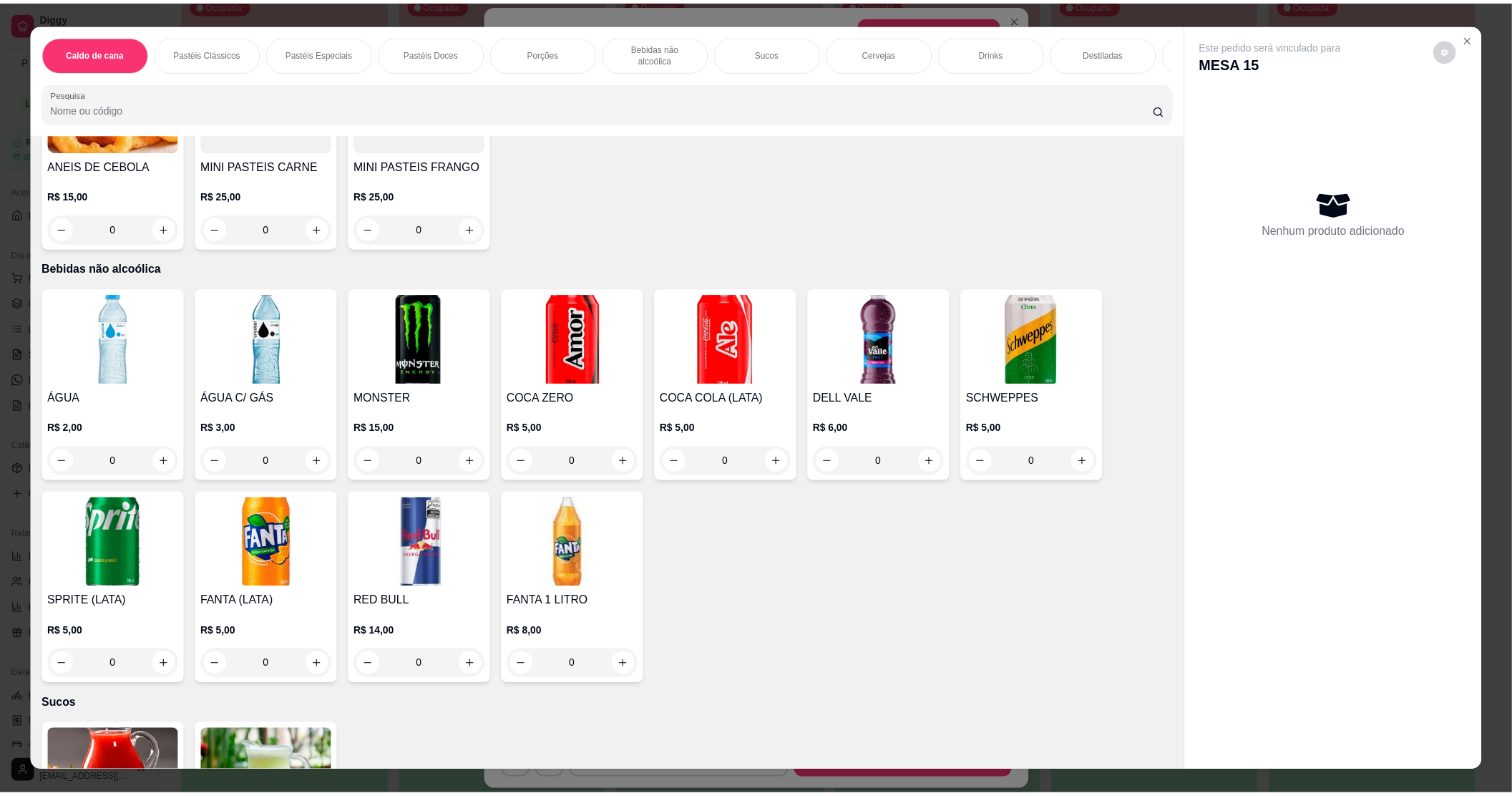
scroll to position [1623, 0]
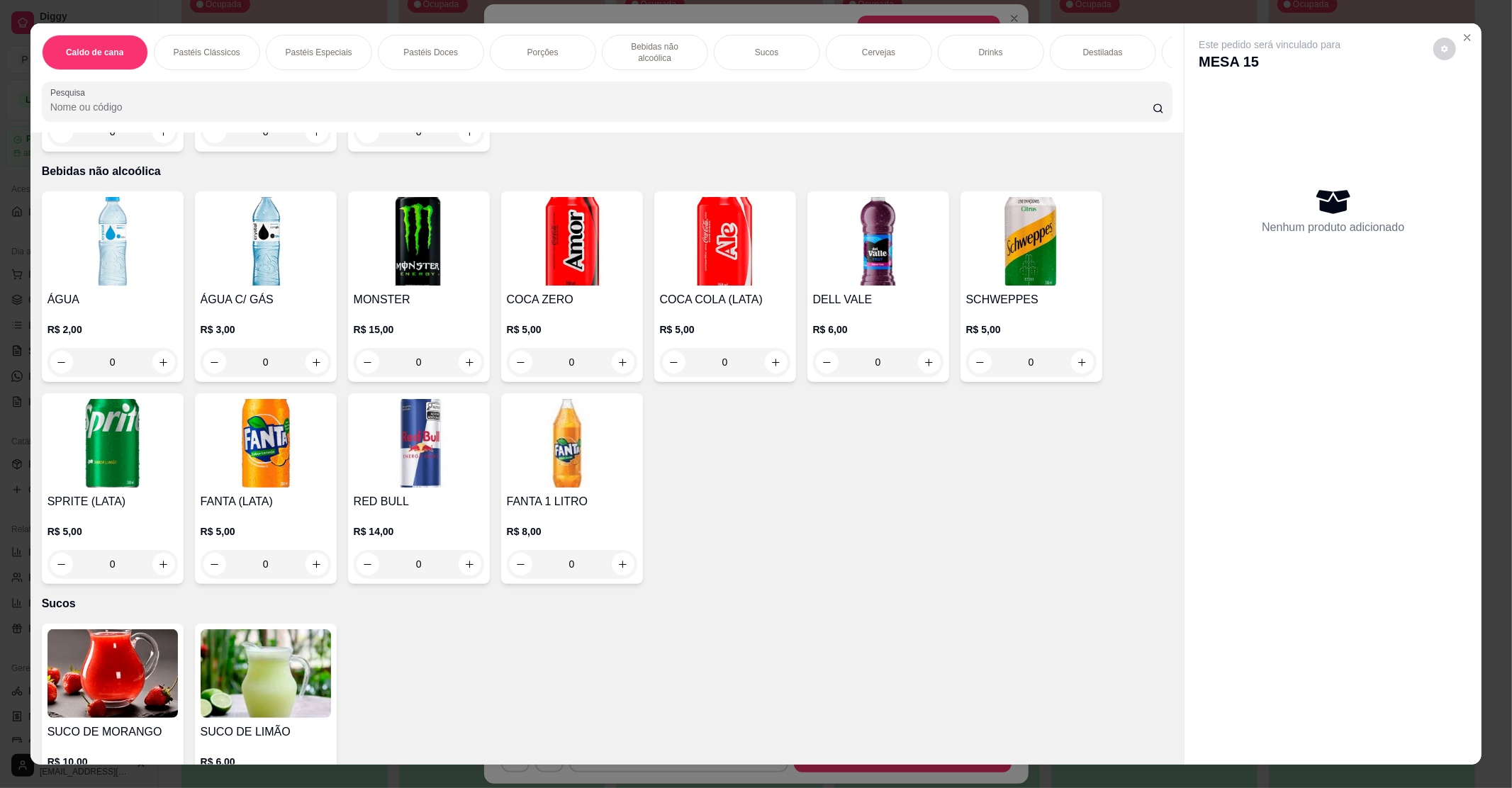
click at [556, 449] on img at bounding box center [572, 443] width 130 height 88
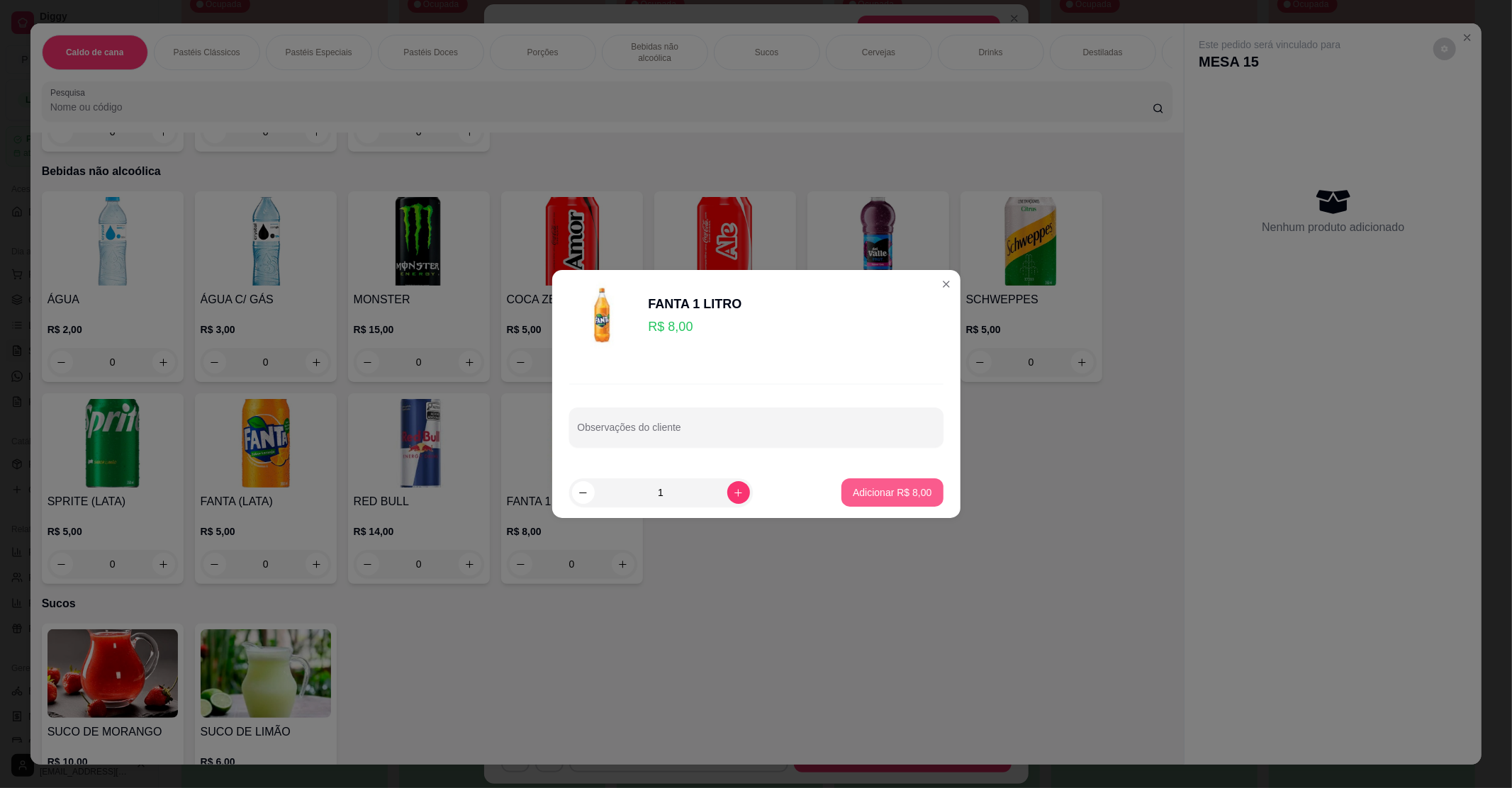
click at [880, 490] on p "Adicionar R$ 8,00" at bounding box center [892, 493] width 79 height 14
type input "1"
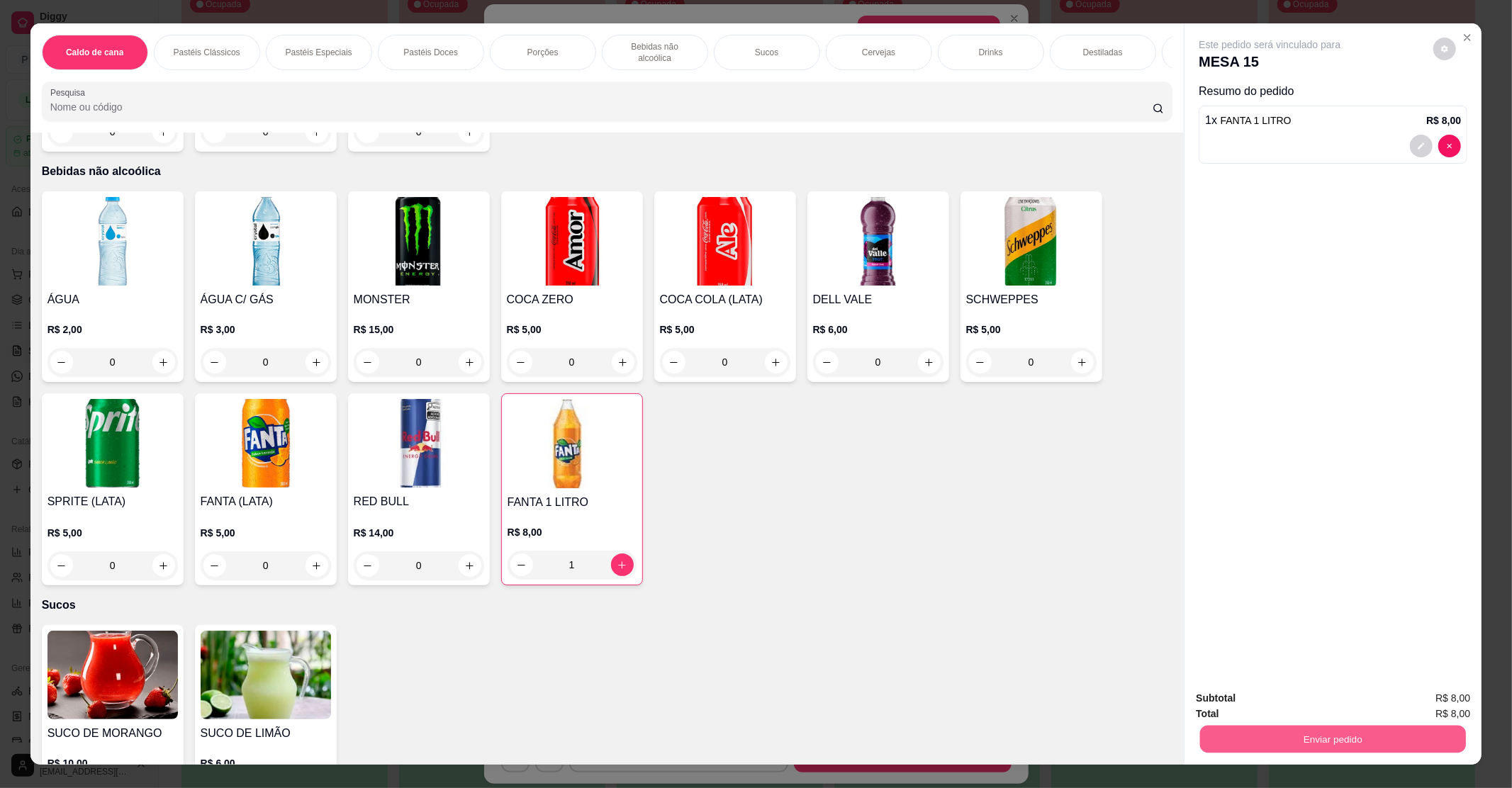
click at [1362, 725] on button "Enviar pedido" at bounding box center [1333, 739] width 266 height 28
click at [1331, 737] on button "Enviar pedido" at bounding box center [1333, 739] width 274 height 29
click at [1421, 704] on button "Enviar pedido" at bounding box center [1431, 704] width 80 height 27
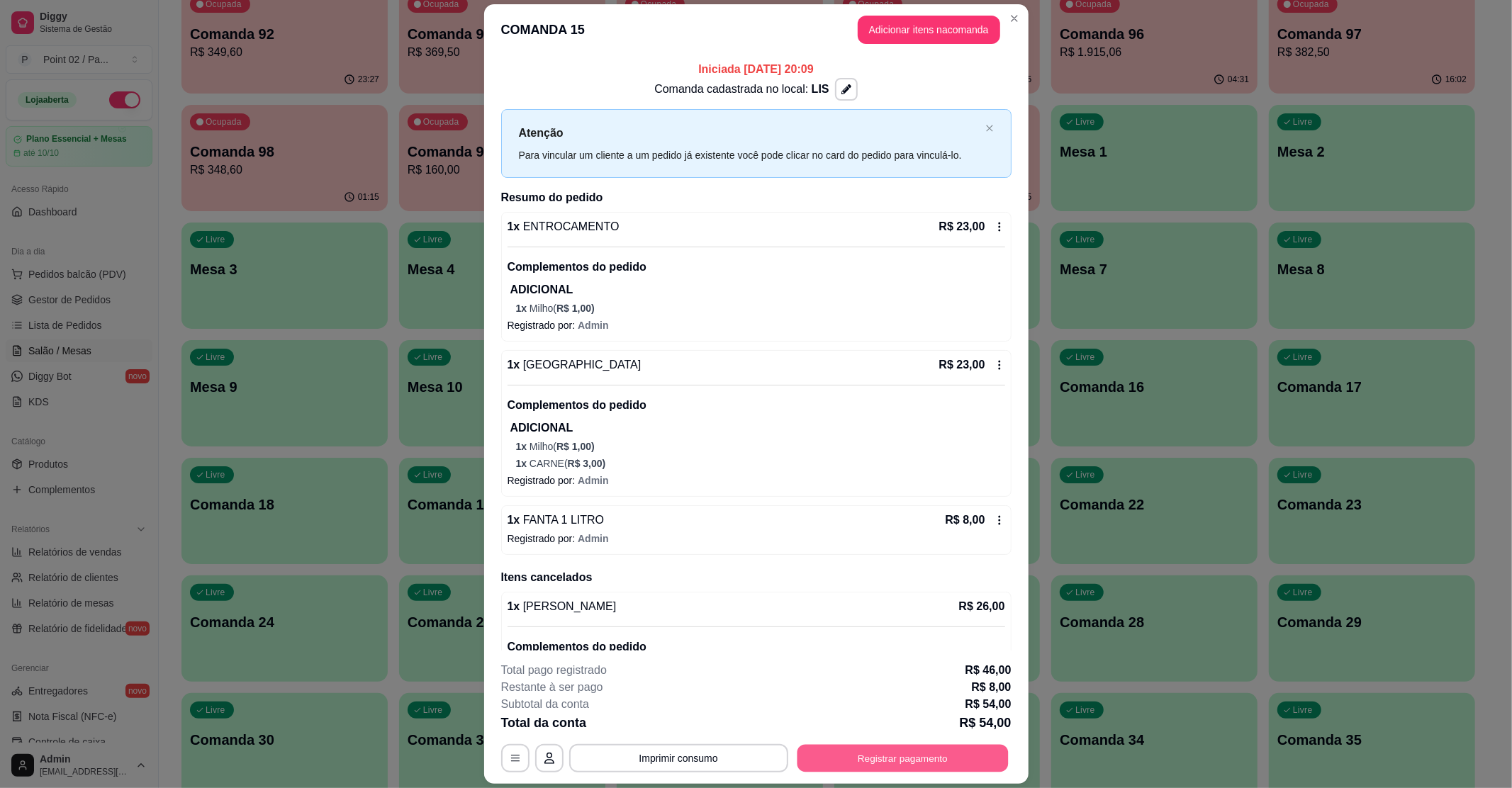
click at [870, 757] on button "Registrar pagamento" at bounding box center [902, 759] width 212 height 28
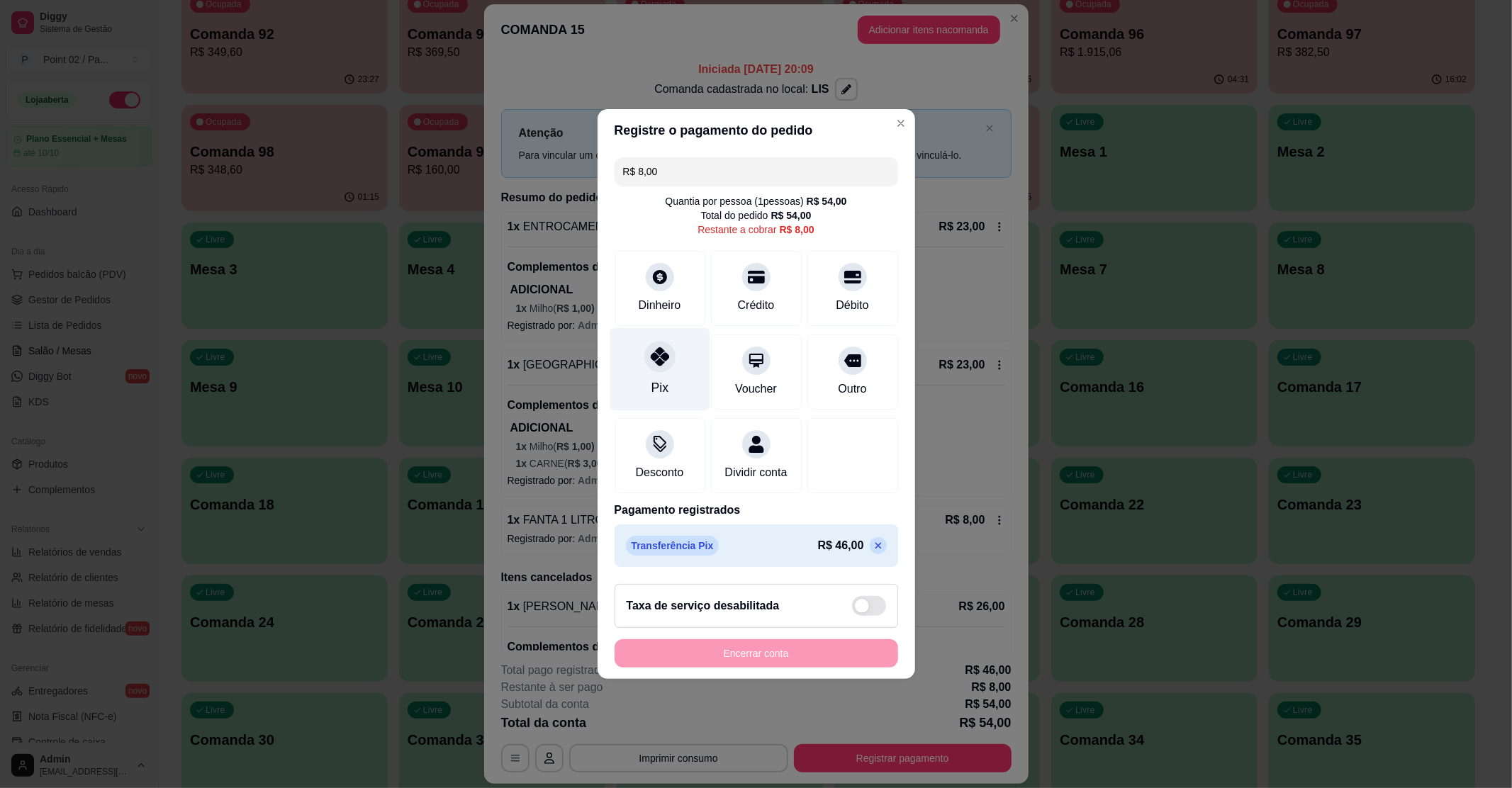
click at [681, 352] on div "Pix" at bounding box center [660, 369] width 100 height 83
type input "R$ 0,00"
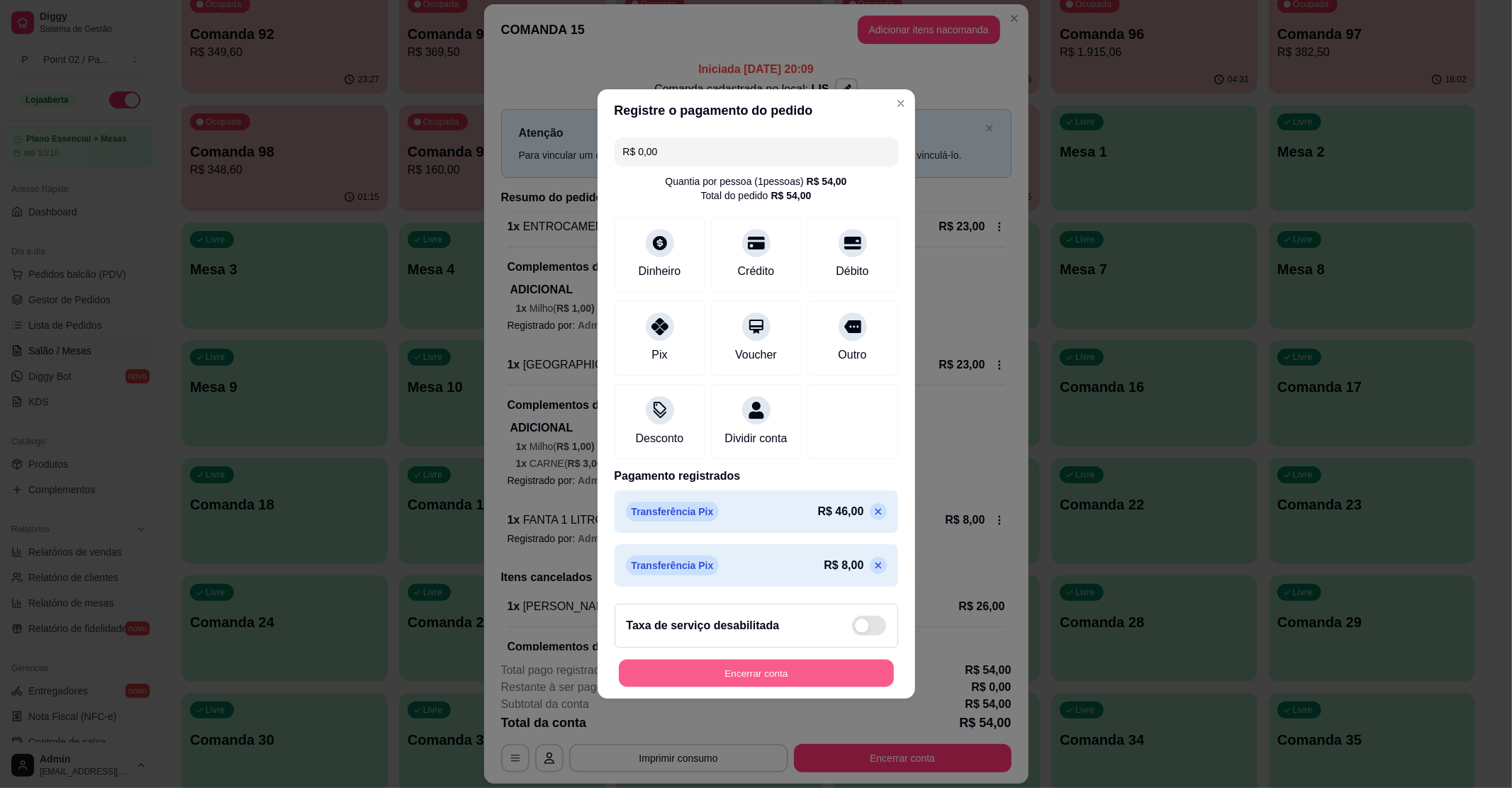
click at [738, 672] on button "Encerrar conta" at bounding box center [756, 674] width 275 height 28
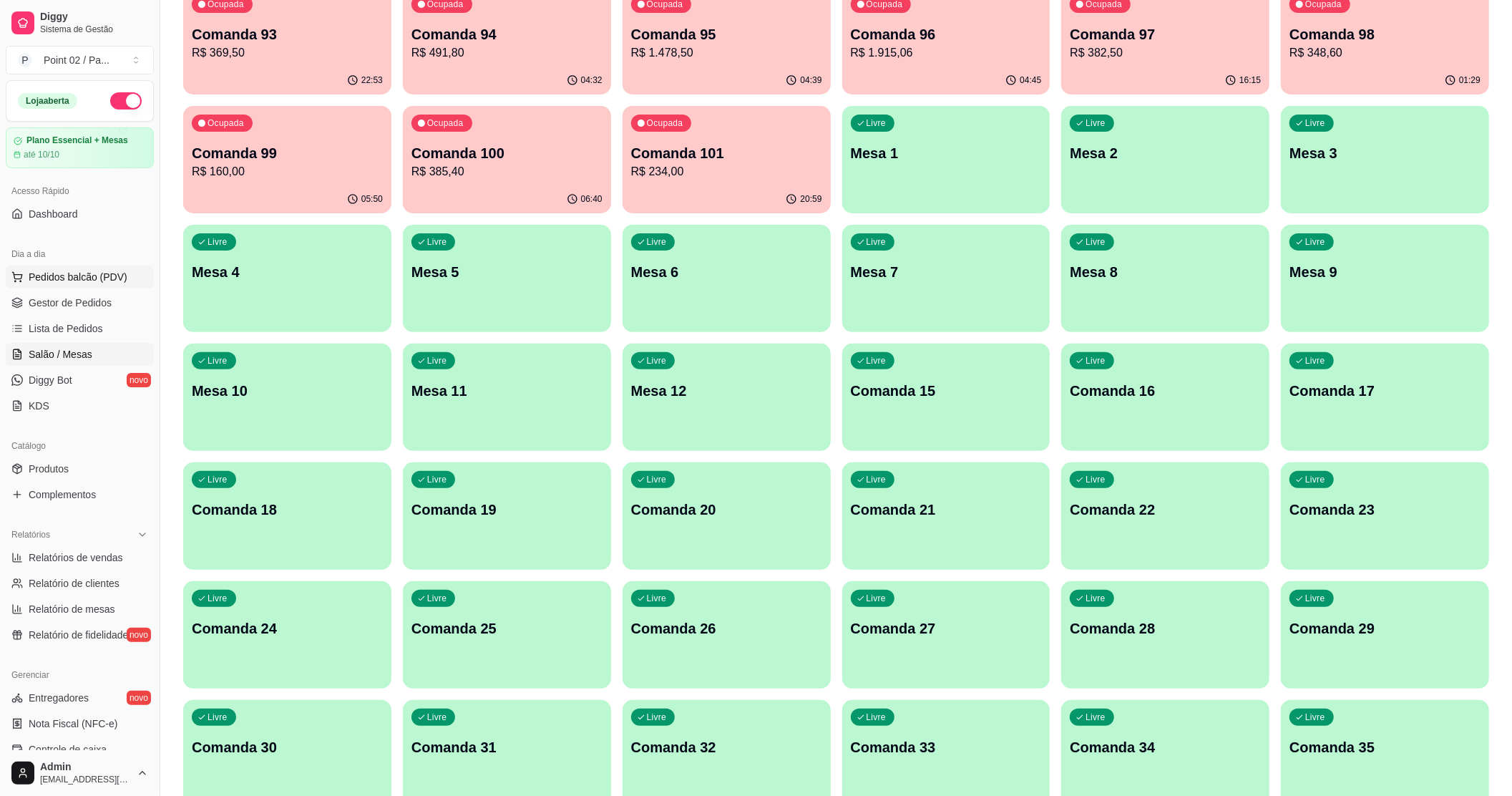
drag, startPoint x: 70, startPoint y: 276, endPoint x: 61, endPoint y: 276, distance: 9.0
click at [61, 276] on span "Pedidos balcão (PDV)" at bounding box center [78, 277] width 99 height 14
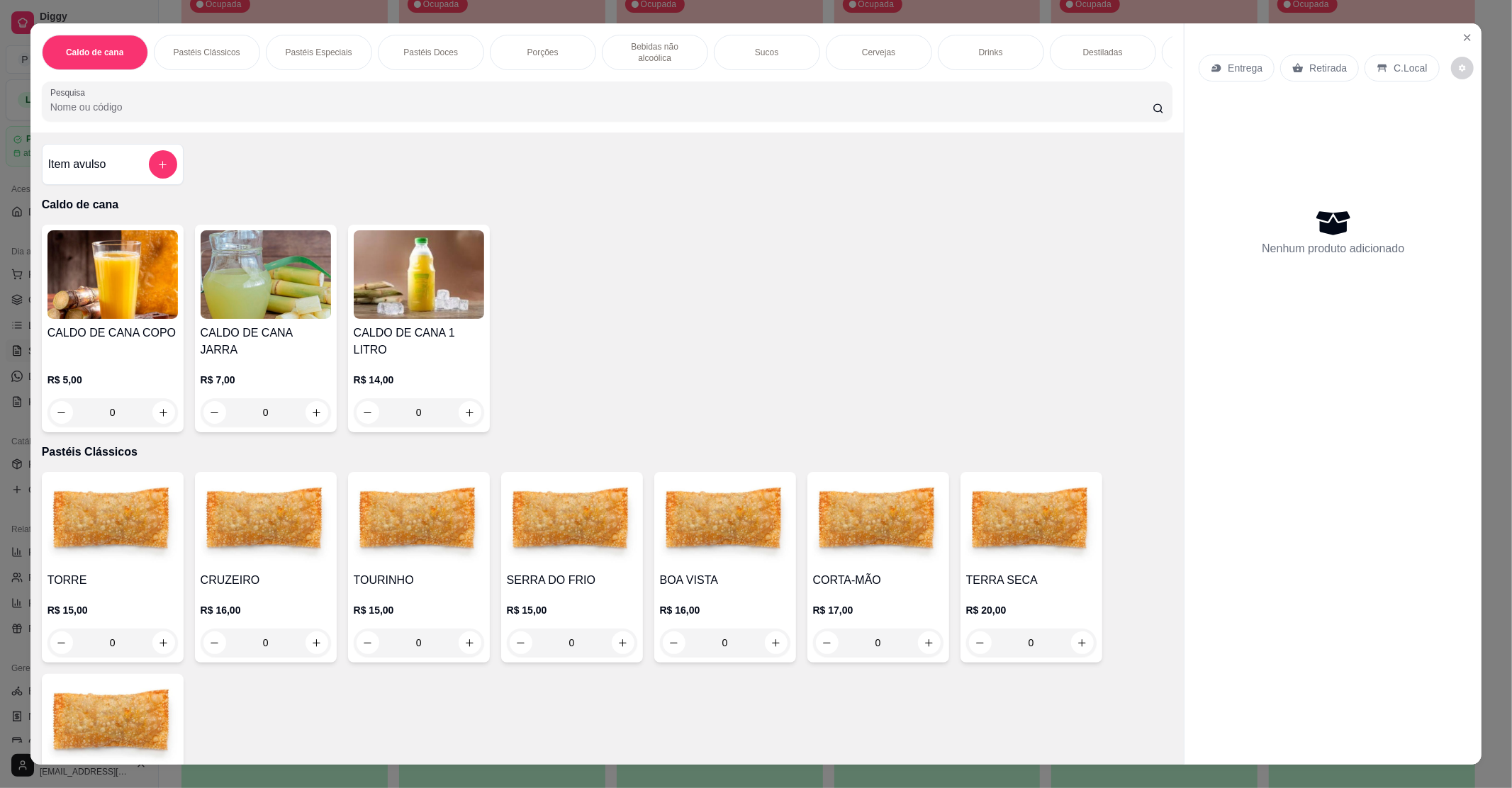
click at [930, 280] on div "CALDO DE CANA COPO R$ 5,00 0 CALDO DE CANA JARRA R$ 7,00 0 CALDO DE CANA 1 LITR…" at bounding box center [608, 329] width 1131 height 208
click at [1465, 41] on icon "Close" at bounding box center [1467, 37] width 12 height 12
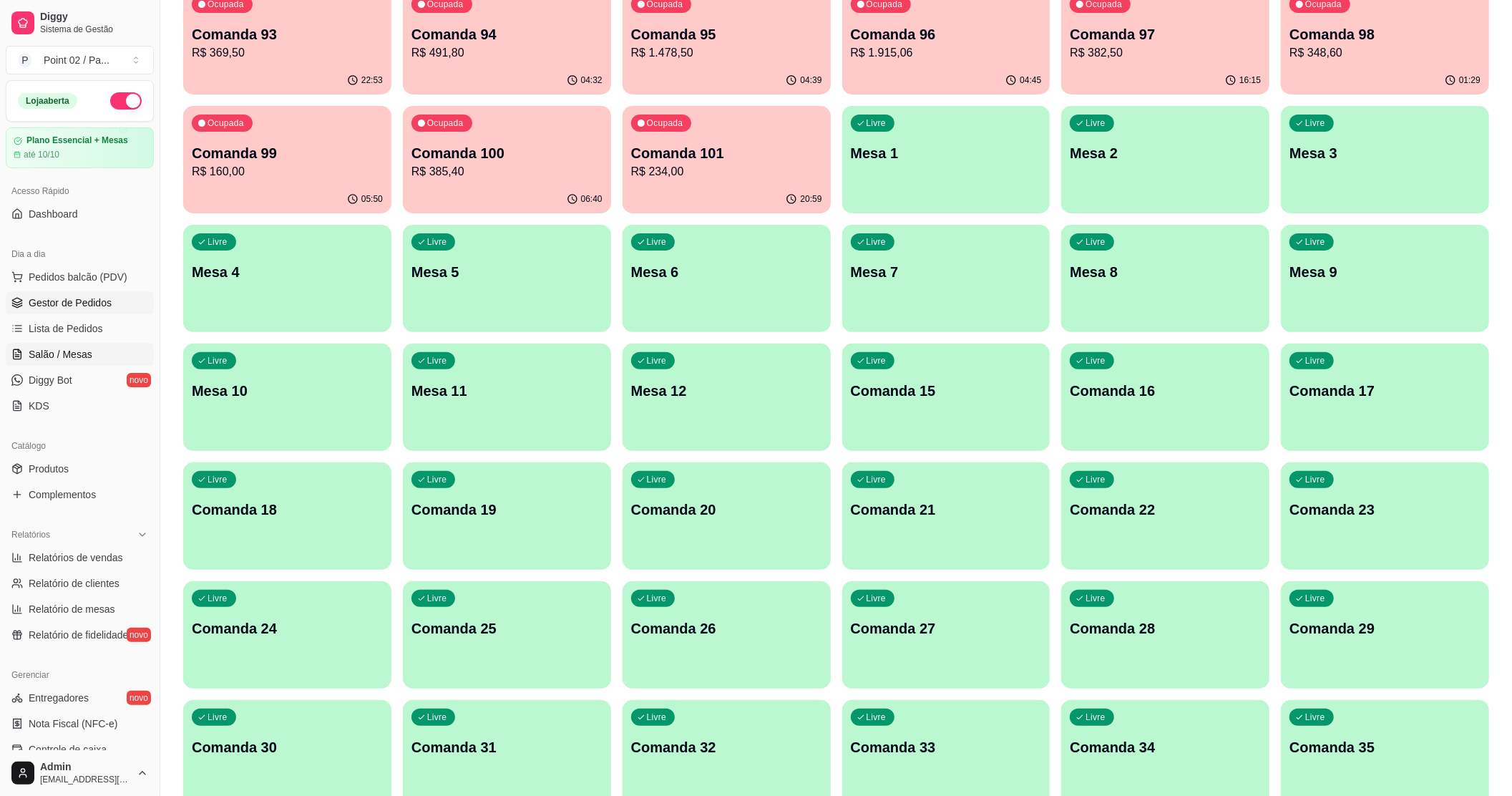
click at [45, 302] on span "Gestor de Pedidos" at bounding box center [70, 303] width 83 height 14
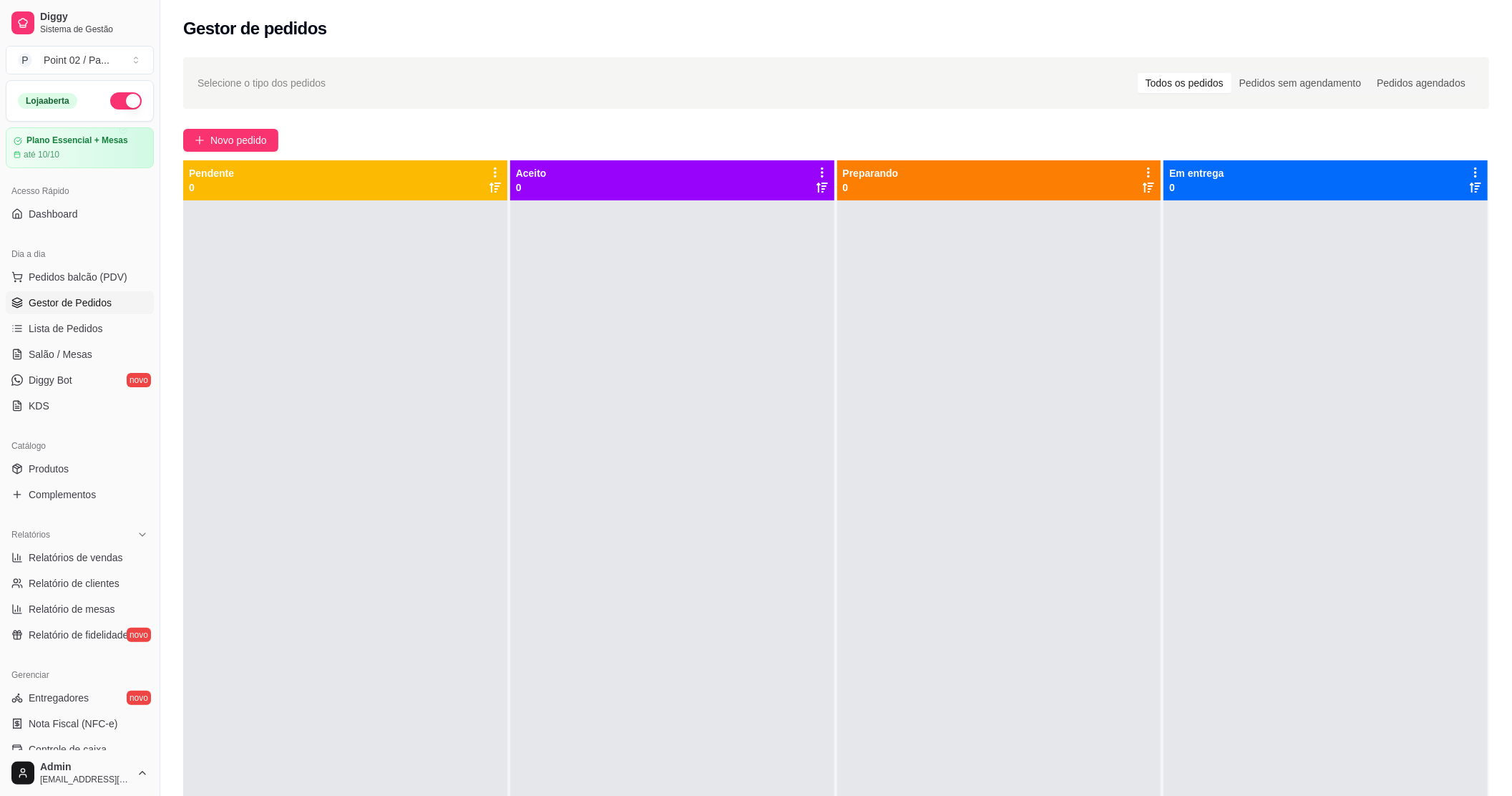
click at [883, 574] on div at bounding box center [999, 598] width 324 height 796
drag, startPoint x: 80, startPoint y: 358, endPoint x: 349, endPoint y: 333, distance: 270.2
click at [349, 333] on div at bounding box center [345, 598] width 324 height 796
click at [33, 349] on span "Salão / Mesas" at bounding box center [60, 355] width 63 height 14
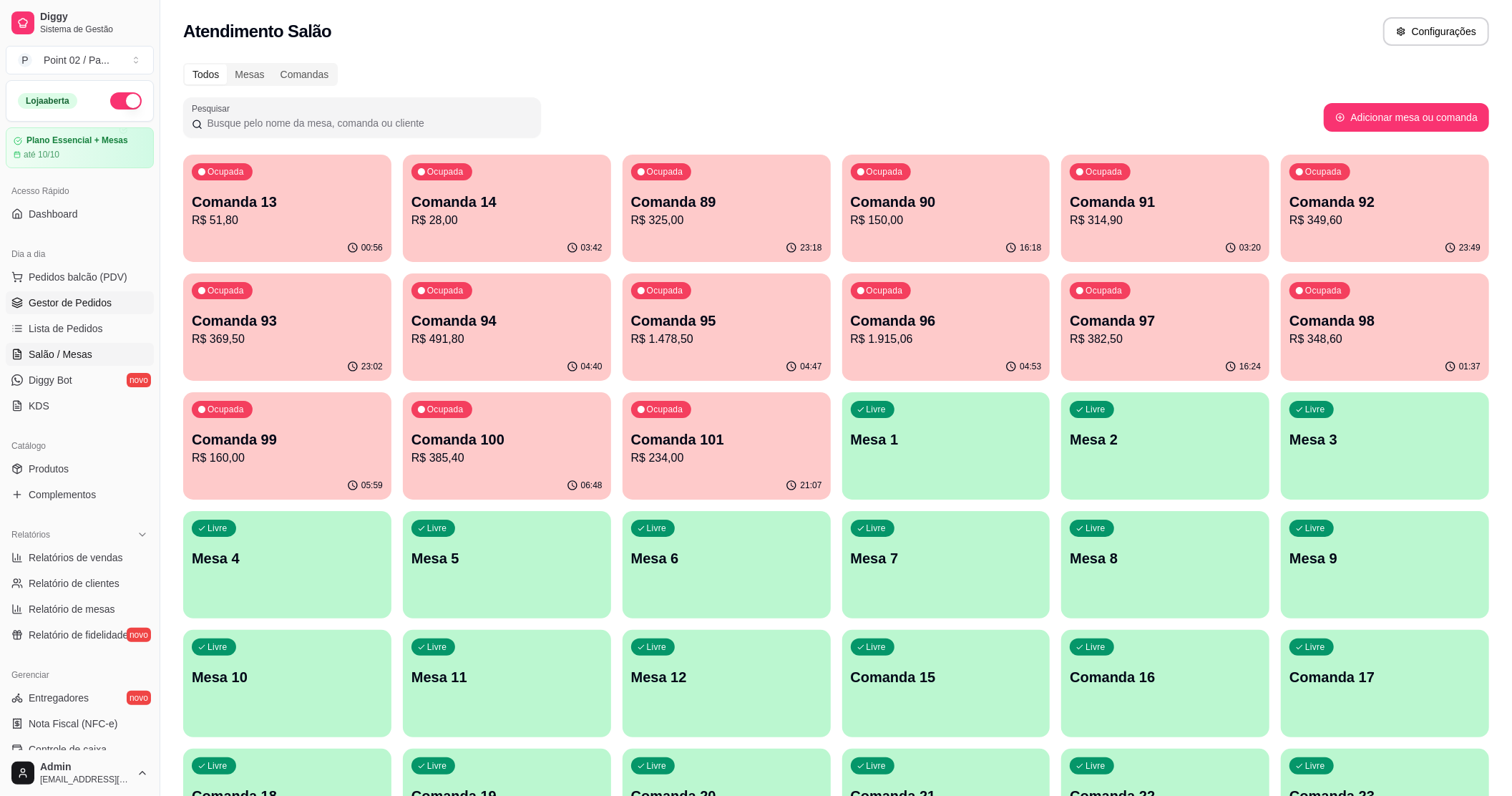
click at [101, 299] on span "Gestor de Pedidos" at bounding box center [70, 303] width 83 height 14
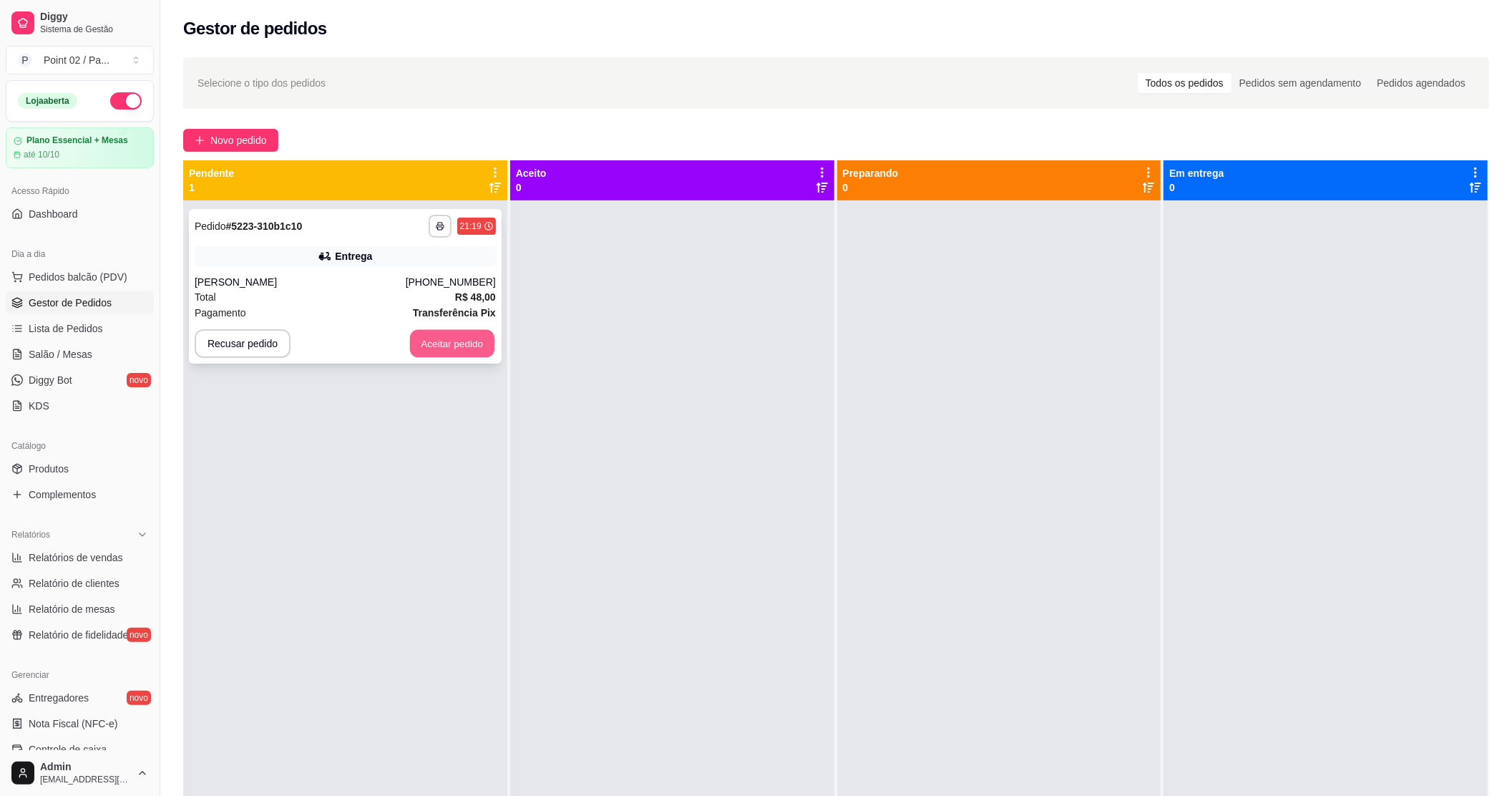
click at [470, 344] on button "Aceitar pedido" at bounding box center [452, 344] width 84 height 28
click at [470, 344] on div "Recusar pedido Aceitar pedido" at bounding box center [345, 344] width 301 height 29
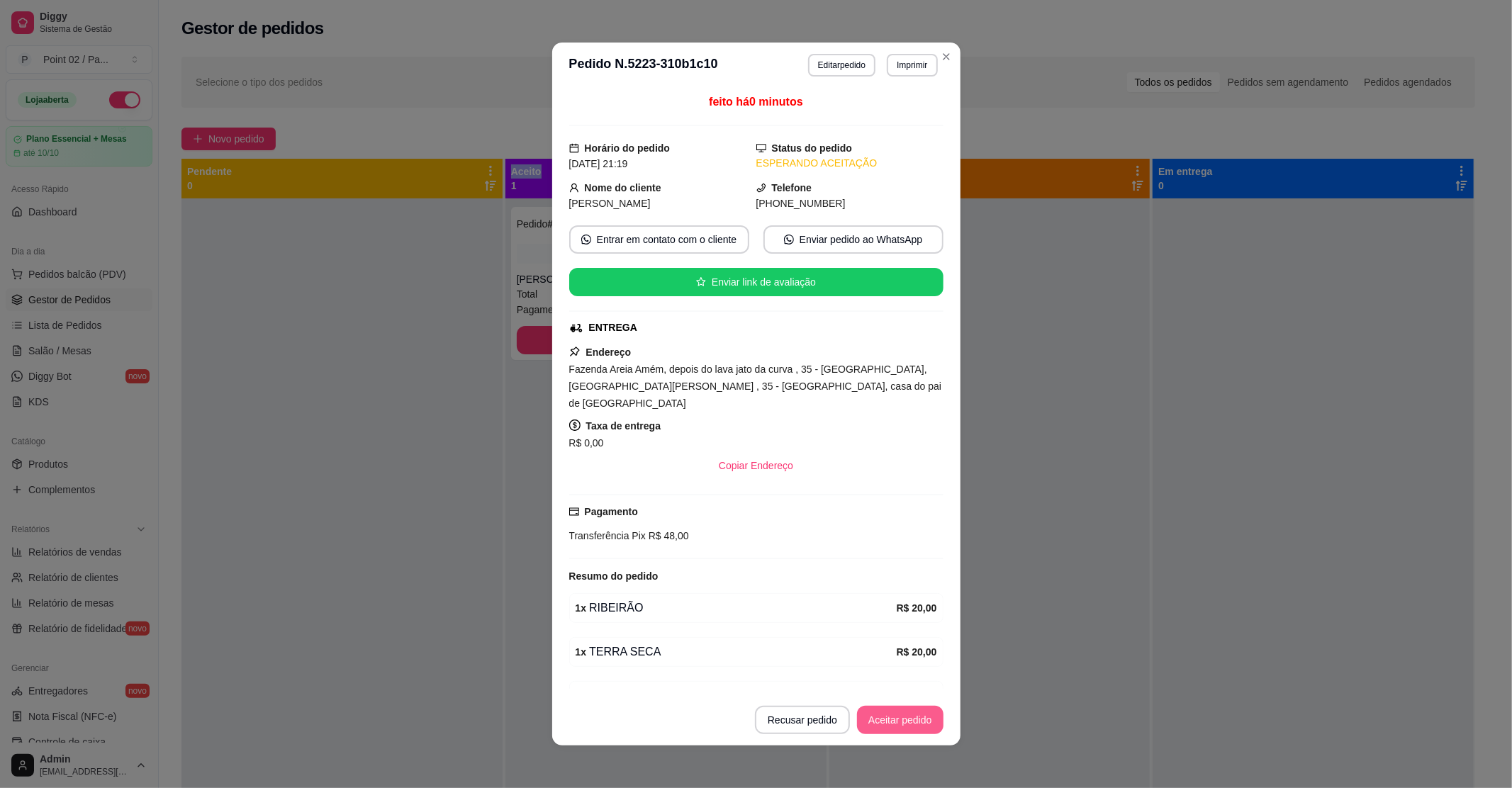
click at [883, 723] on button "Aceitar pedido" at bounding box center [901, 720] width 87 height 29
click at [897, 715] on button "Mover para preparo" at bounding box center [889, 720] width 110 height 29
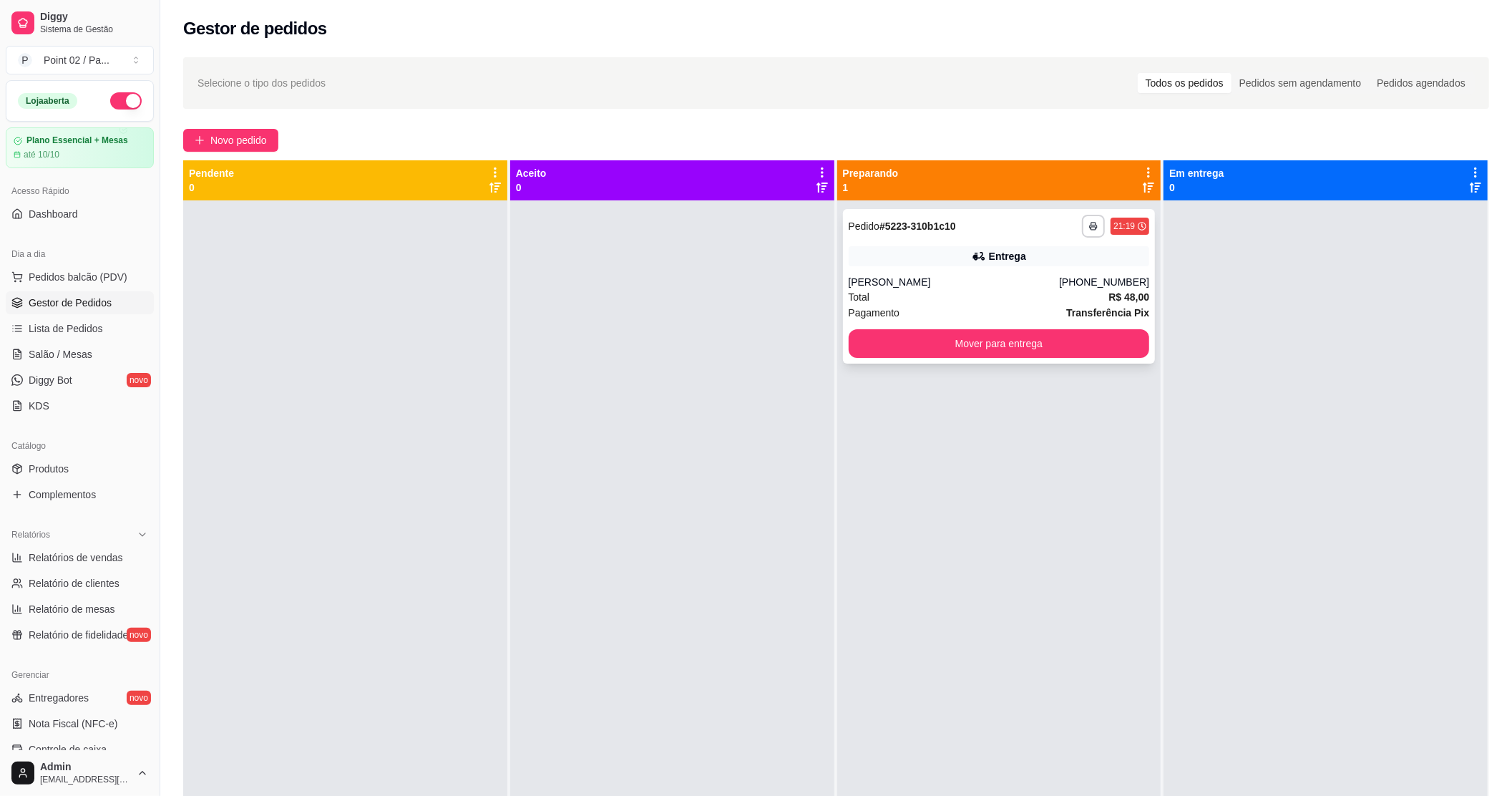
click at [923, 262] on div "Entrega" at bounding box center [999, 257] width 301 height 20
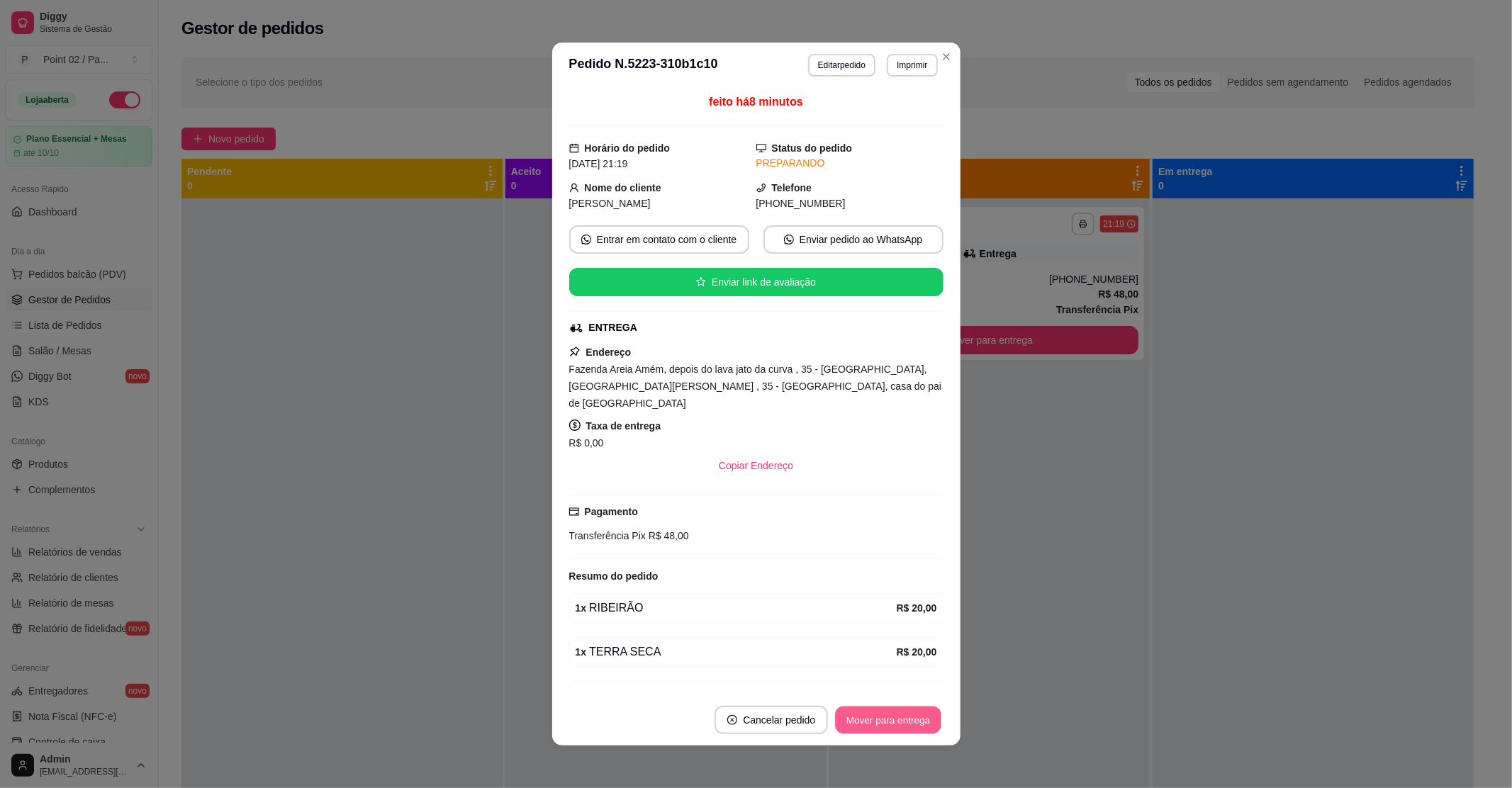
click at [863, 717] on button "Mover para entrega" at bounding box center [888, 721] width 106 height 28
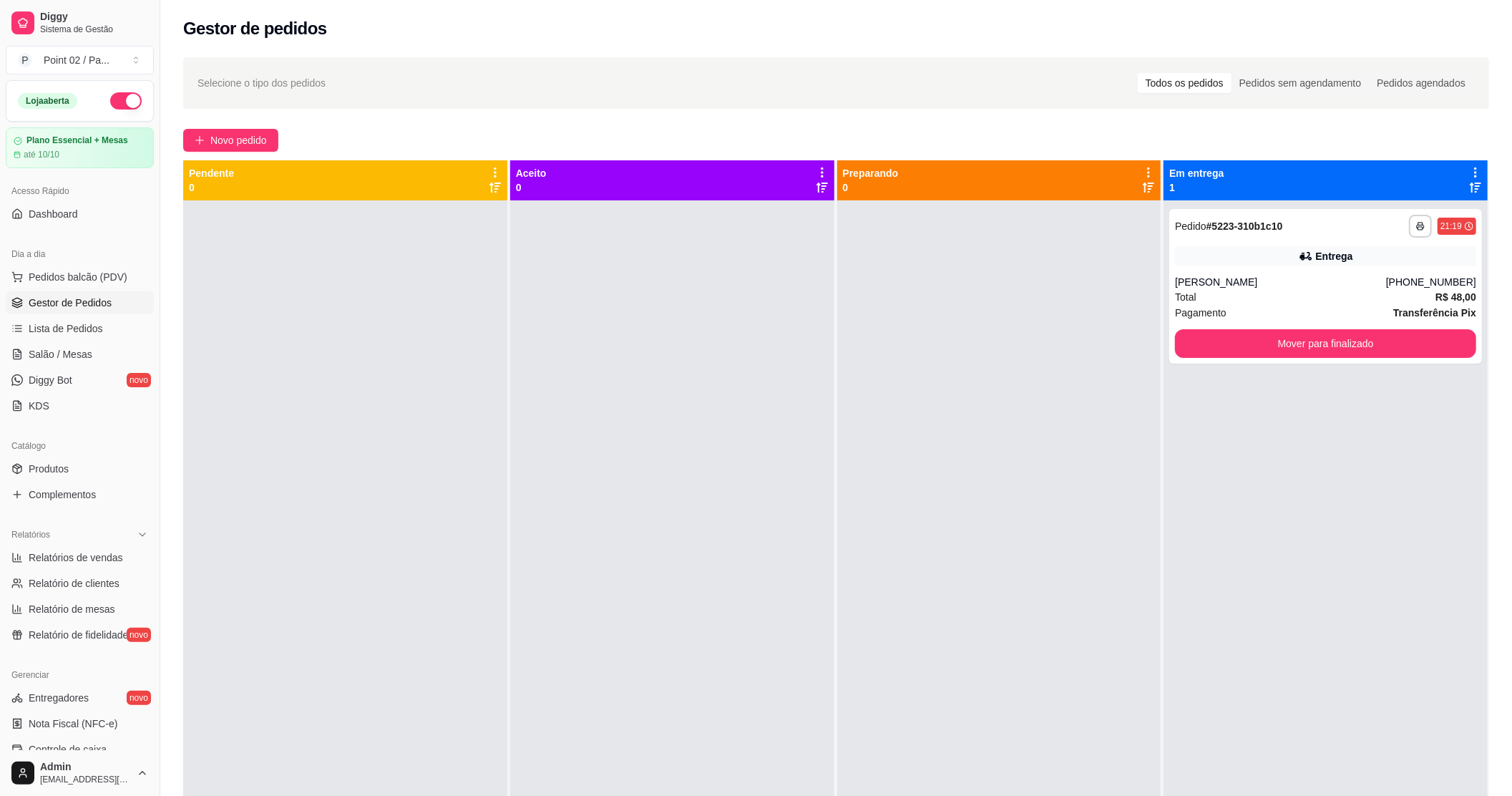
drag, startPoint x: 831, startPoint y: 538, endPoint x: 713, endPoint y: 620, distance: 143.7
click at [817, 548] on div "**********" at bounding box center [835, 558] width 1305 height 796
click at [219, 725] on div at bounding box center [345, 598] width 324 height 796
click at [1231, 347] on button "Mover para finalizado" at bounding box center [1325, 344] width 301 height 29
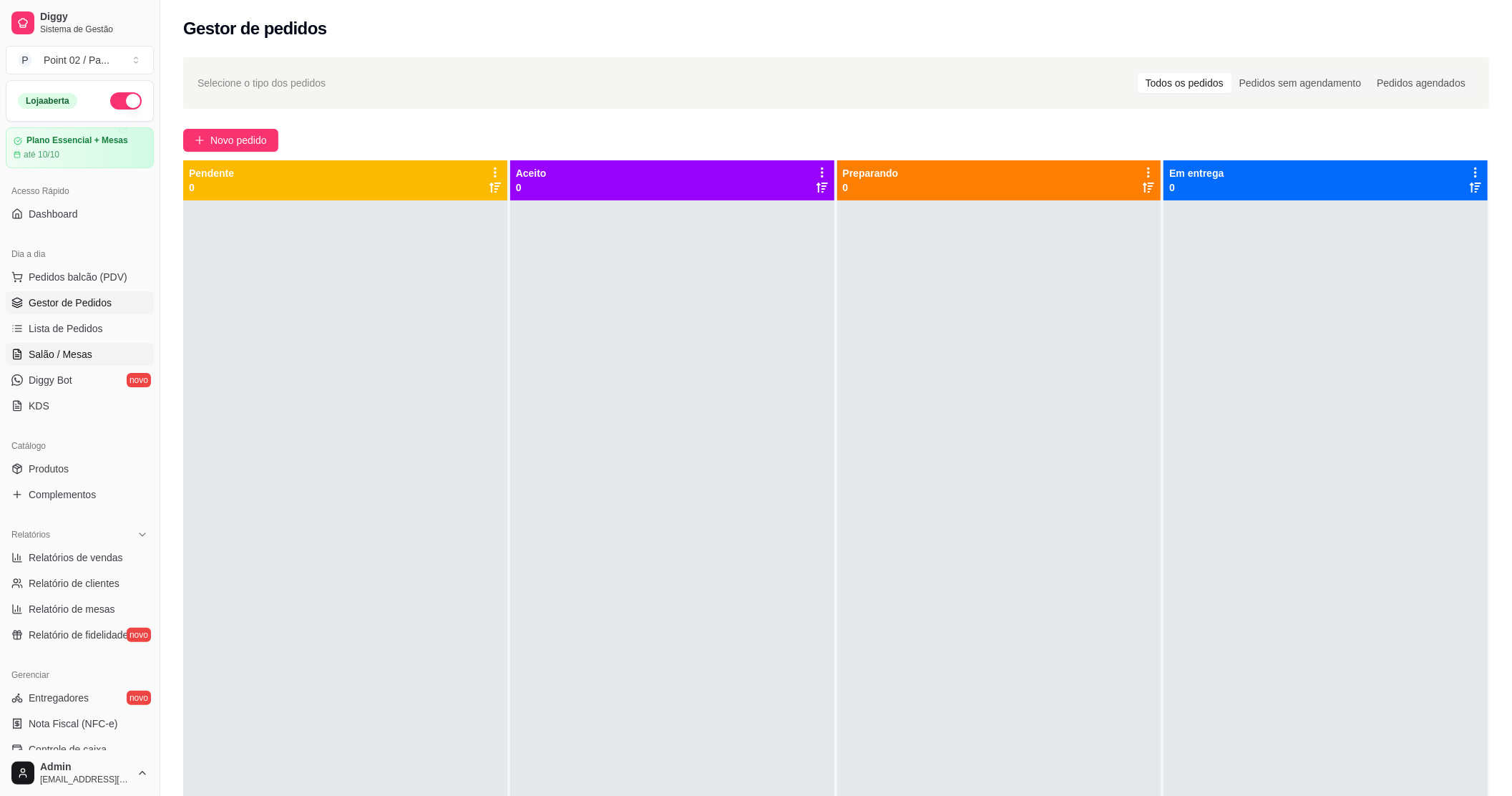
click at [81, 356] on span "Salão / Mesas" at bounding box center [60, 355] width 63 height 14
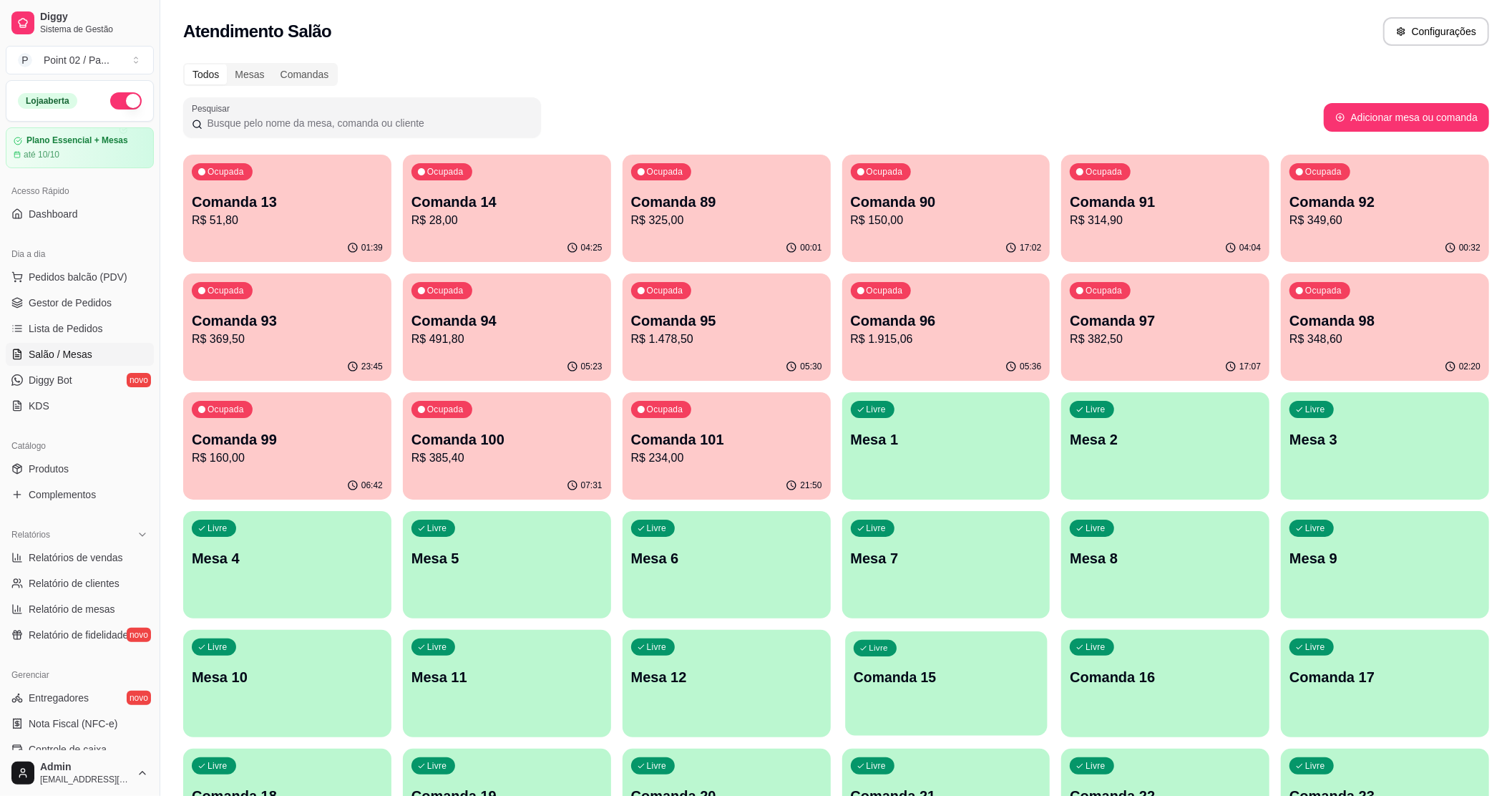
click at [993, 714] on div "Livre Comanda 15" at bounding box center [946, 675] width 202 height 88
click at [347, 206] on div "Comanda 13 R$ 51,80" at bounding box center [287, 211] width 191 height 38
click at [1035, 642] on div "Livre Comanda 15" at bounding box center [946, 675] width 208 height 90
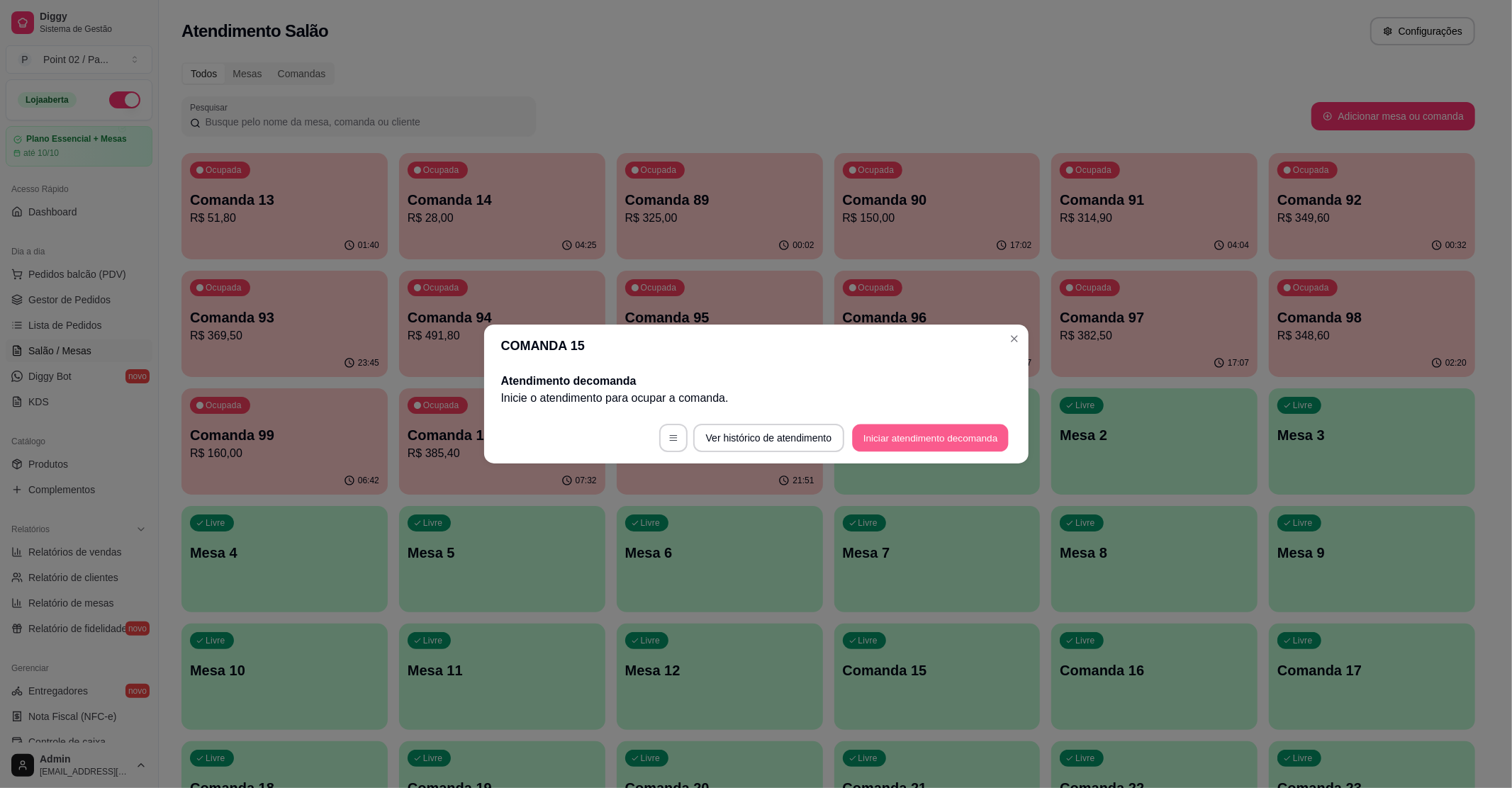
click at [945, 434] on button "Iniciar atendimento de comanda" at bounding box center [931, 439] width 157 height 28
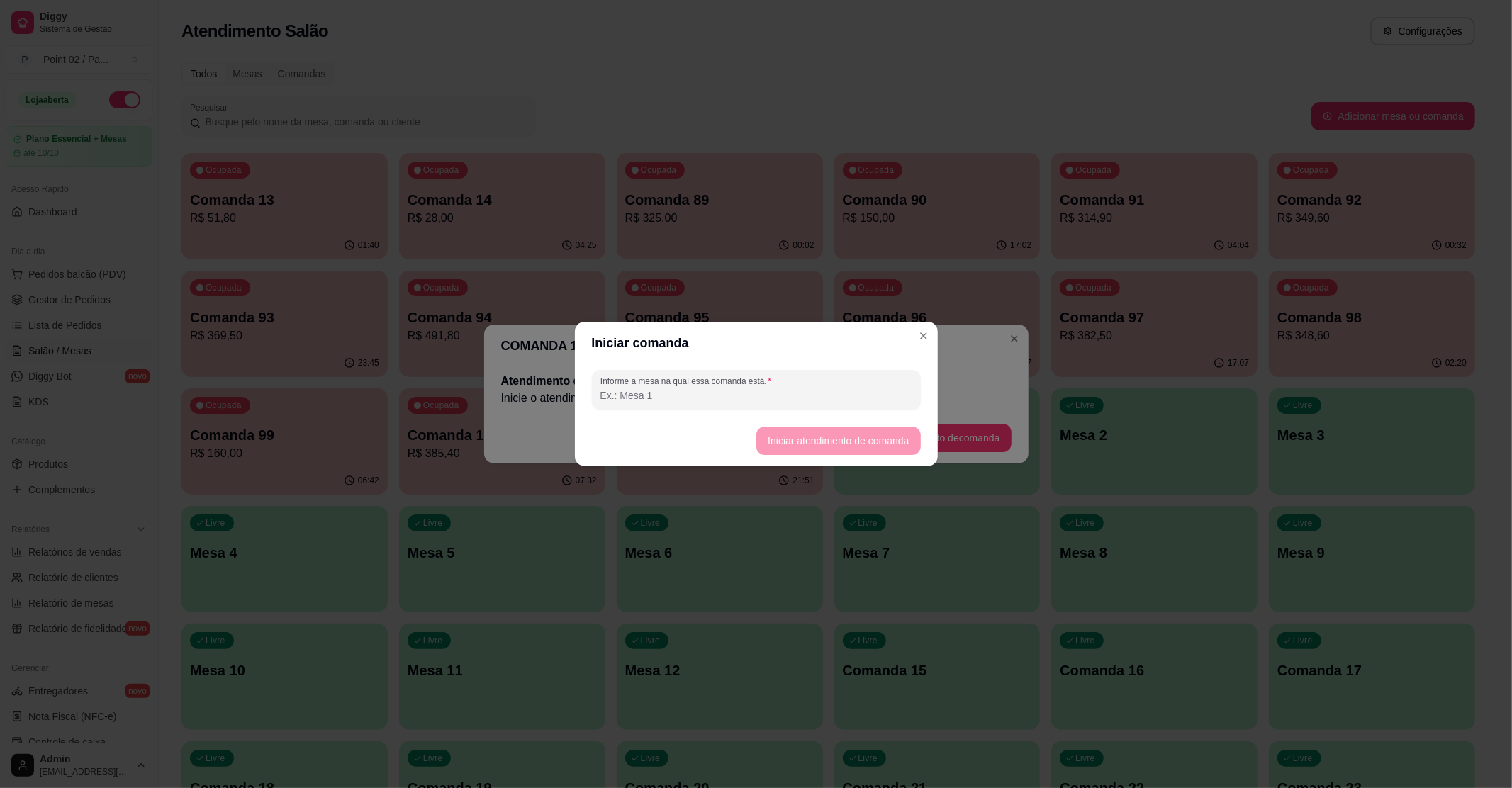
click at [821, 361] on header "Iniciar comanda" at bounding box center [756, 342] width 363 height 43
click at [818, 410] on div "Informe a mesa na qual essa comanda está." at bounding box center [756, 390] width 363 height 51
click at [838, 393] on input "Informe a mesa na qual essa comanda está." at bounding box center [756, 395] width 312 height 14
type input "GILDA ACARAJE"
click at [814, 439] on button "Iniciar atendimento de comanda" at bounding box center [839, 442] width 159 height 28
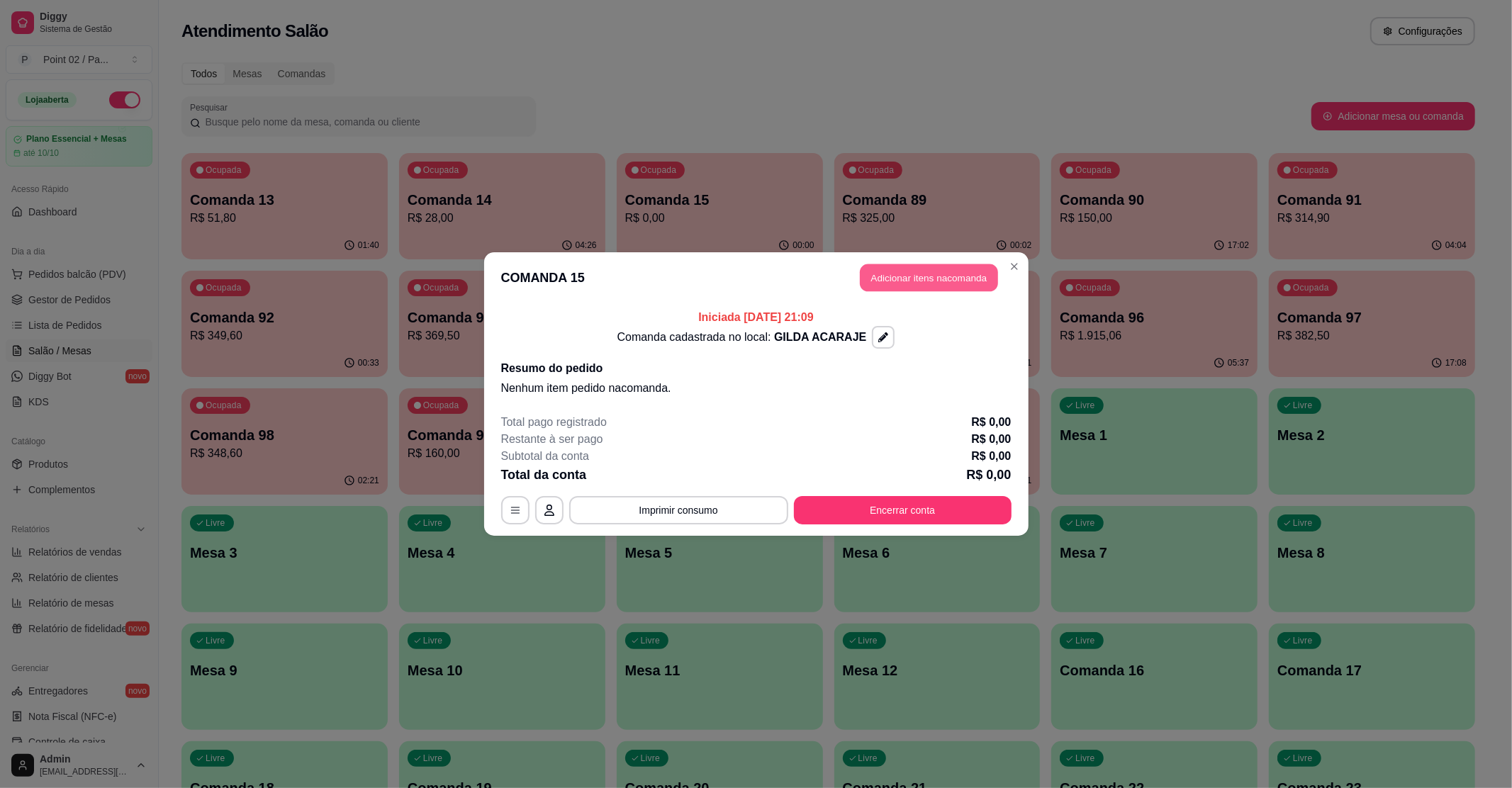
click at [928, 268] on button "Adicionar itens na comanda" at bounding box center [928, 278] width 138 height 28
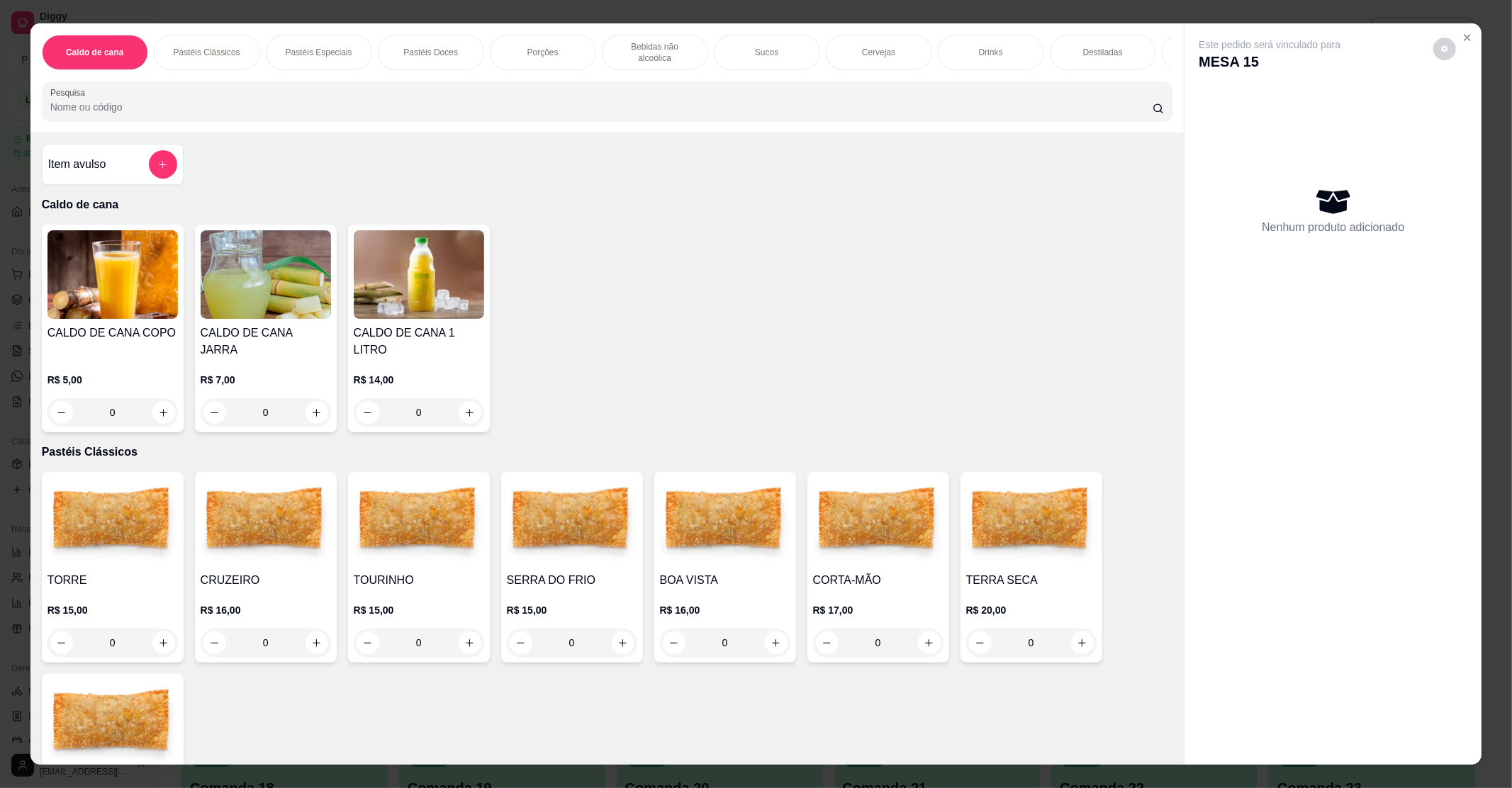
scroll to position [95, 0]
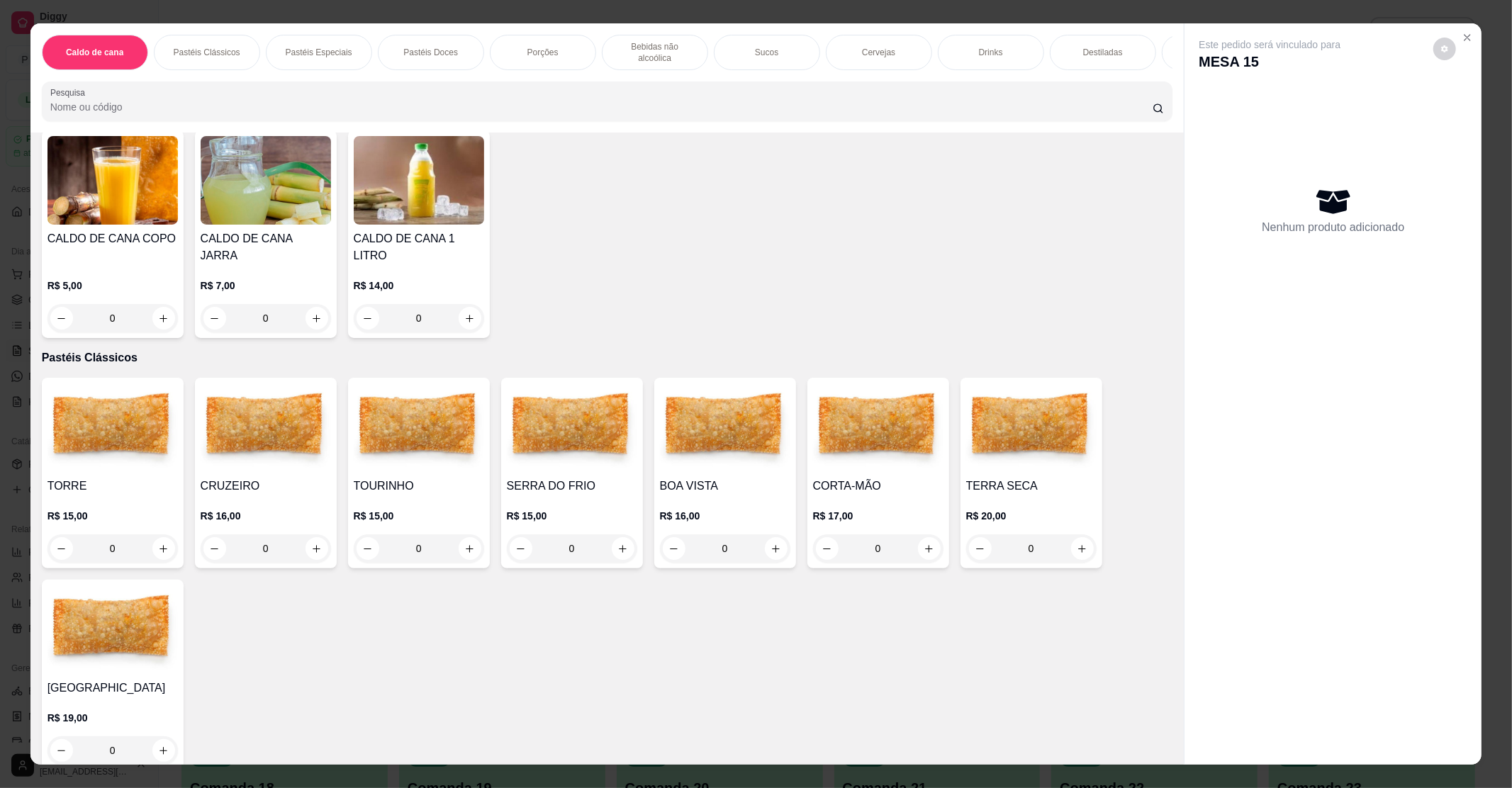
click at [600, 477] on h4 "SERRA DO FRIO" at bounding box center [572, 486] width 130 height 17
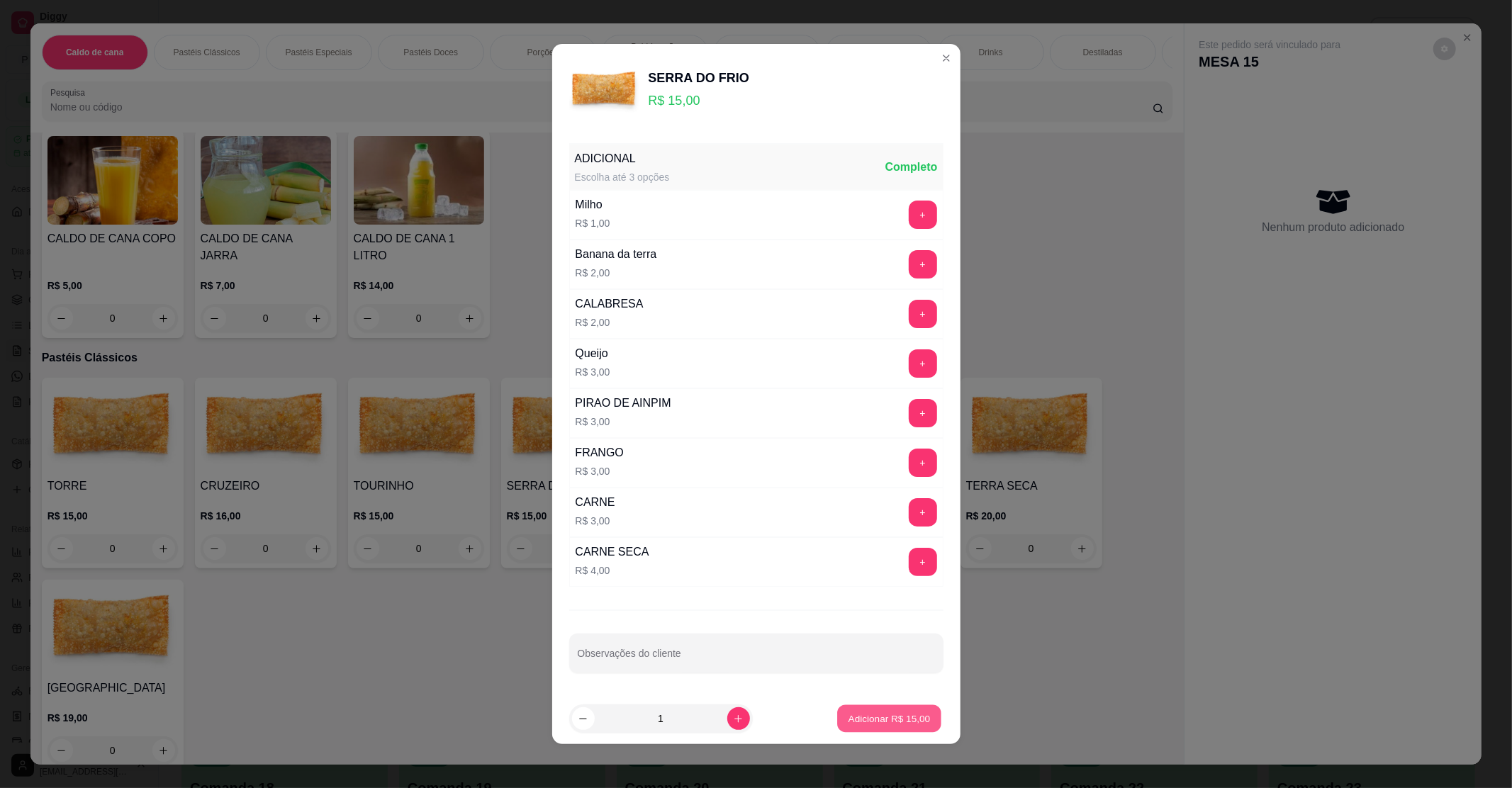
click at [852, 710] on button "Adicionar R$ 15,00" at bounding box center [890, 719] width 104 height 28
type input "1"
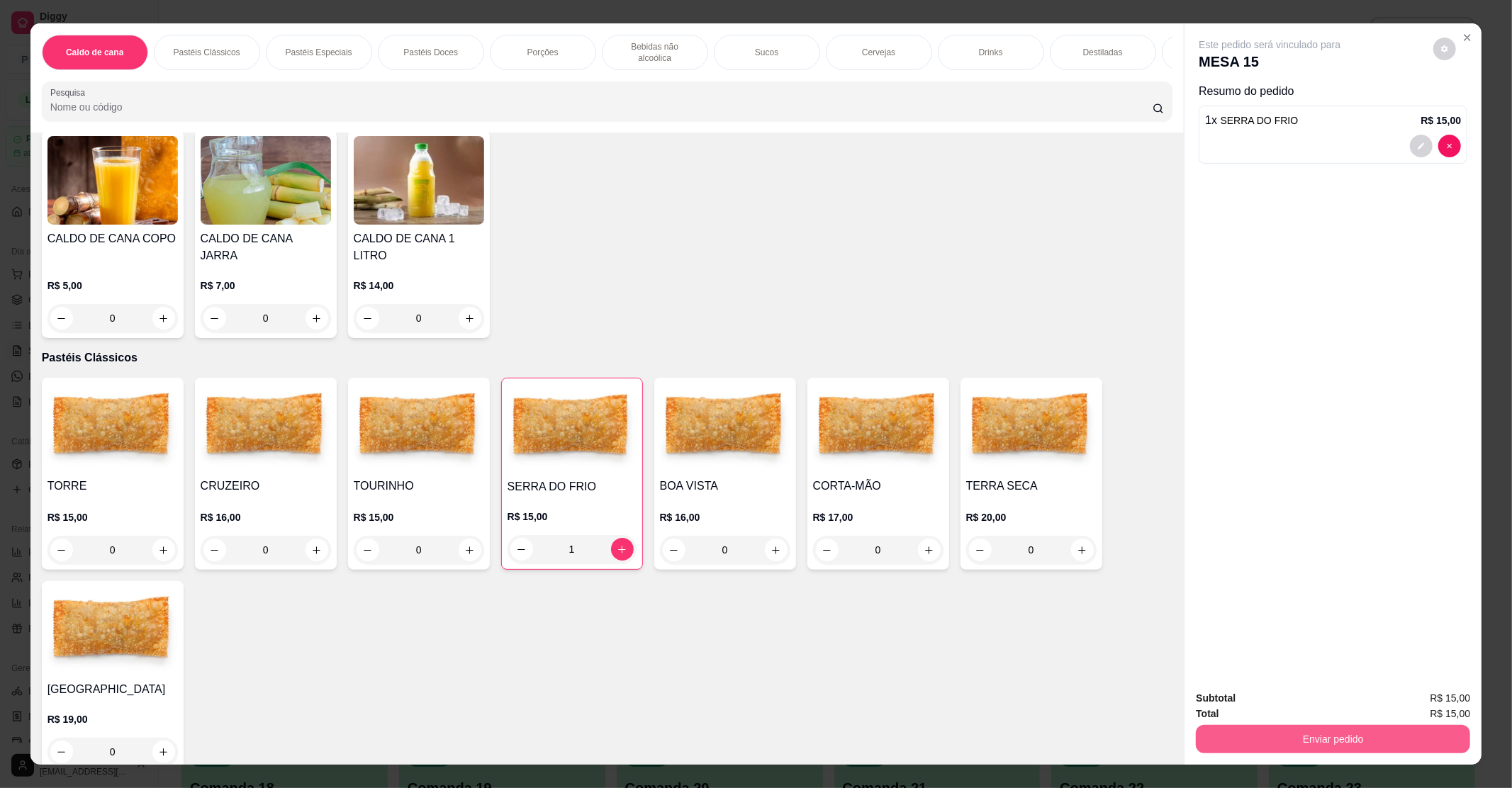
click at [1222, 740] on button "Enviar pedido" at bounding box center [1333, 739] width 274 height 29
click at [1435, 691] on button "Enviar pedido" at bounding box center [1432, 704] width 78 height 26
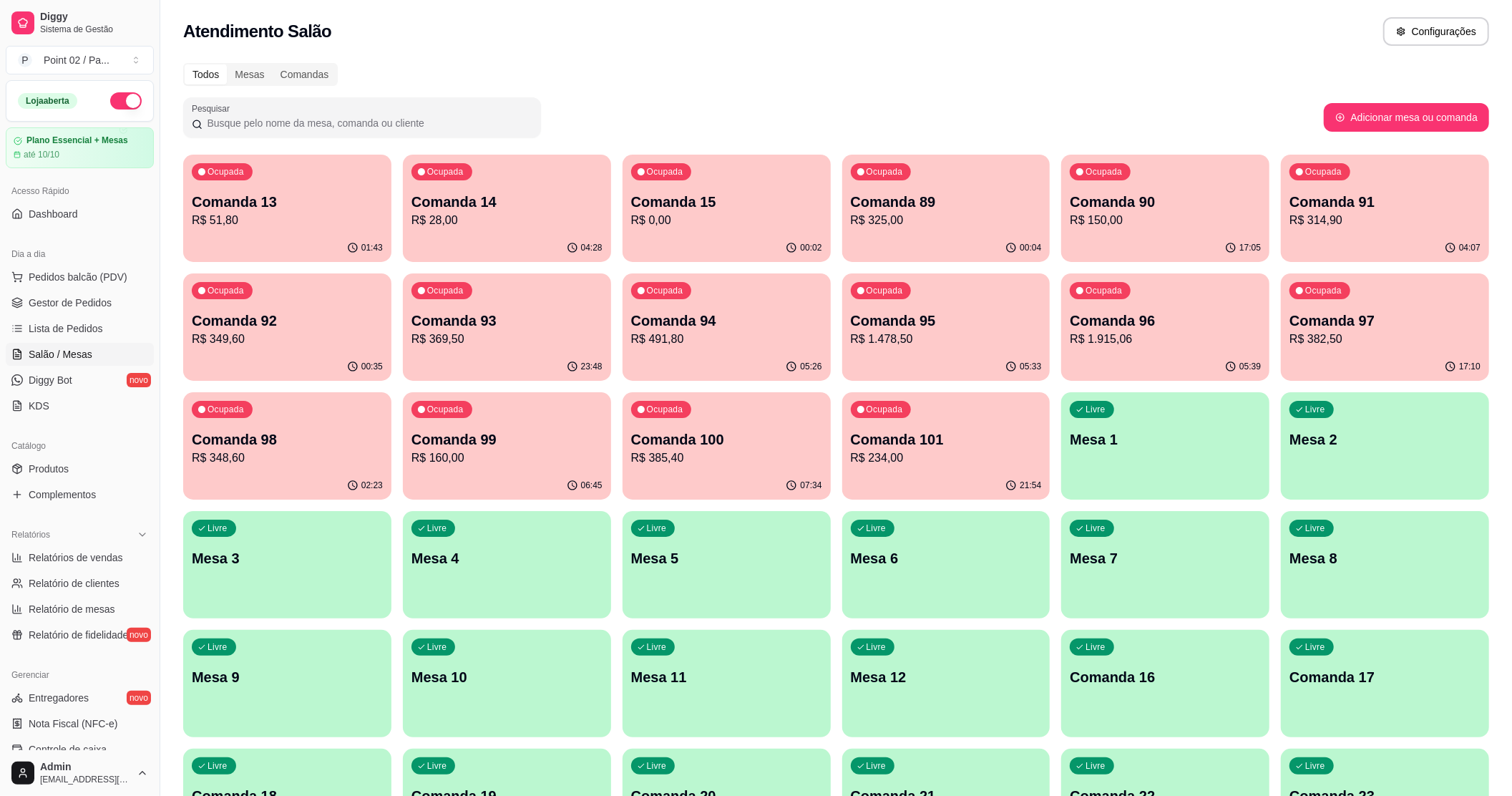
drag, startPoint x: 196, startPoint y: 239, endPoint x: 206, endPoint y: 236, distance: 10.4
click at [207, 236] on div "01:43" at bounding box center [287, 248] width 208 height 28
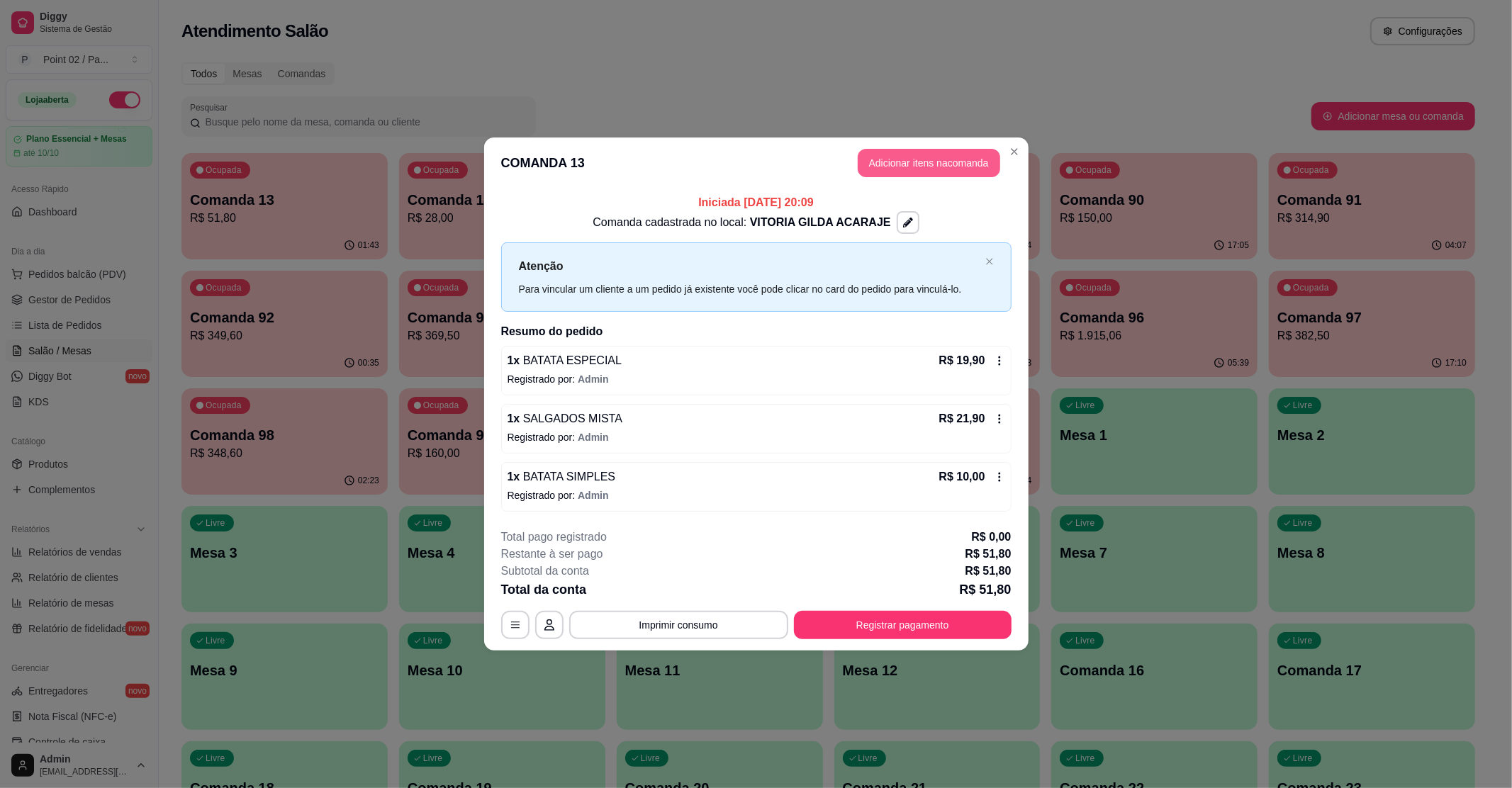
click at [873, 167] on button "Adicionar itens na comanda" at bounding box center [929, 163] width 143 height 29
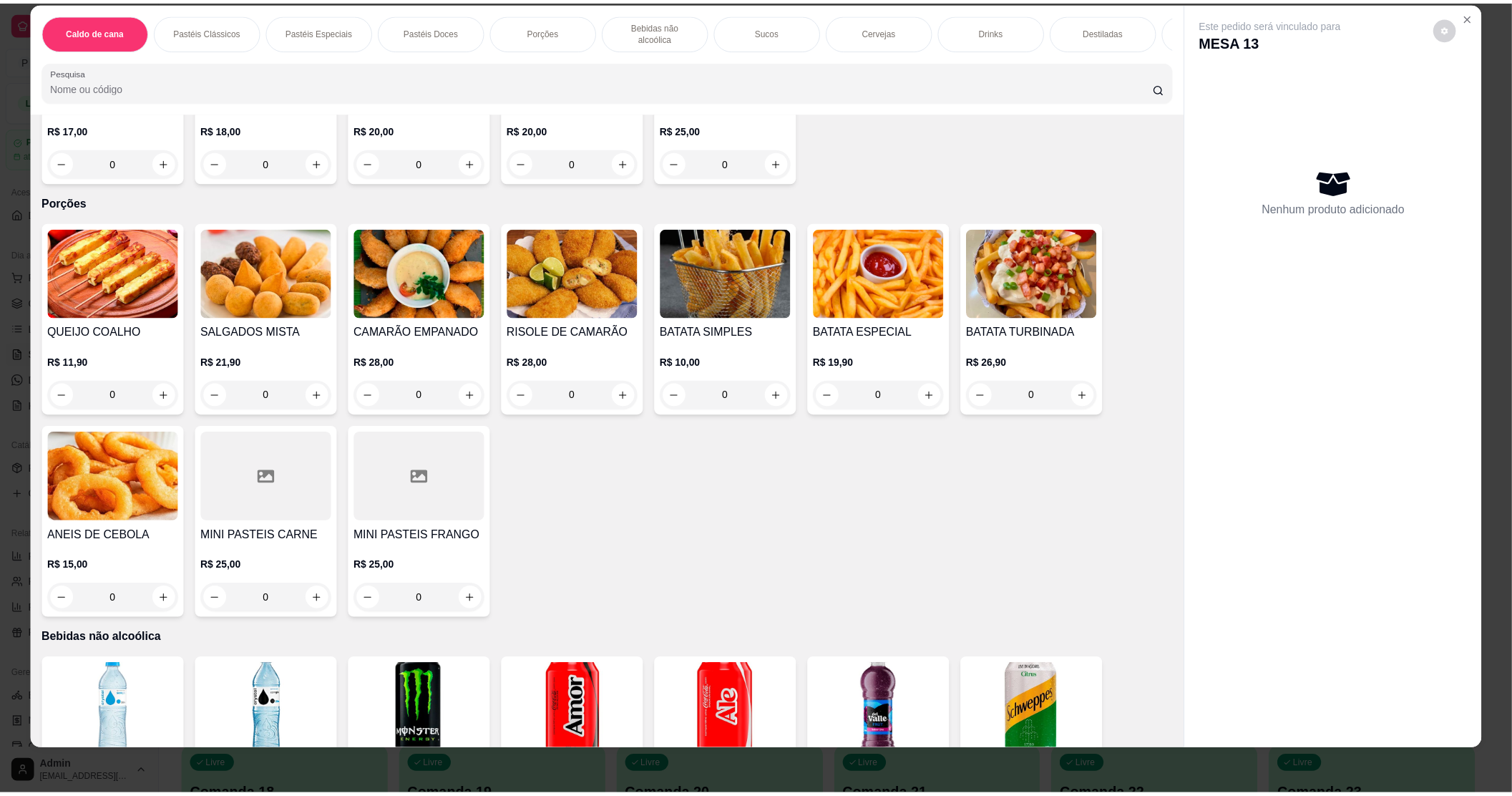
scroll to position [1145, 0]
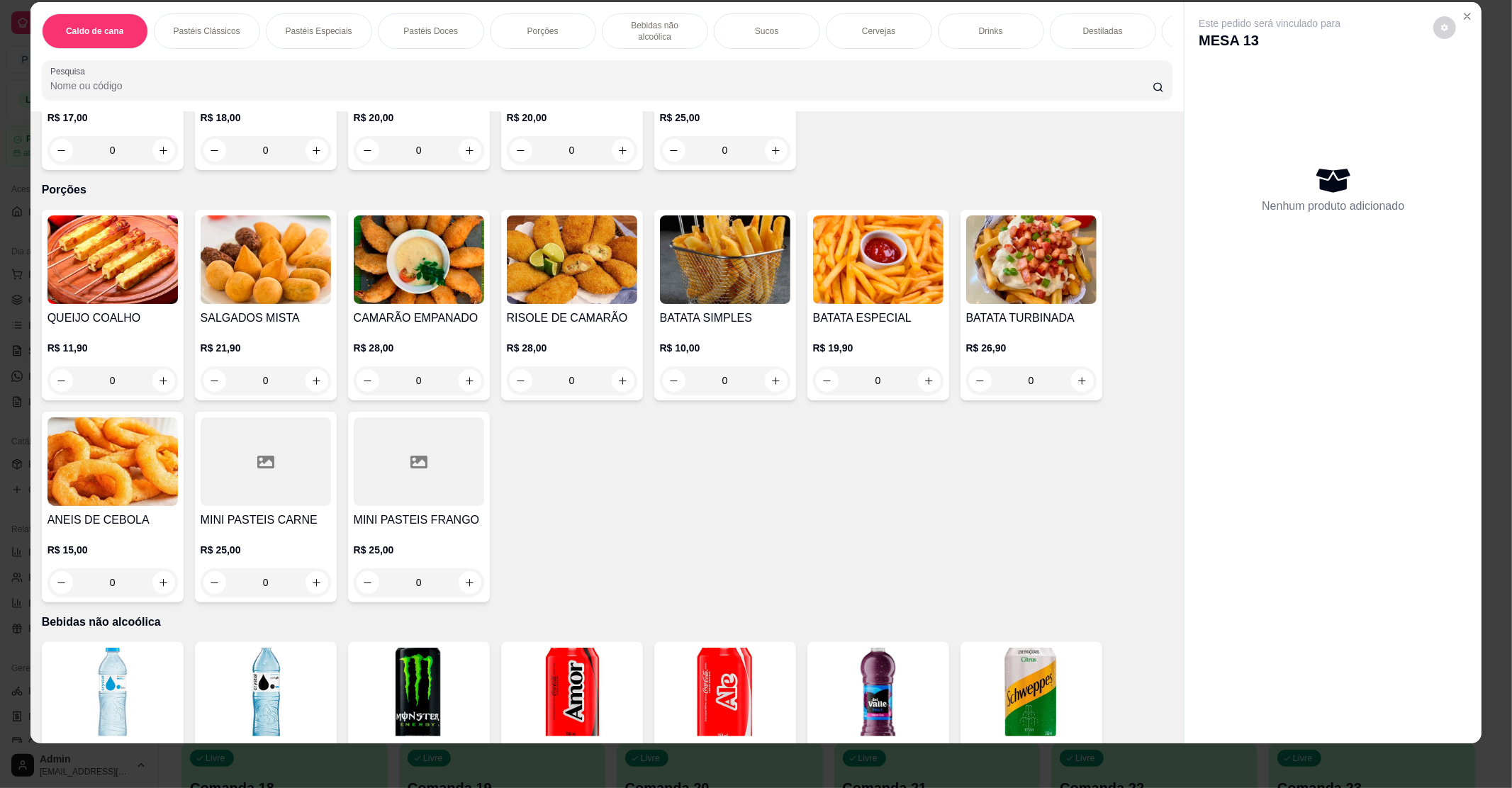
click at [221, 278] on img at bounding box center [266, 260] width 130 height 88
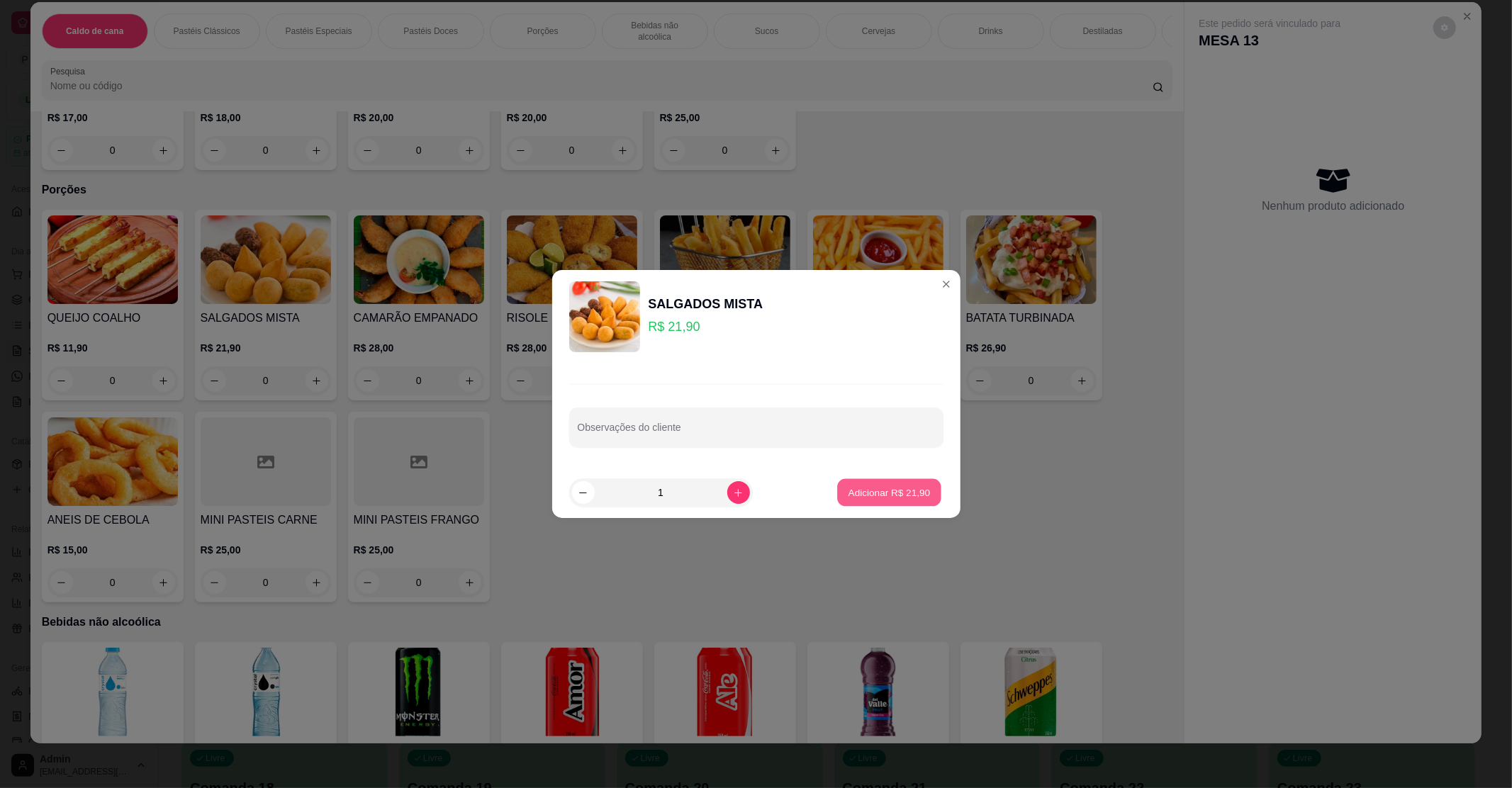
click at [849, 497] on p "Adicionar R$ 21,90" at bounding box center [890, 492] width 82 height 13
type input "1"
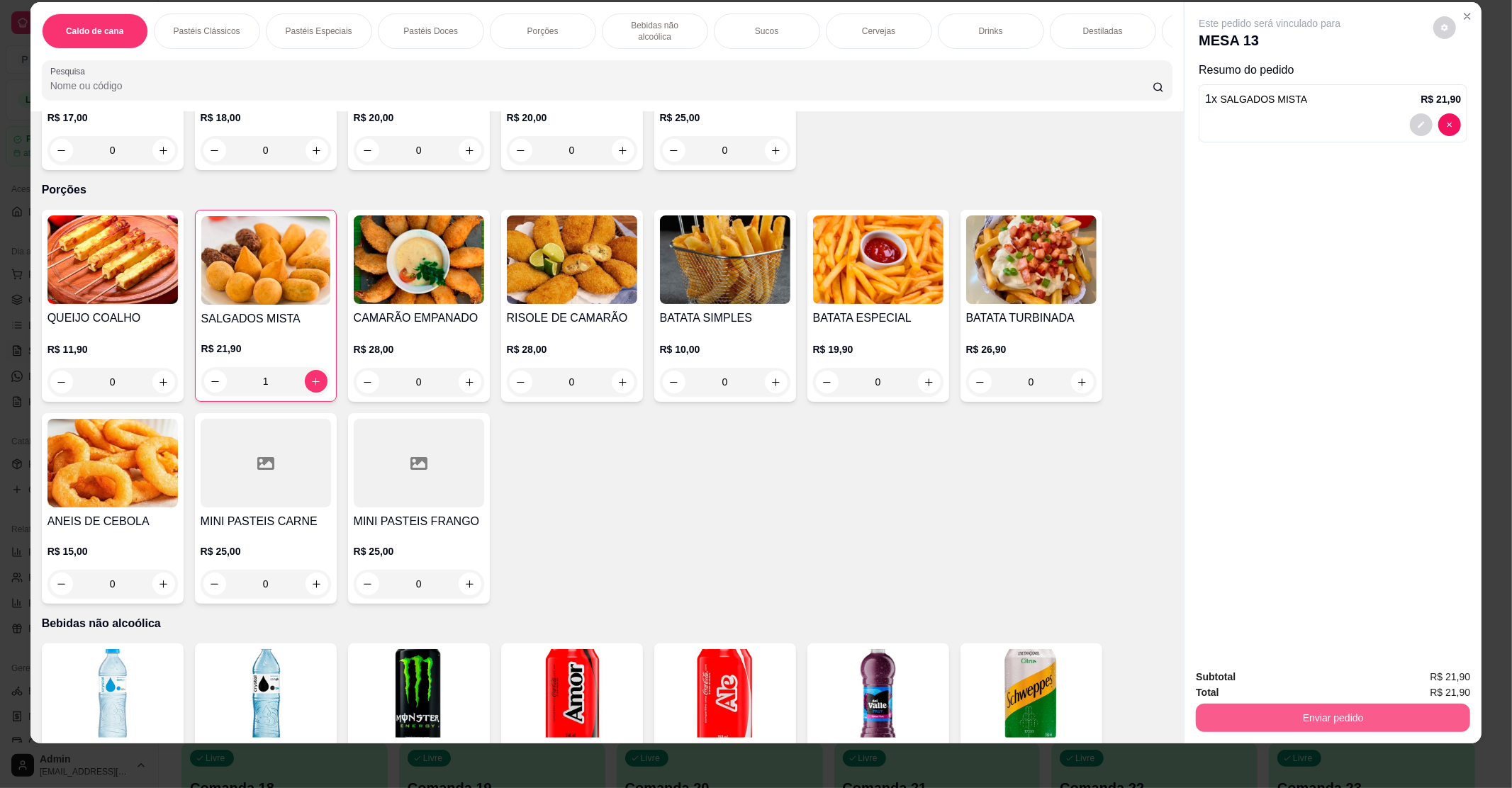
click at [1334, 723] on button "Enviar pedido" at bounding box center [1333, 717] width 274 height 29
click at [1455, 673] on button "Enviar pedido" at bounding box center [1432, 682] width 78 height 26
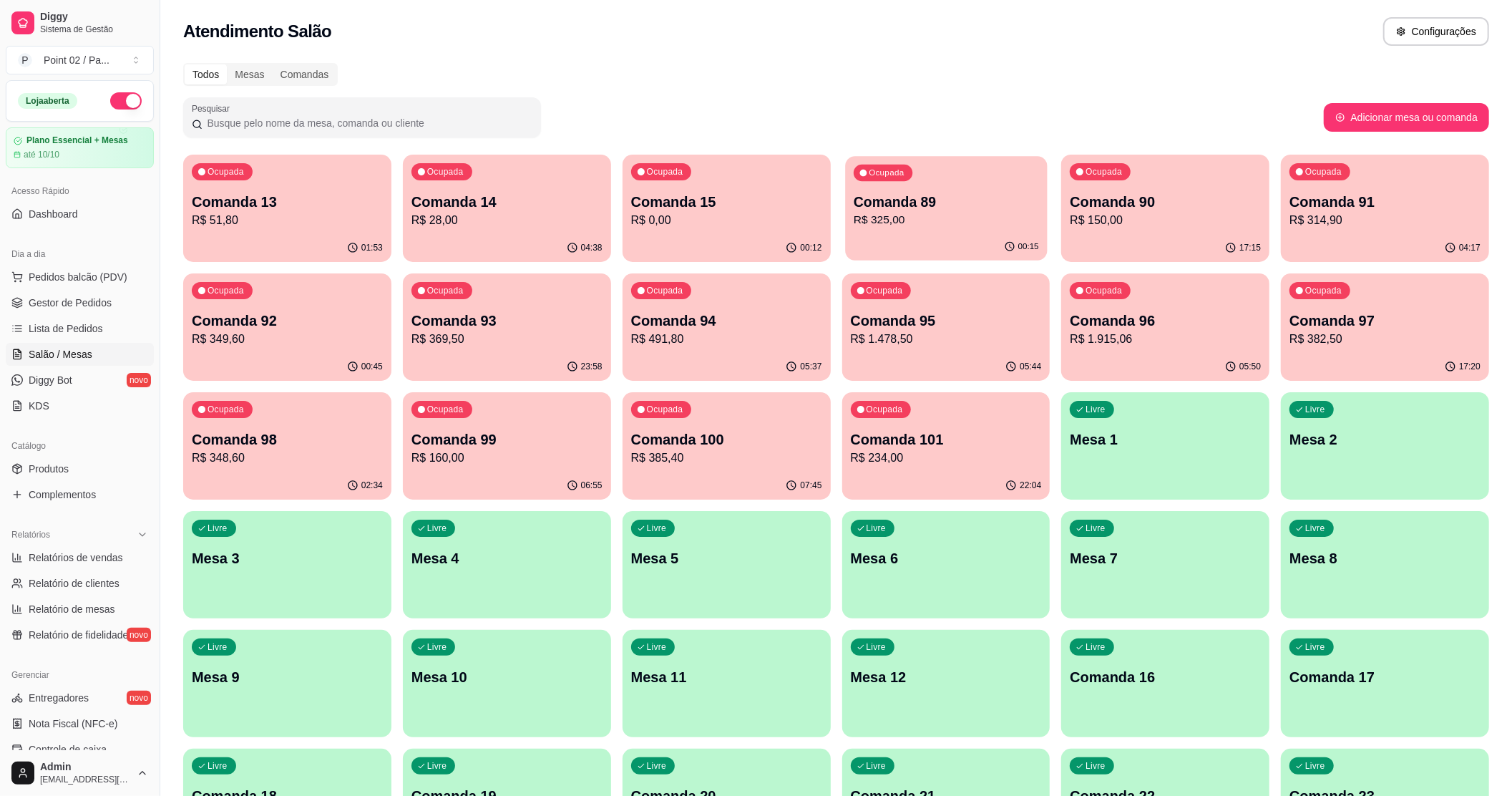
click at [986, 198] on p "Comanda 89" at bounding box center [946, 202] width 185 height 20
click at [674, 222] on p "R$ 0,00" at bounding box center [726, 220] width 185 height 16
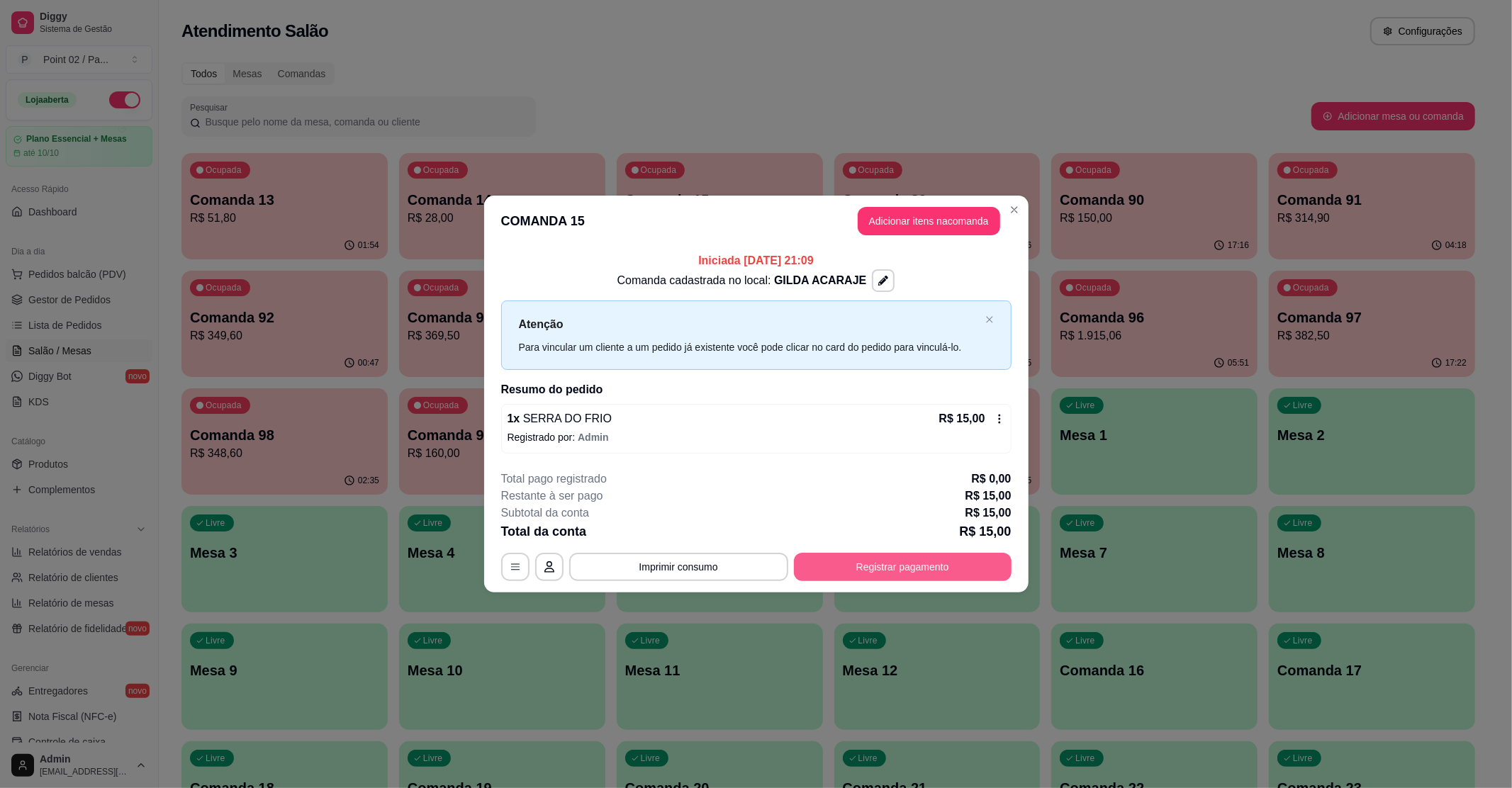
click at [880, 561] on button "Registrar pagamento" at bounding box center [902, 566] width 218 height 29
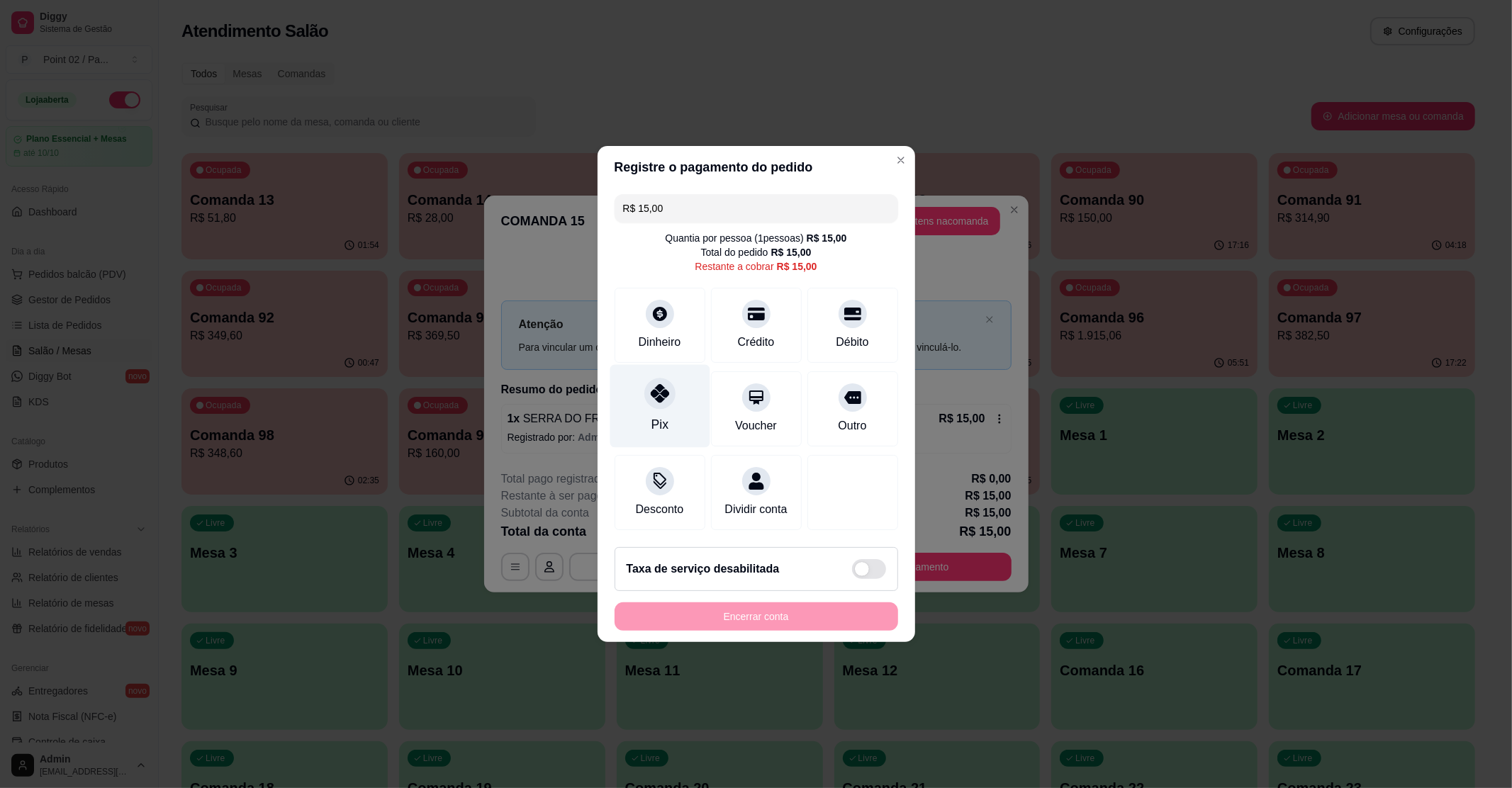
click at [629, 390] on div "Pix" at bounding box center [660, 406] width 100 height 83
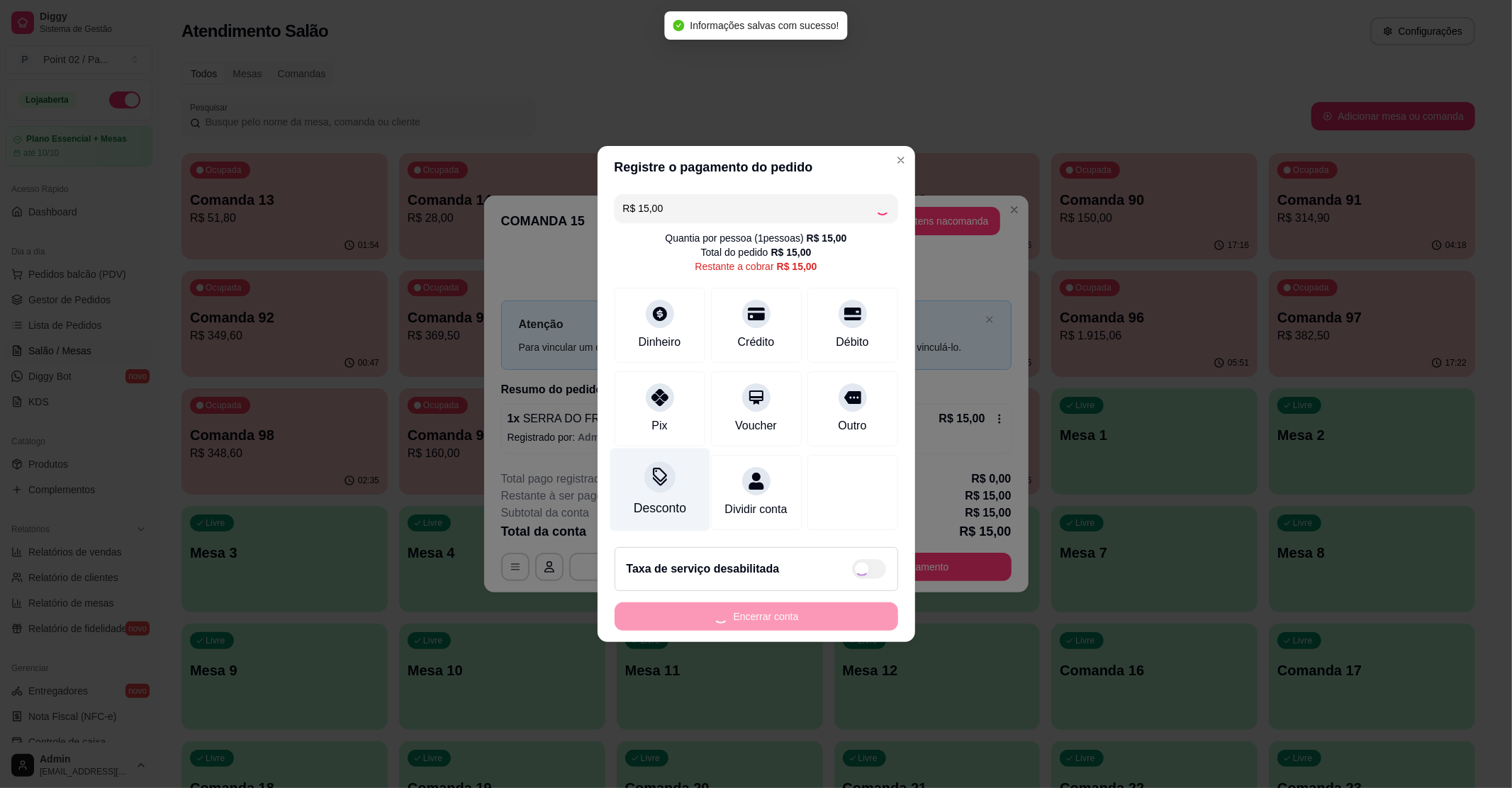
type input "R$ 0,00"
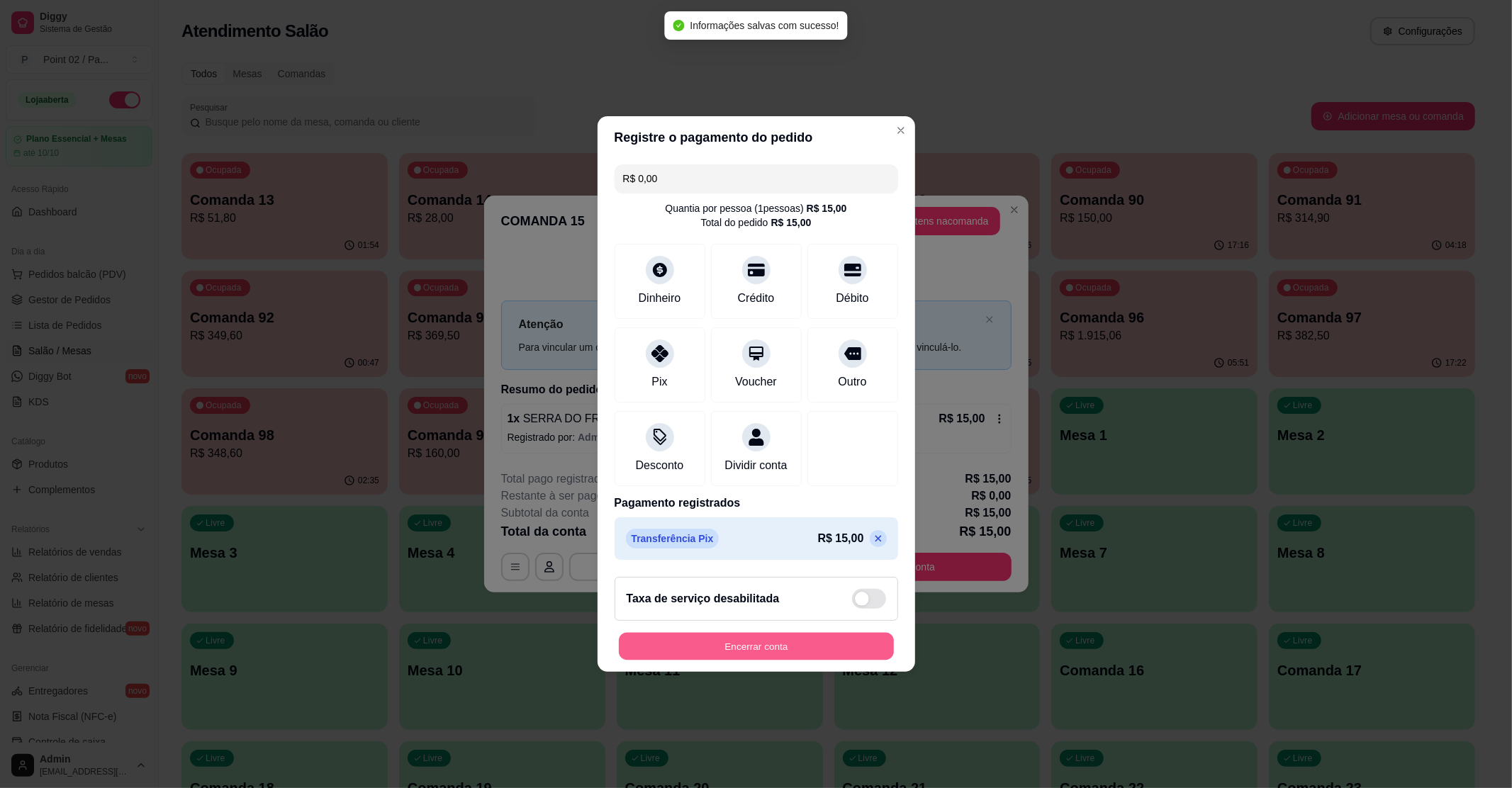
click at [763, 659] on button "Encerrar conta" at bounding box center [756, 647] width 275 height 28
